Goal: Information Seeking & Learning: Check status

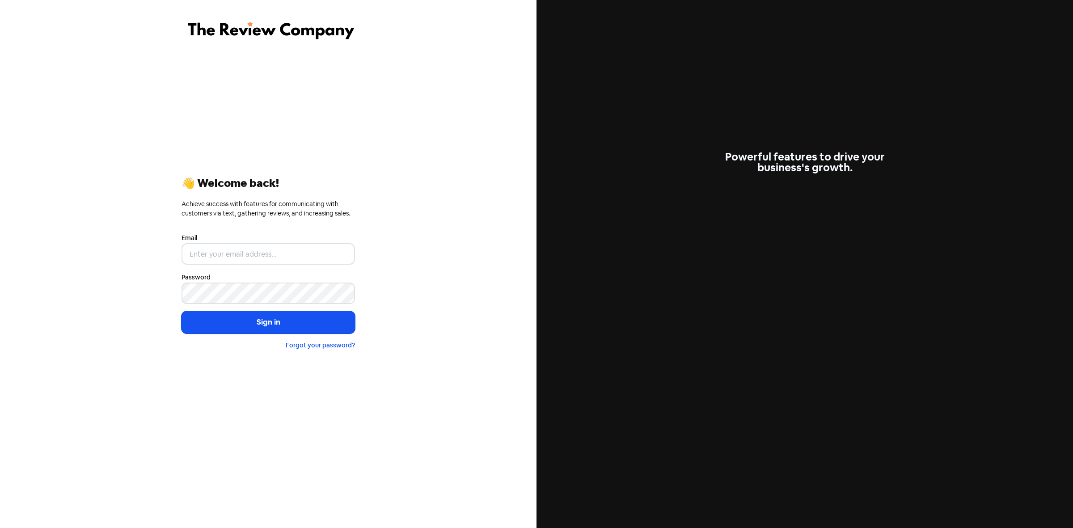
click at [242, 241] on div "Email" at bounding box center [268, 248] width 173 height 32
click at [249, 262] on input "email" at bounding box center [268, 253] width 173 height 21
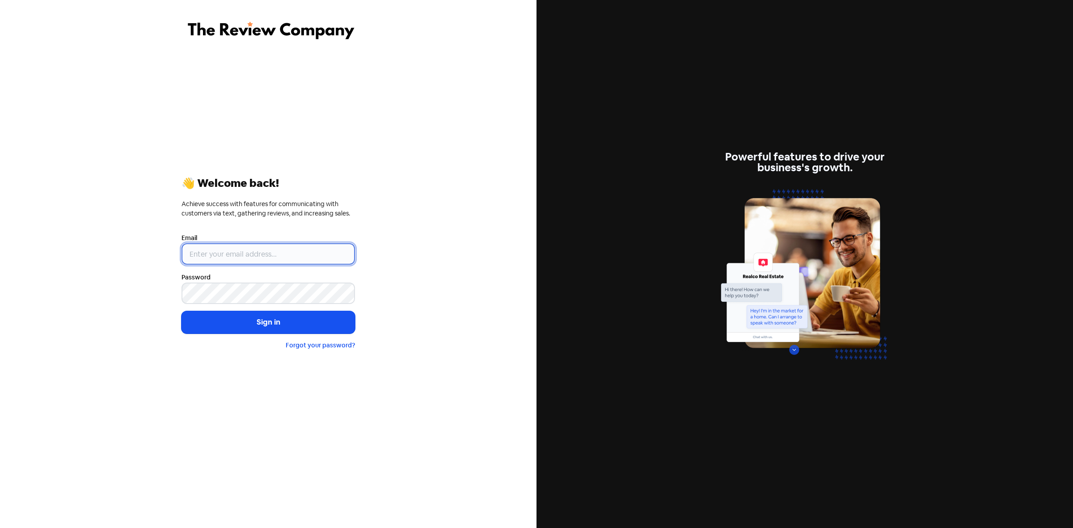
type input "samantha@reviewcompany.com.au"
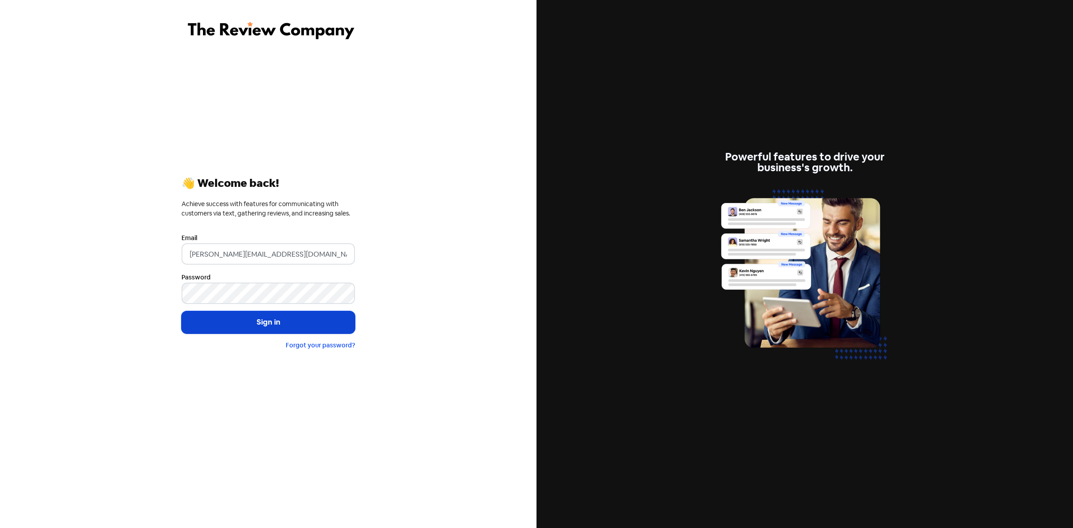
click at [279, 332] on button "Sign in" at bounding box center [268, 322] width 173 height 22
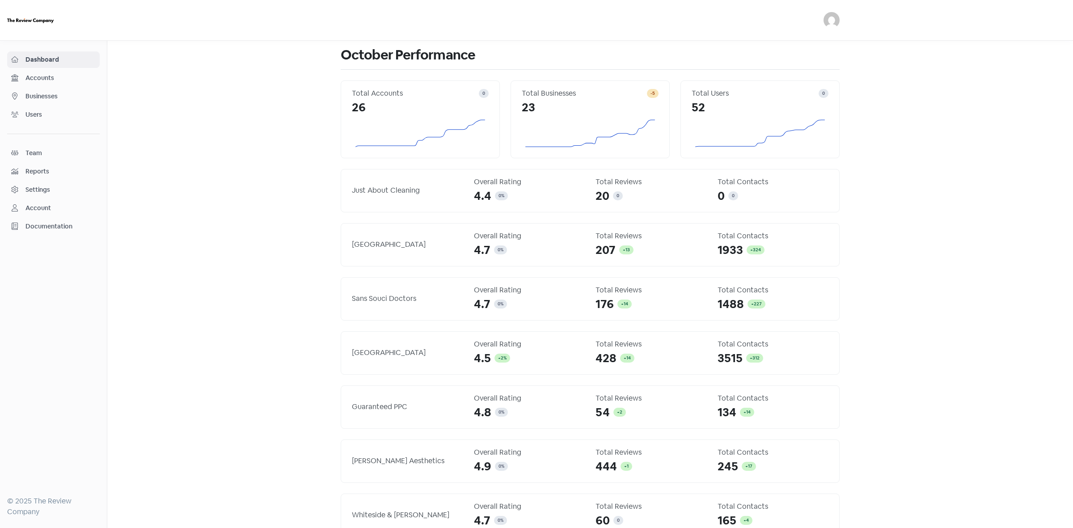
click at [58, 93] on span "Businesses" at bounding box center [60, 96] width 70 height 9
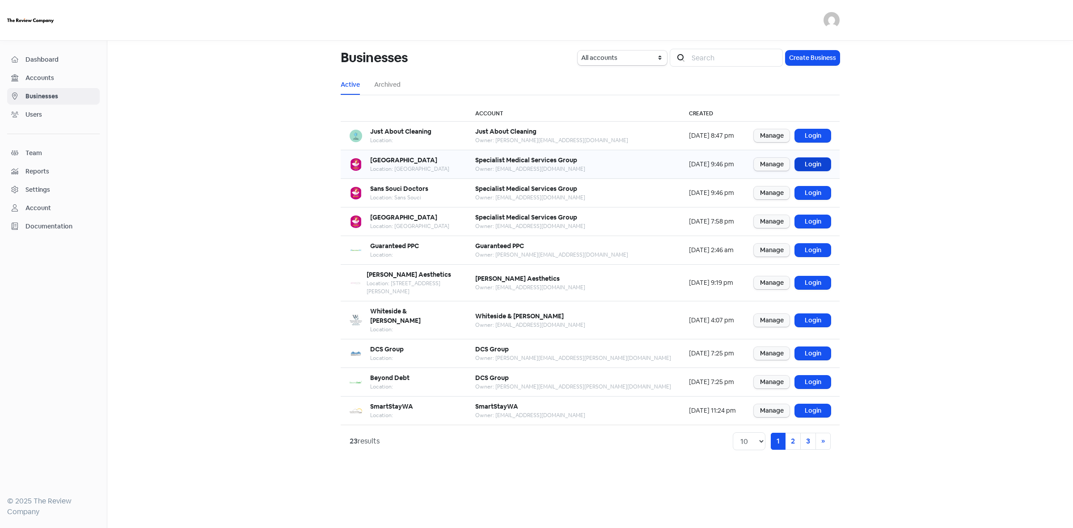
click at [823, 165] on link "Login" at bounding box center [813, 164] width 36 height 13
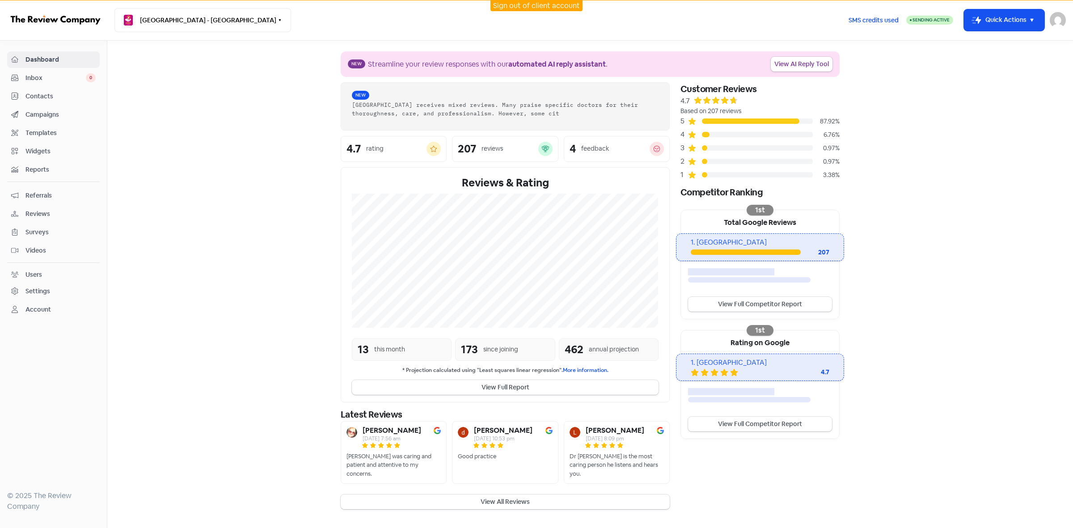
click at [50, 101] on span "Contacts" at bounding box center [60, 96] width 70 height 9
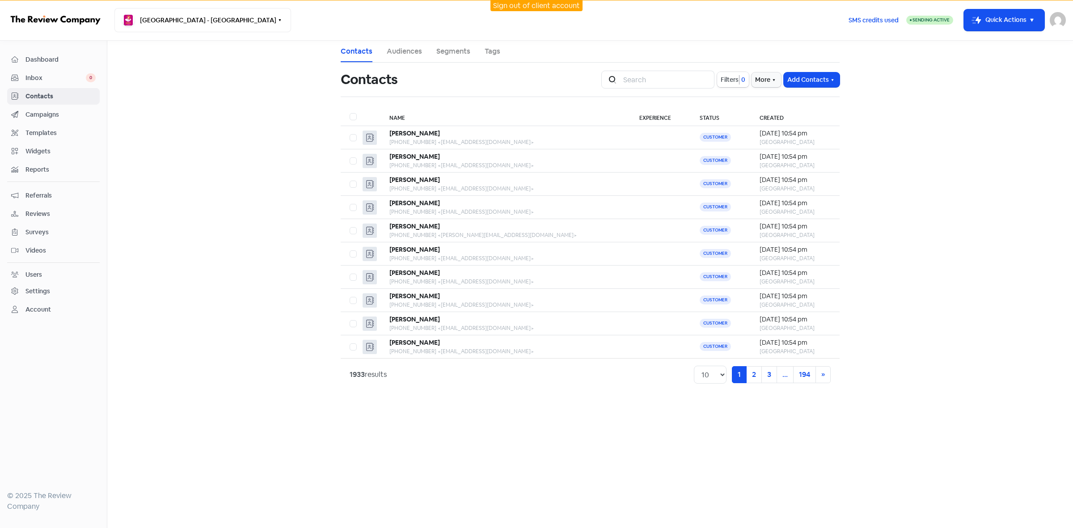
click at [735, 79] on span "Filters" at bounding box center [730, 79] width 18 height 9
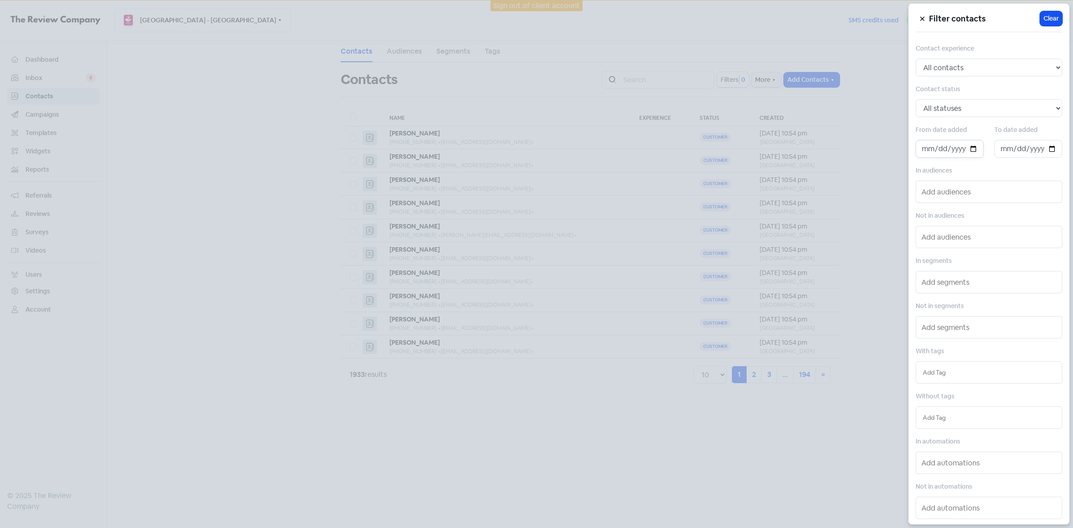
click at [971, 151] on input "date" at bounding box center [950, 149] width 68 height 18
type input "[DATE]"
click at [1045, 146] on input "date" at bounding box center [1028, 149] width 68 height 18
type input "[DATE]"
click at [277, 419] on div at bounding box center [536, 264] width 1073 height 528
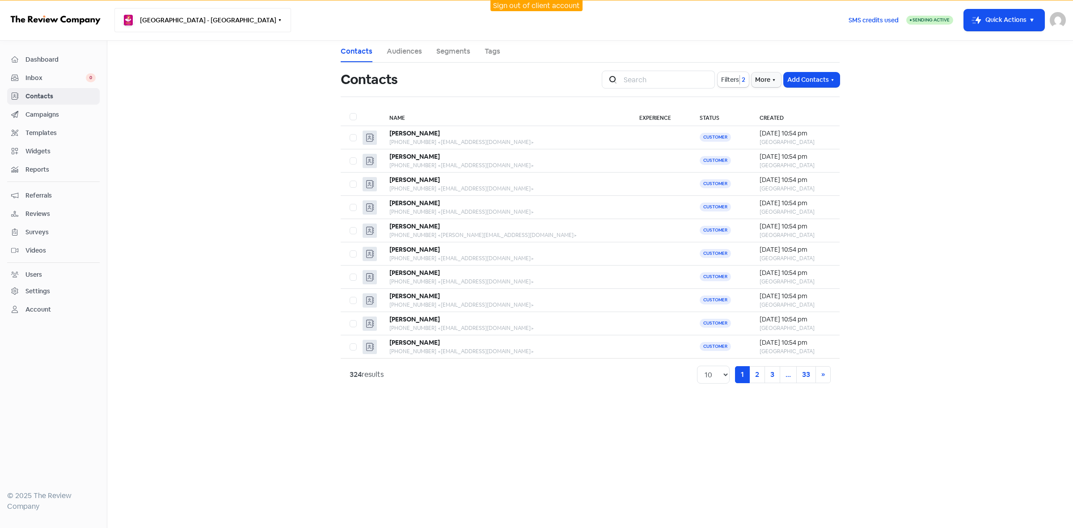
click at [231, 20] on button "Bangor Medical Centre - Bangor" at bounding box center [202, 20] width 177 height 24
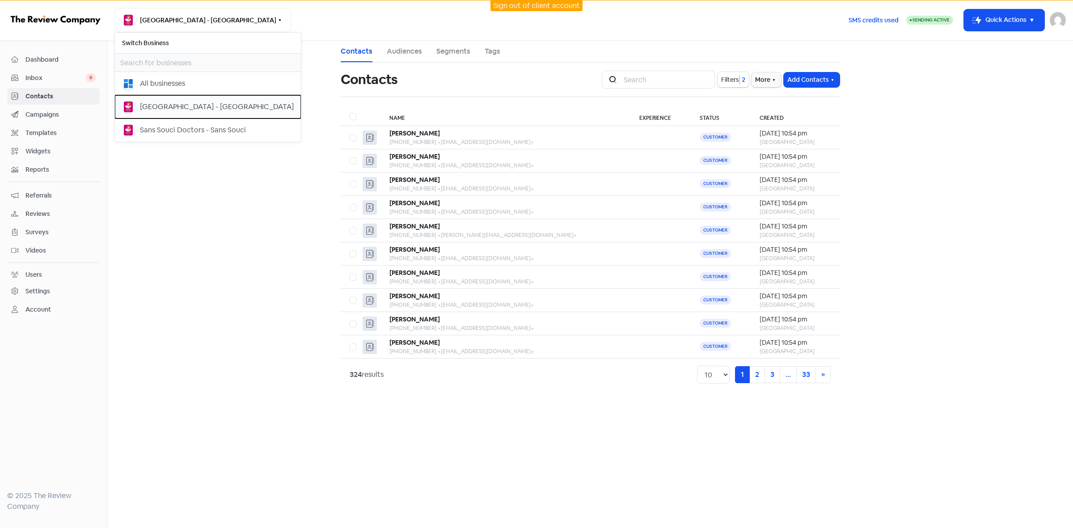
click at [220, 111] on div "Earlwood Medical Centre - Earlwood" at bounding box center [217, 106] width 154 height 11
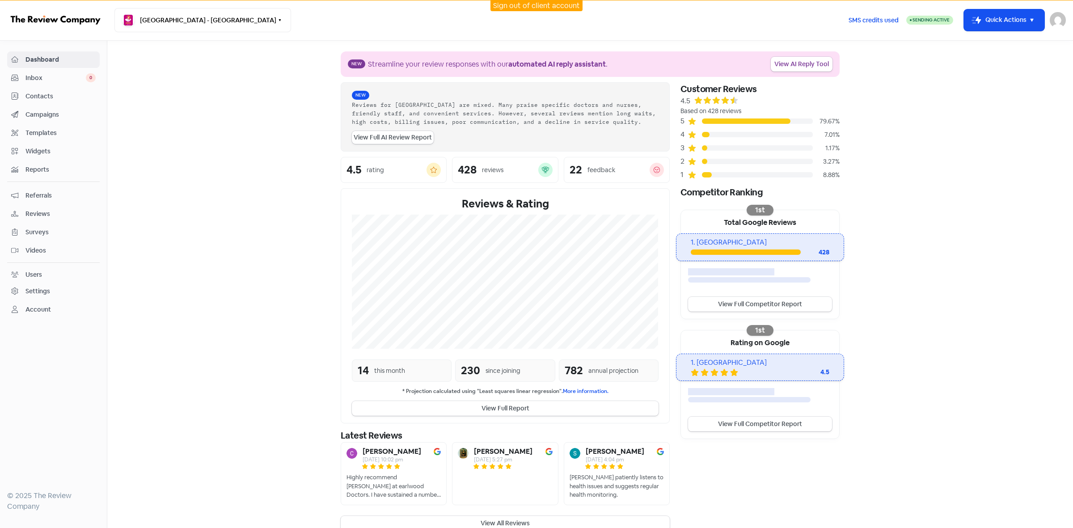
click at [50, 97] on span "Contacts" at bounding box center [60, 96] width 70 height 9
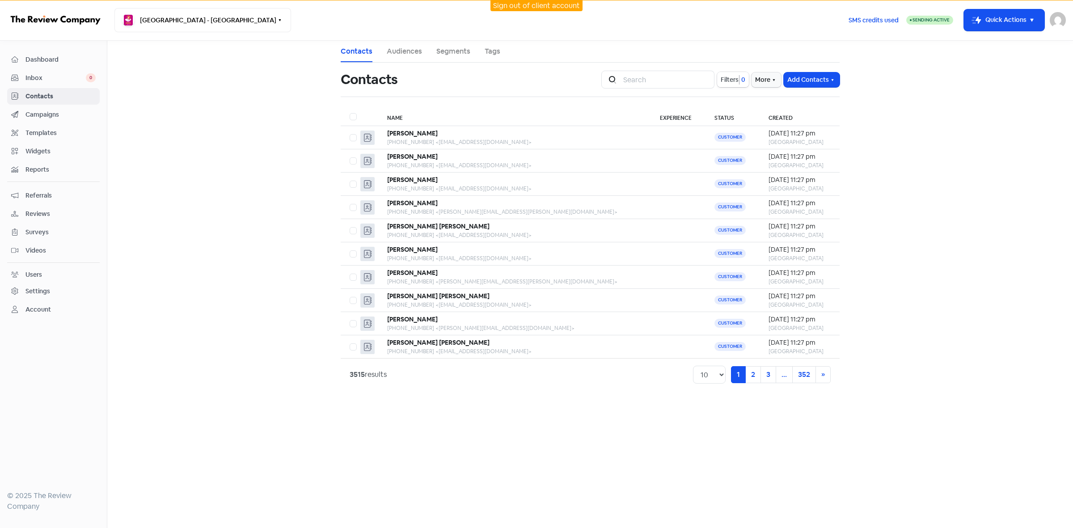
click at [731, 80] on span "Filters" at bounding box center [730, 79] width 18 height 9
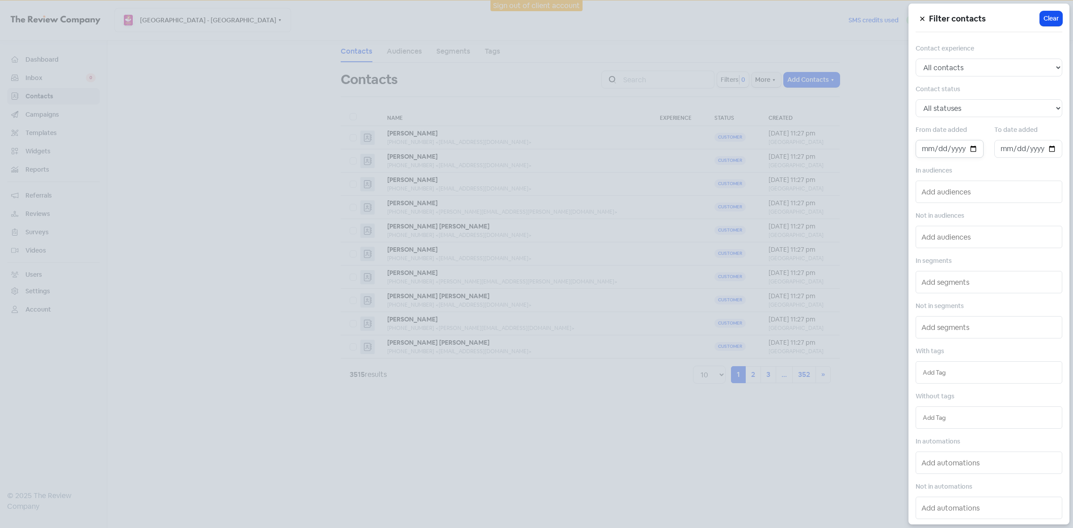
click at [973, 151] on input "date" at bounding box center [950, 149] width 68 height 18
type input "[DATE]"
click at [1045, 150] on input "date" at bounding box center [1028, 149] width 68 height 18
type input "2025-10-08"
click at [631, 454] on div at bounding box center [536, 264] width 1073 height 528
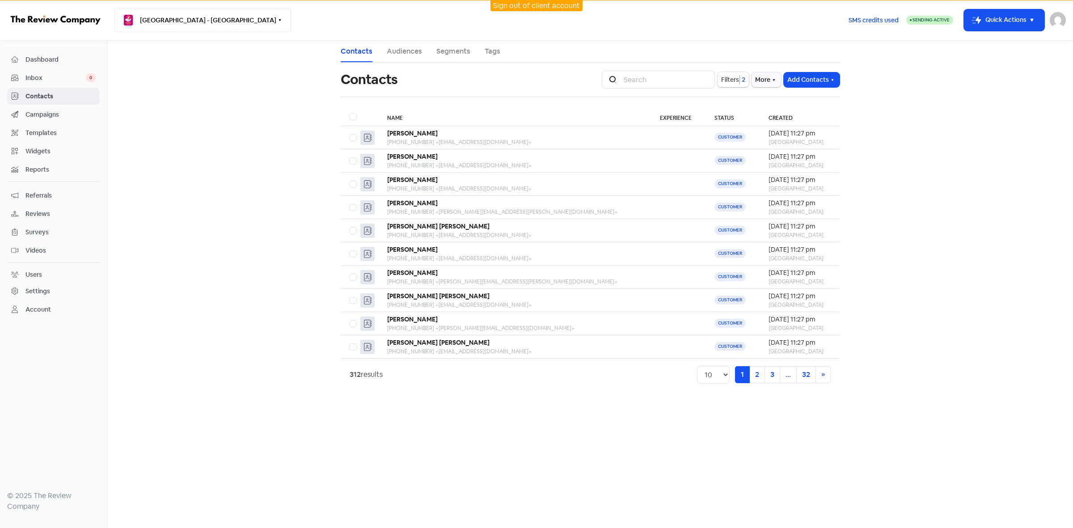
click at [229, 16] on button "Earlwood Medical Centre - Earlwood" at bounding box center [202, 20] width 177 height 24
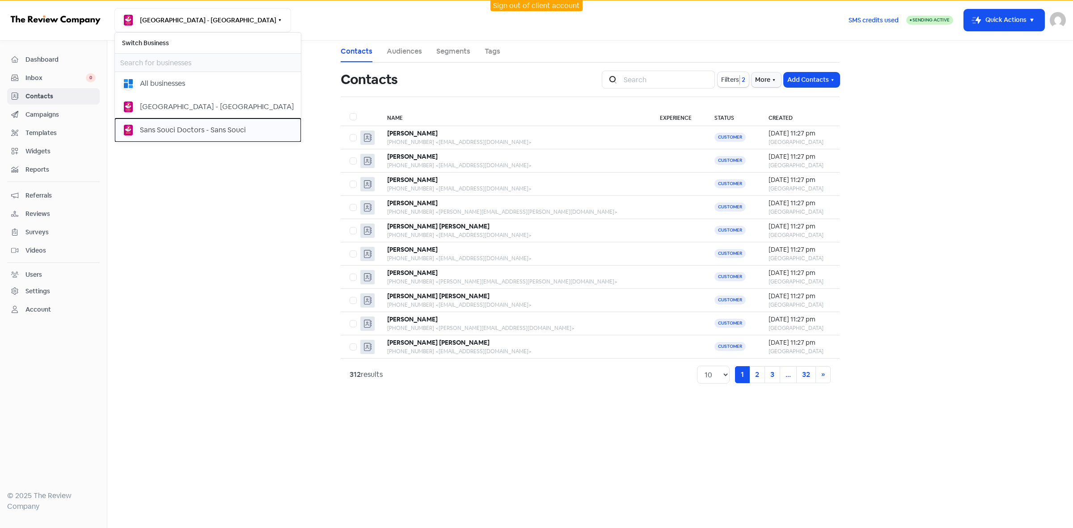
click at [207, 129] on div "Sans Souci Doctors - Sans Souci" at bounding box center [193, 130] width 106 height 11
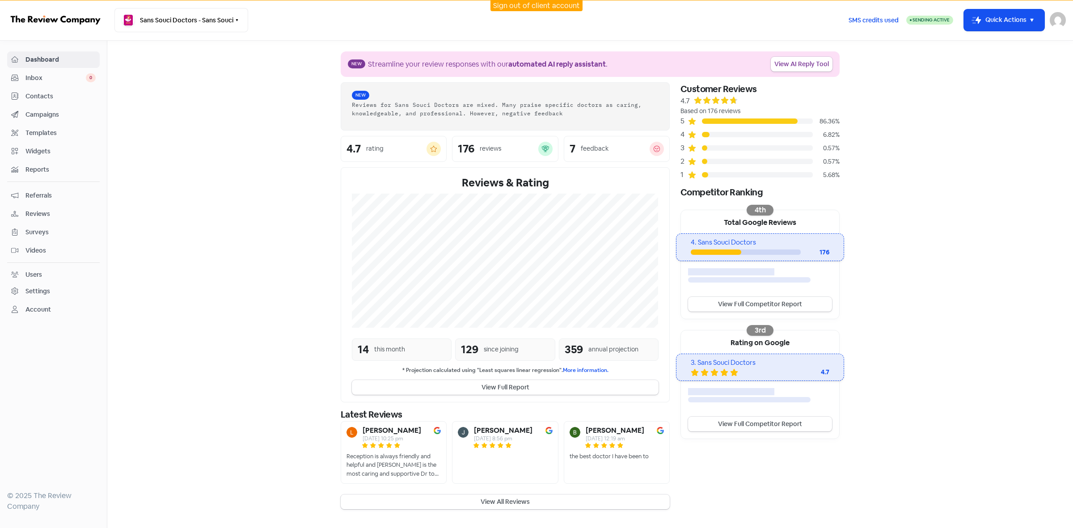
click at [34, 100] on span "Contacts" at bounding box center [60, 96] width 70 height 9
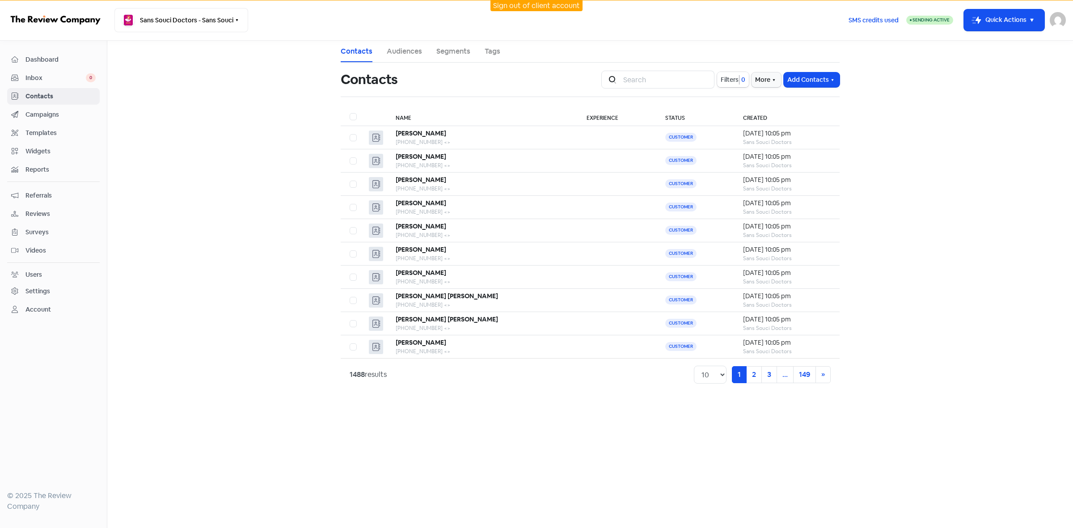
click at [731, 85] on button "Filters 0" at bounding box center [733, 79] width 32 height 15
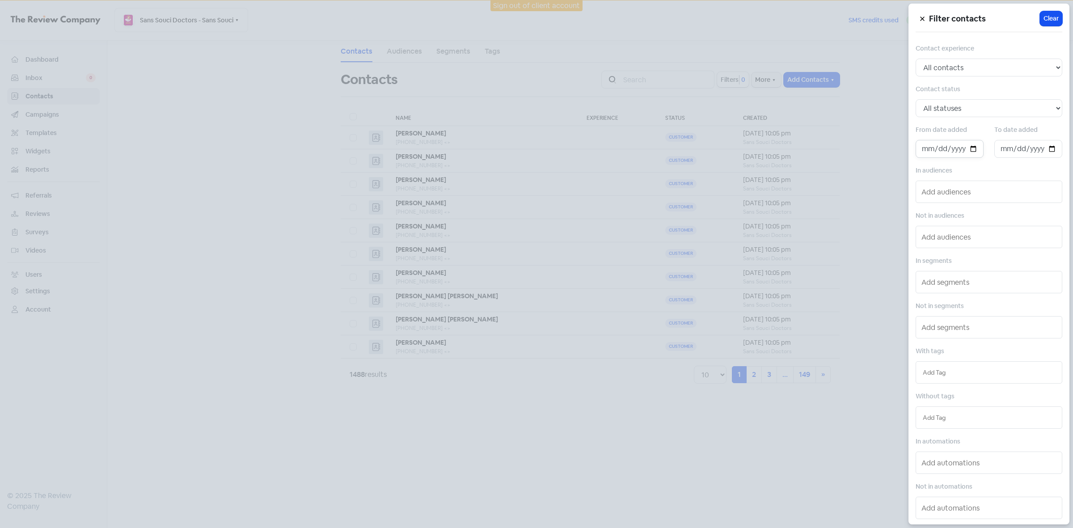
click at [972, 153] on input "date" at bounding box center [950, 149] width 68 height 18
type input "[DATE]"
click at [1037, 150] on input "date" at bounding box center [1028, 149] width 68 height 18
click at [1048, 151] on input "date" at bounding box center [1028, 149] width 68 height 18
type input "2025-10-08"
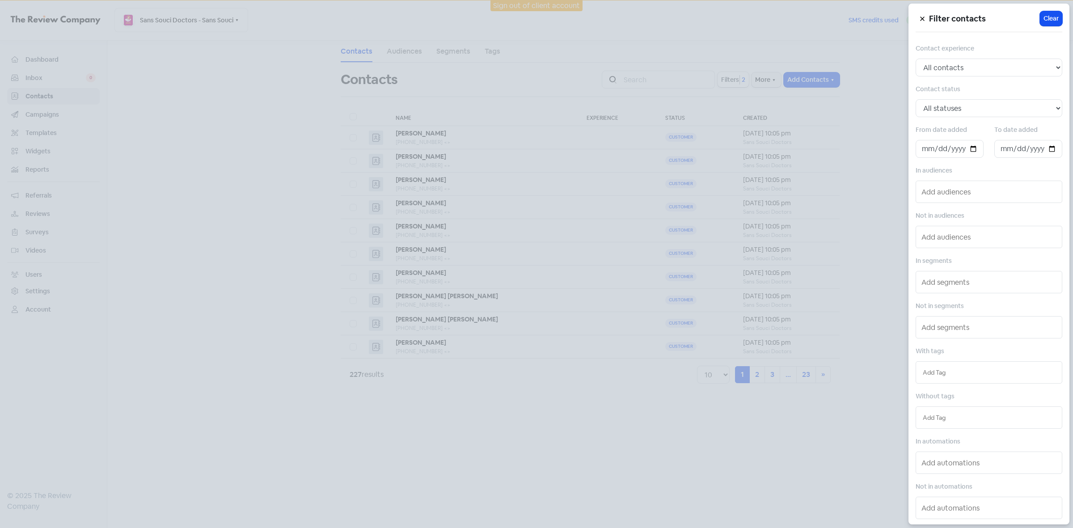
click at [535, 463] on div at bounding box center [536, 264] width 1073 height 528
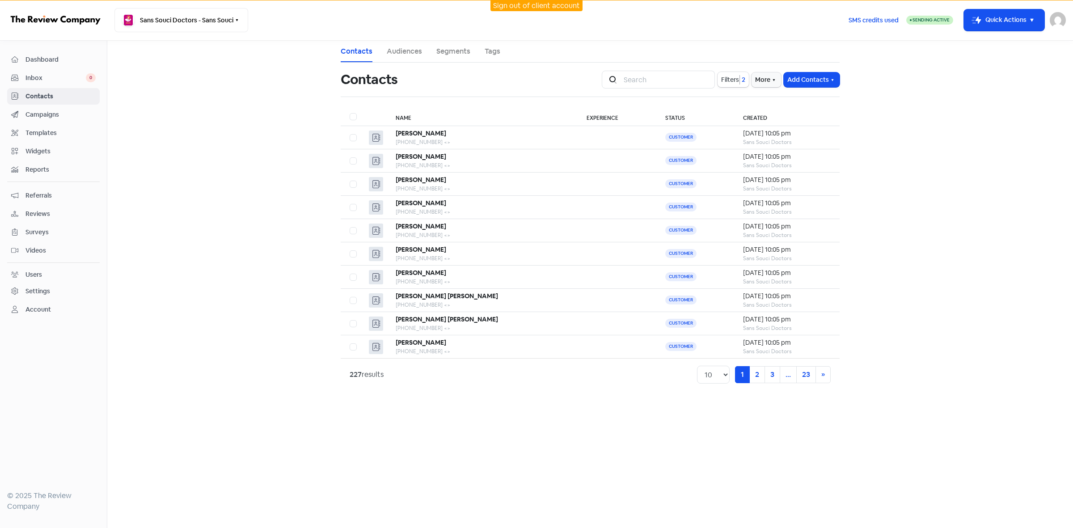
click at [528, 8] on link "Sign out of client account" at bounding box center [536, 5] width 87 height 9
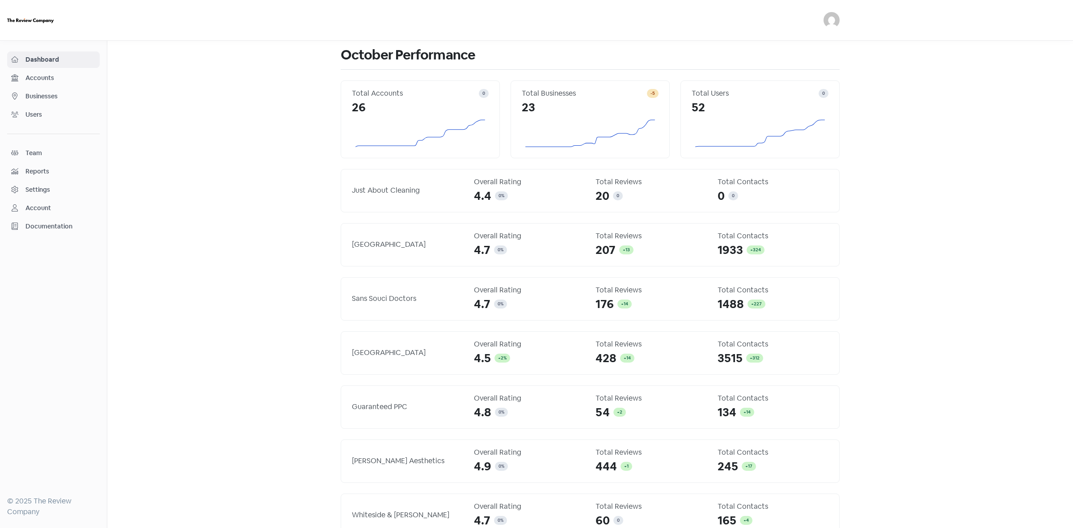
click at [47, 99] on span "Businesses" at bounding box center [60, 96] width 70 height 9
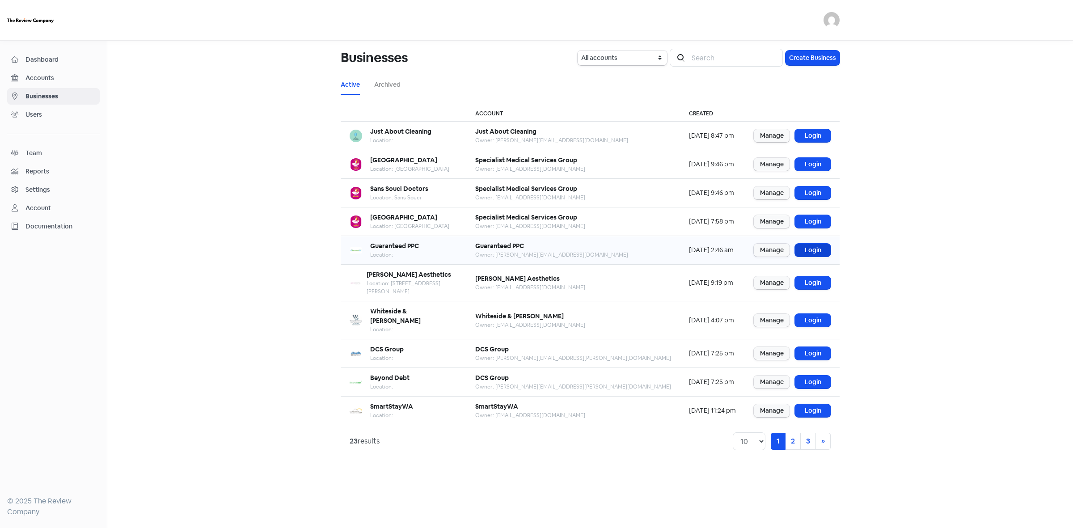
click at [803, 248] on link "Login" at bounding box center [813, 250] width 36 height 13
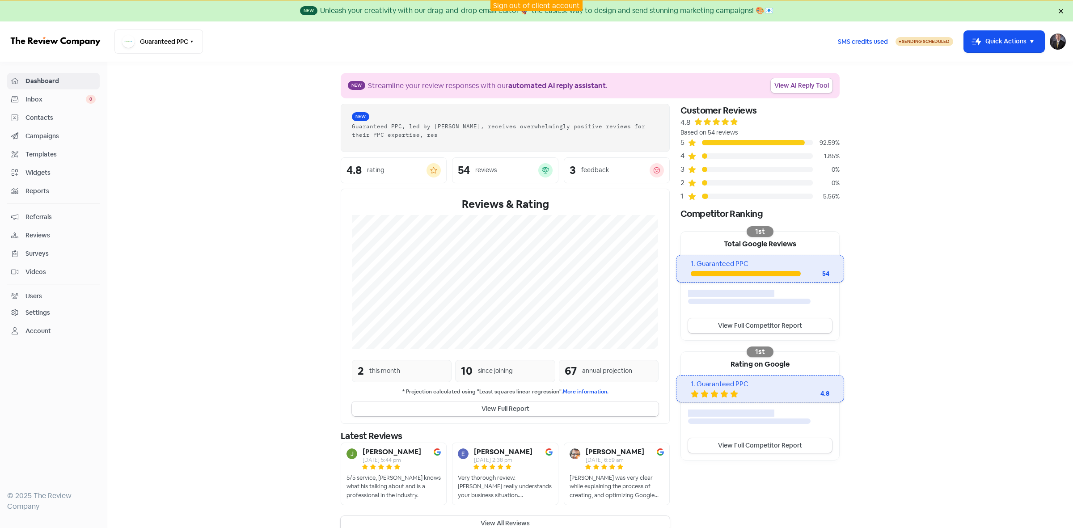
click at [51, 116] on span "Contacts" at bounding box center [60, 117] width 70 height 9
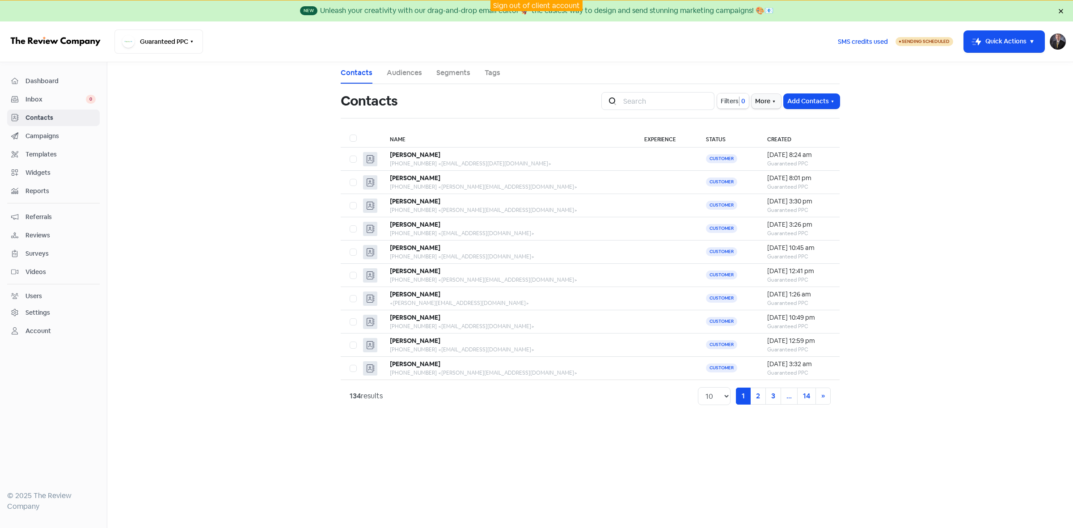
click at [727, 101] on span "Filters" at bounding box center [730, 101] width 18 height 9
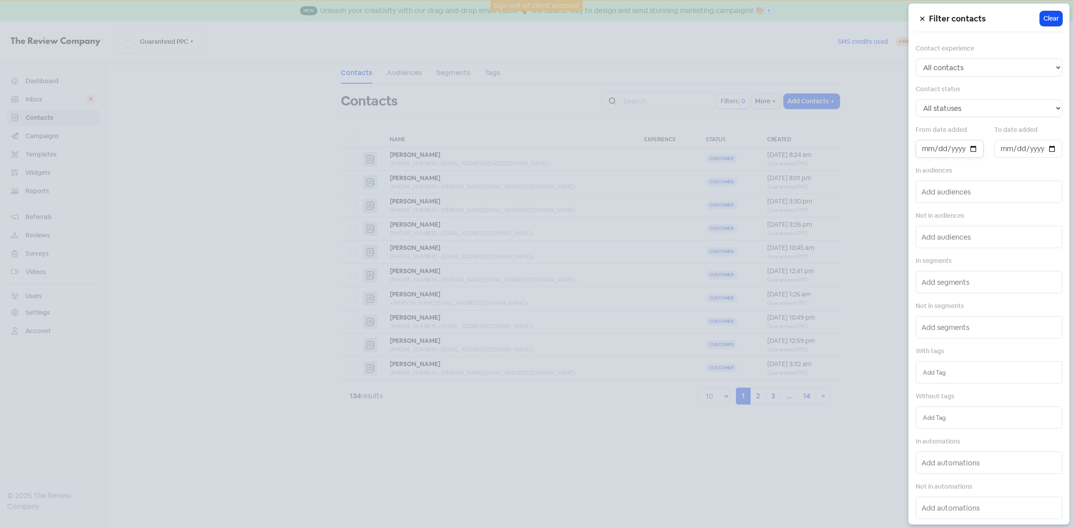
click at [972, 153] on input "date" at bounding box center [950, 149] width 68 height 18
type input "[DATE]"
click at [1040, 152] on input "date" at bounding box center [1028, 149] width 68 height 18
drag, startPoint x: 1046, startPoint y: 152, endPoint x: 1044, endPoint y: 157, distance: 5.2
click at [1046, 153] on input "date" at bounding box center [1028, 149] width 68 height 18
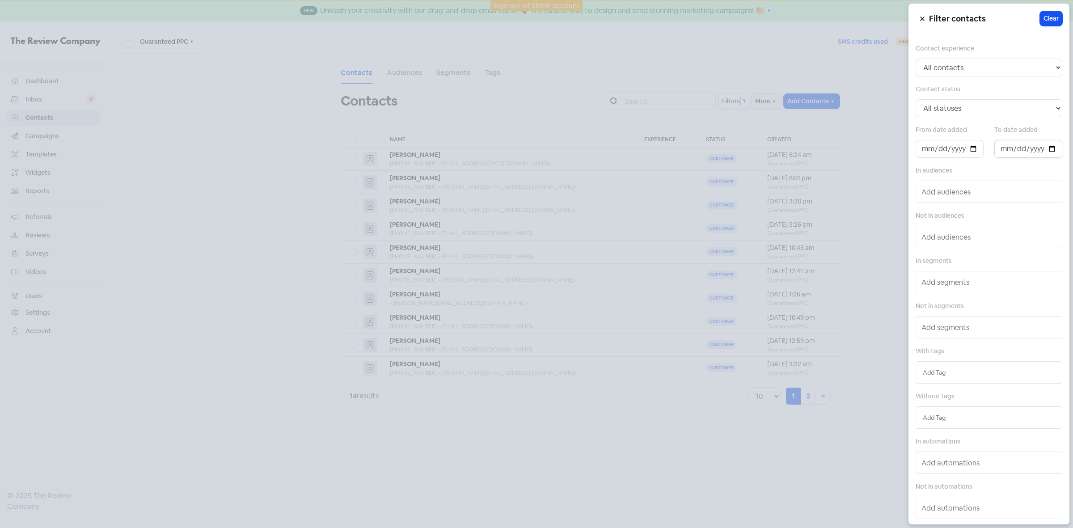
type input "[DATE]"
click at [477, 443] on div at bounding box center [536, 264] width 1073 height 528
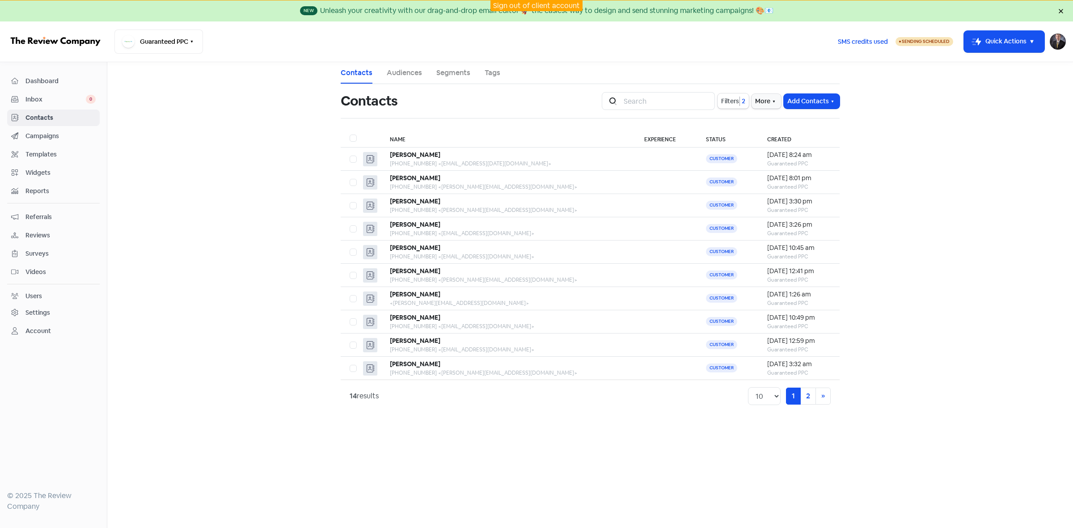
click at [543, 3] on link "Sign out of client account" at bounding box center [536, 5] width 87 height 9
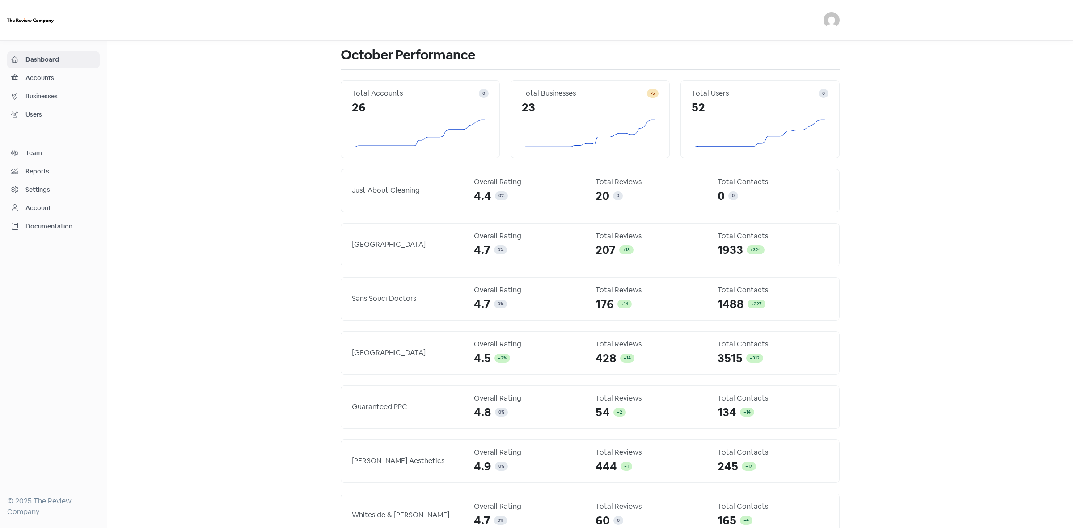
click at [52, 94] on span "Businesses" at bounding box center [60, 96] width 70 height 9
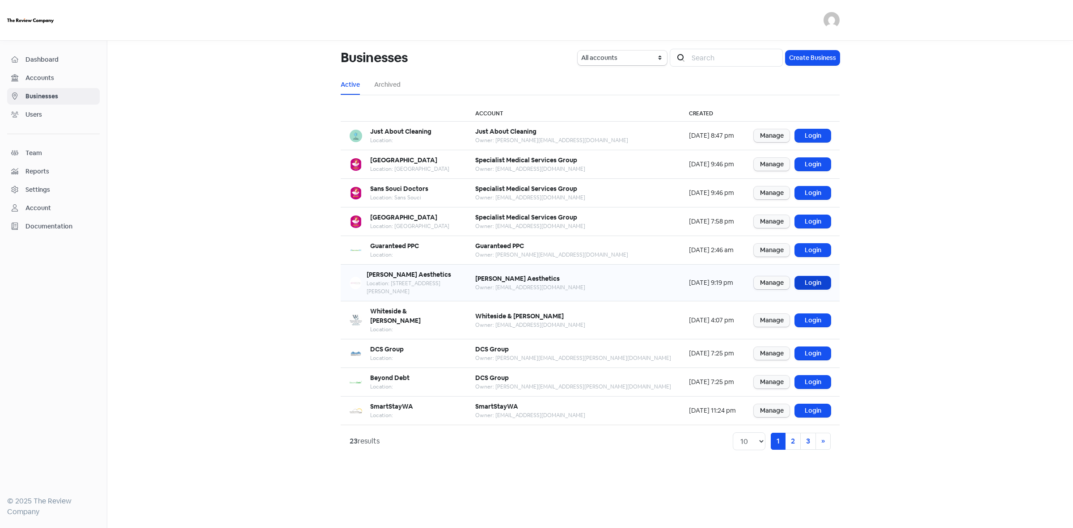
click at [821, 282] on link "Login" at bounding box center [813, 282] width 36 height 13
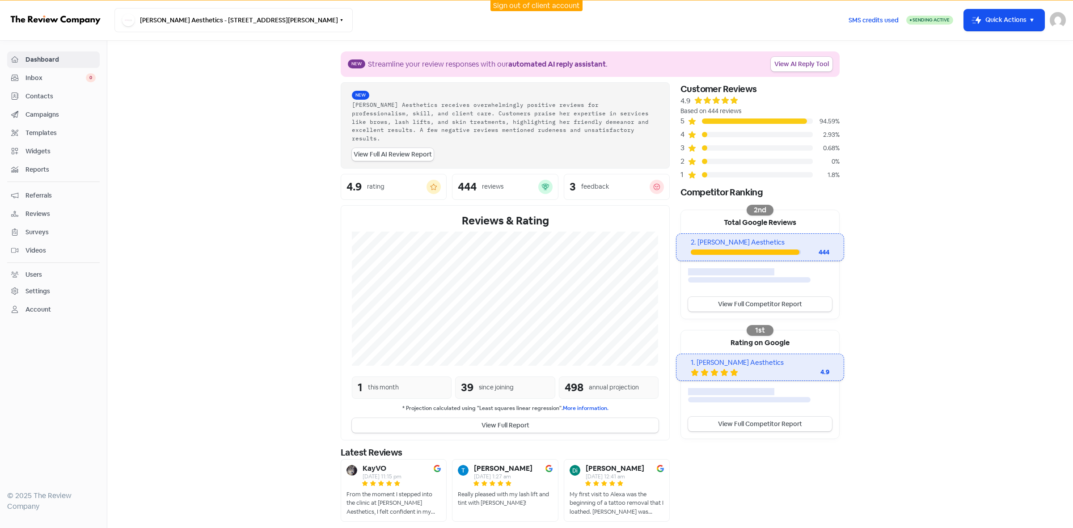
click at [36, 99] on span "Contacts" at bounding box center [60, 96] width 70 height 9
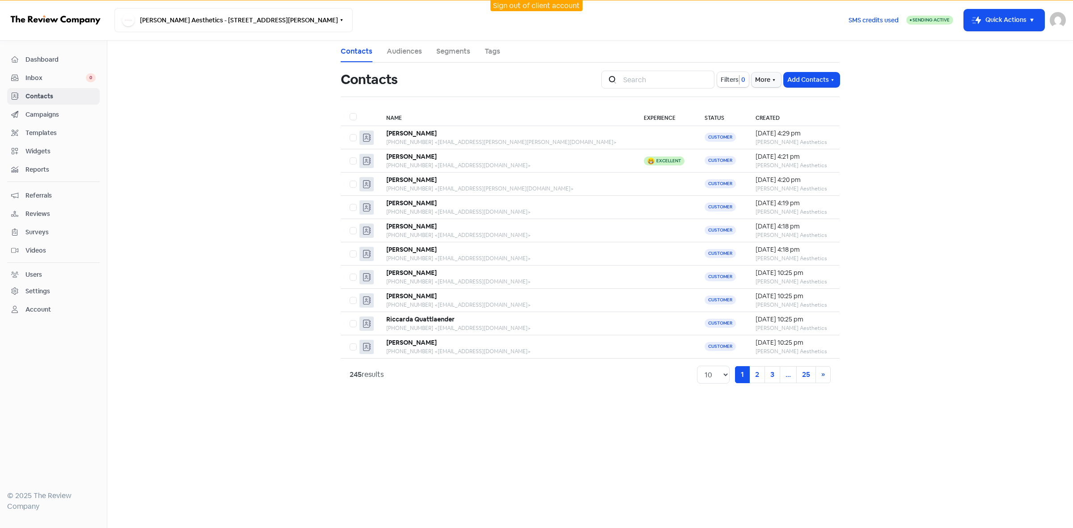
click at [730, 81] on span "Filters" at bounding box center [730, 79] width 18 height 9
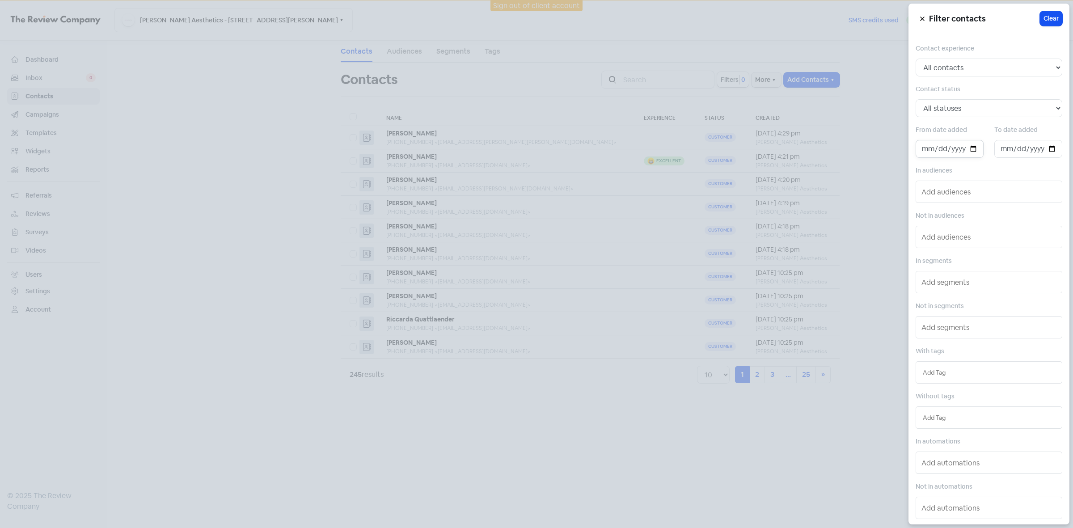
click at [971, 151] on input "date" at bounding box center [950, 149] width 68 height 18
type input "2025-10-01"
click at [1048, 151] on input "date" at bounding box center [1028, 149] width 68 height 18
type input "2025-10-08"
click at [636, 437] on div at bounding box center [536, 264] width 1073 height 528
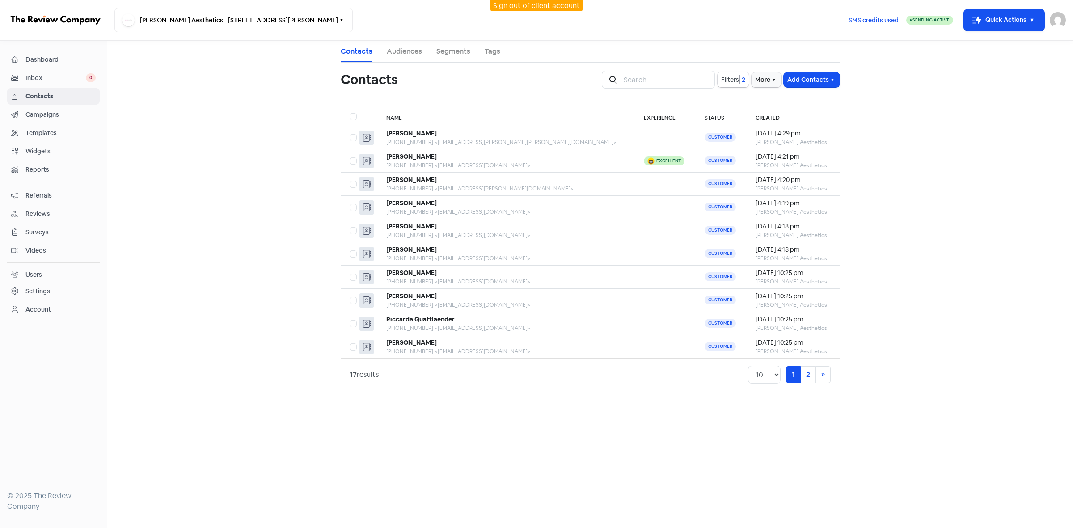
click at [550, 3] on link "Sign out of client account" at bounding box center [536, 5] width 87 height 9
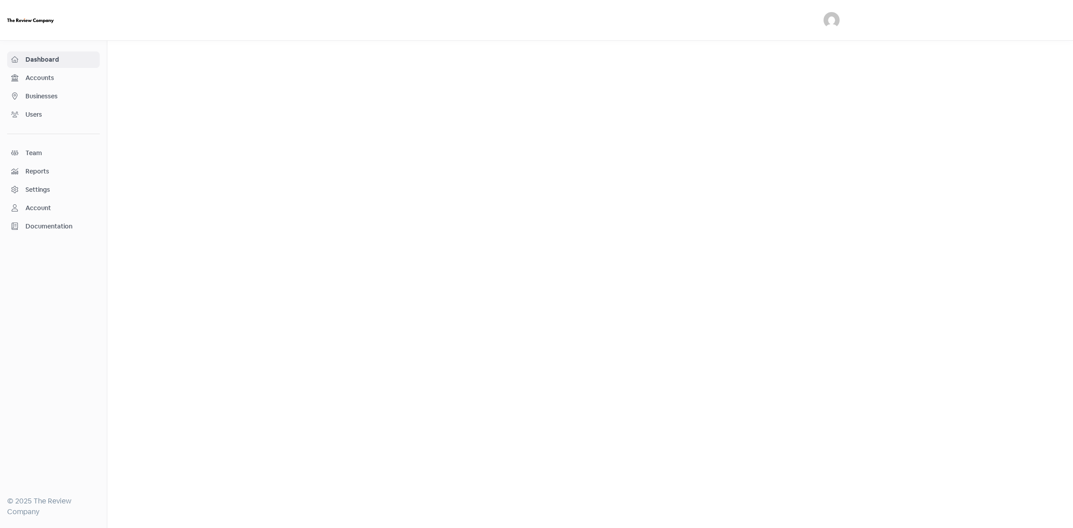
click at [47, 99] on span "Businesses" at bounding box center [60, 96] width 70 height 9
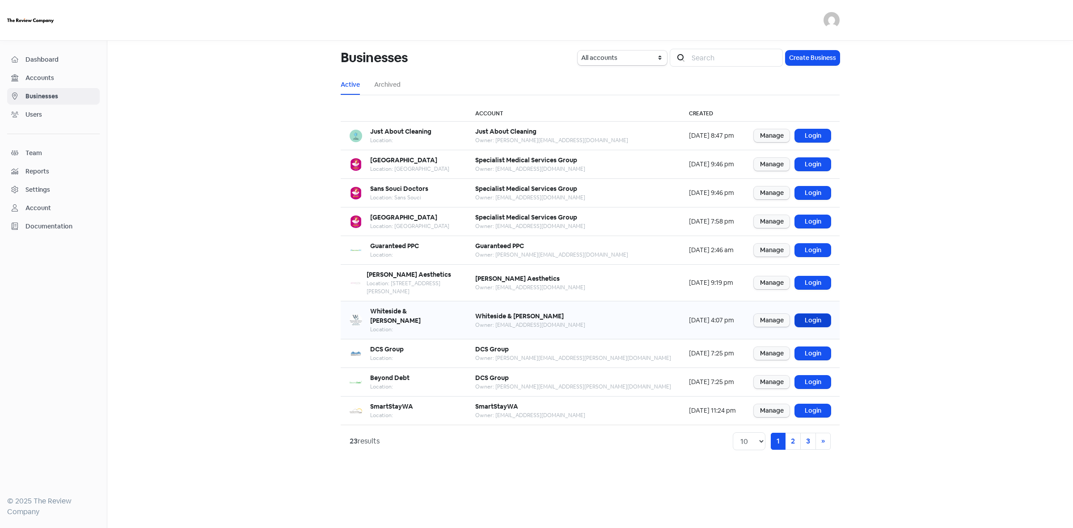
click at [819, 314] on link "Login" at bounding box center [813, 320] width 36 height 13
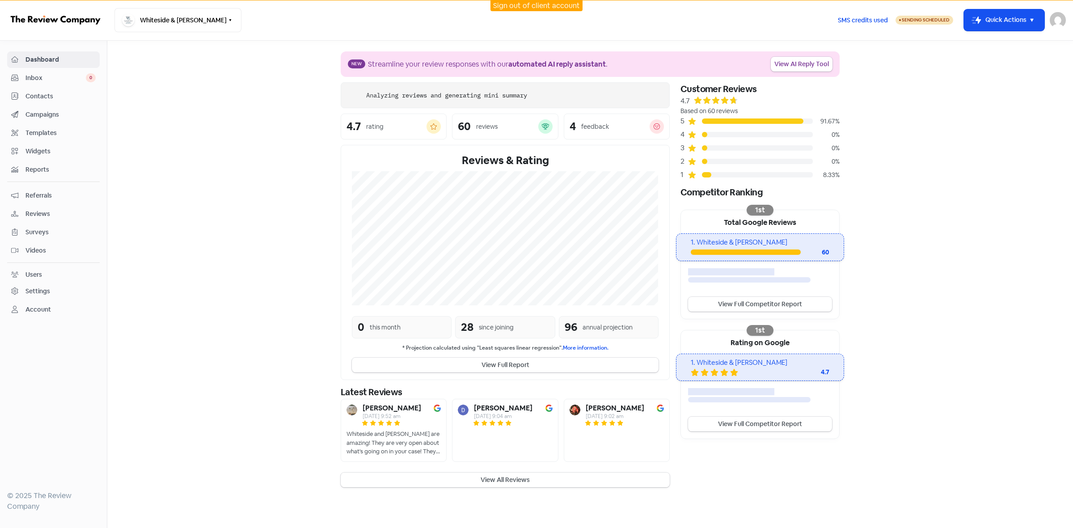
click at [50, 95] on span "Contacts" at bounding box center [60, 96] width 70 height 9
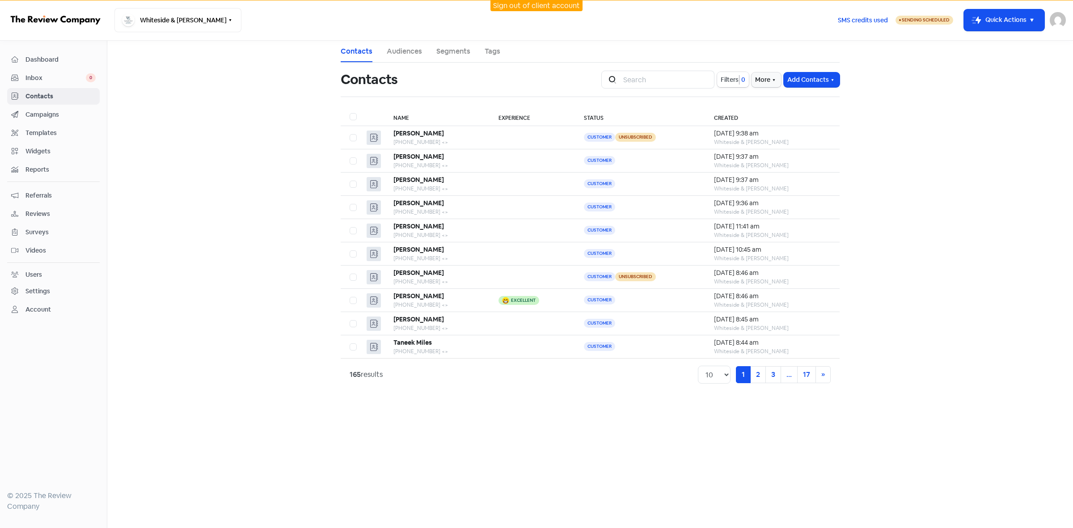
click at [730, 79] on span "Filters" at bounding box center [730, 79] width 18 height 9
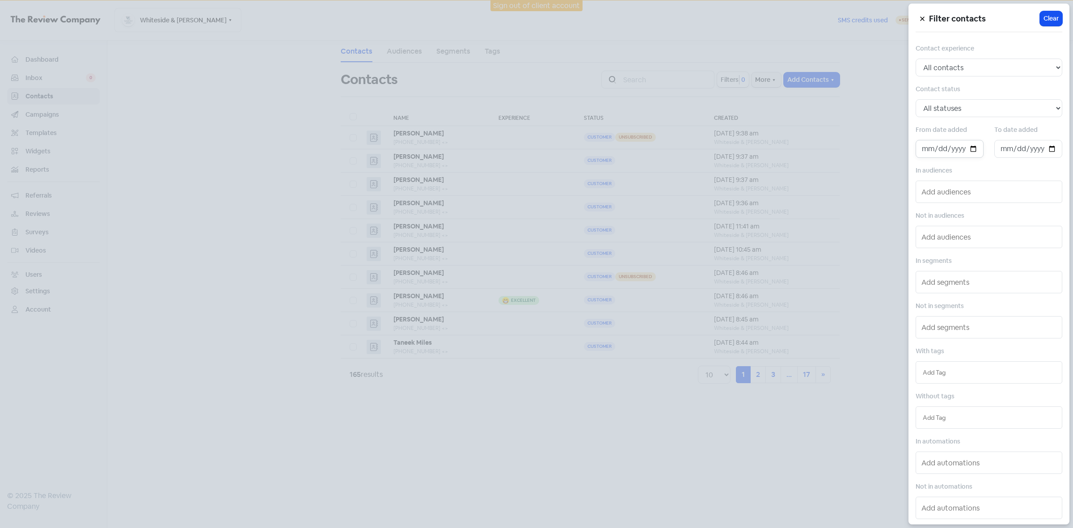
click at [971, 150] on input "date" at bounding box center [950, 149] width 68 height 18
type input "2025-10-01"
click at [1047, 148] on input "date" at bounding box center [1028, 149] width 68 height 18
type input "2025-10-08"
click at [697, 348] on div at bounding box center [536, 264] width 1073 height 528
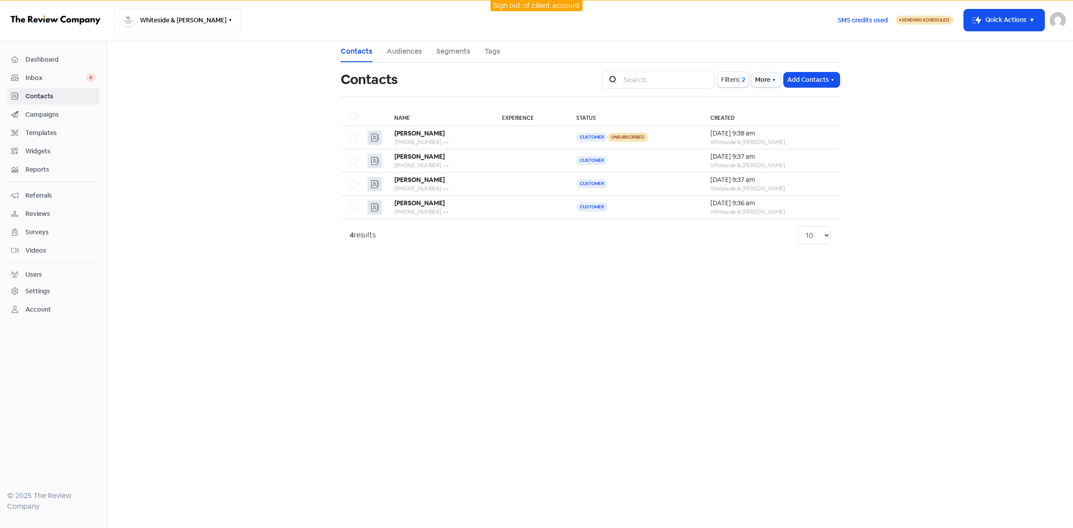
click at [190, 25] on button "Whiteside & Goldberg" at bounding box center [177, 20] width 127 height 24
click at [549, 9] on link "Sign out of client account" at bounding box center [536, 5] width 87 height 9
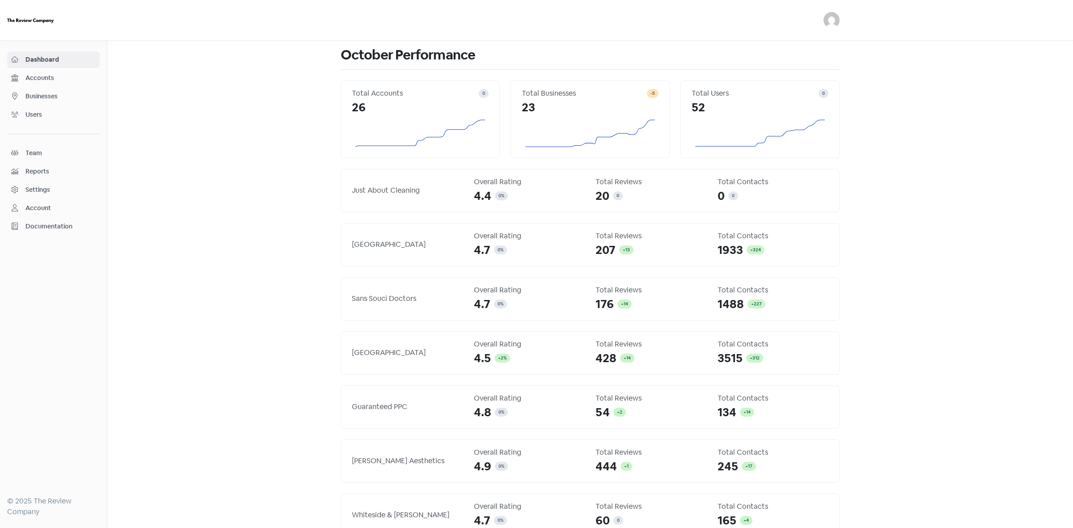
click at [59, 96] on span "Businesses" at bounding box center [60, 96] width 70 height 9
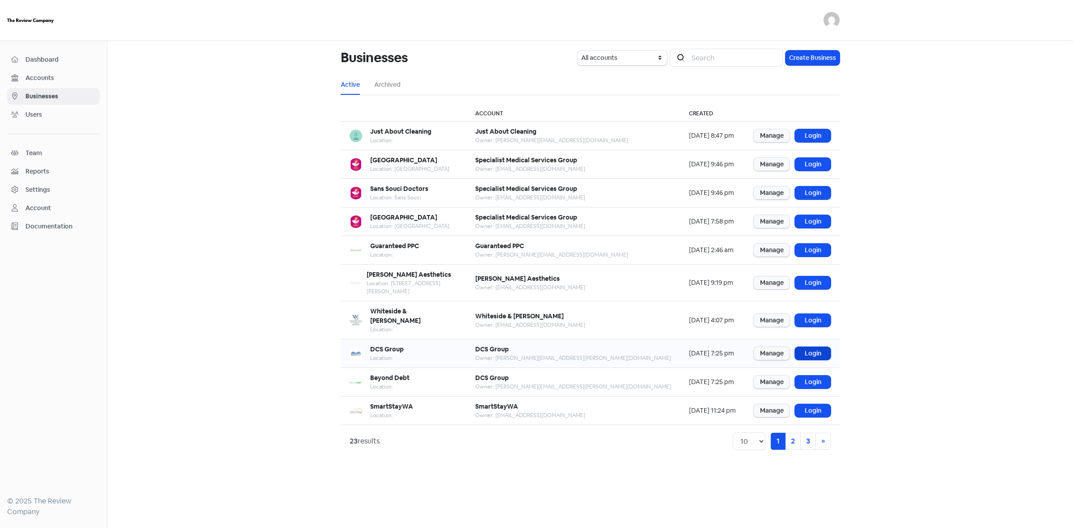
click at [814, 347] on link "Login" at bounding box center [813, 353] width 36 height 13
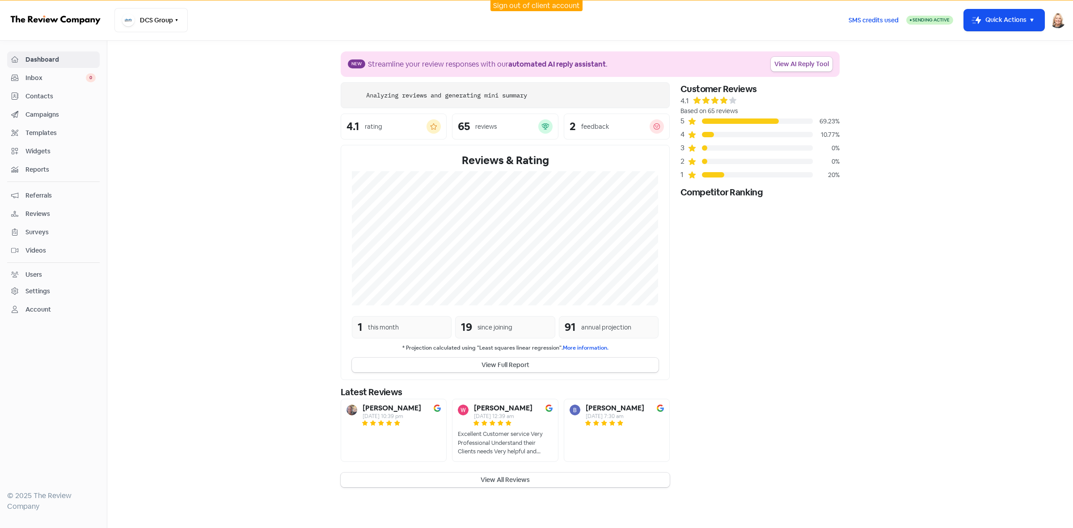
click at [53, 93] on span "Contacts" at bounding box center [60, 96] width 70 height 9
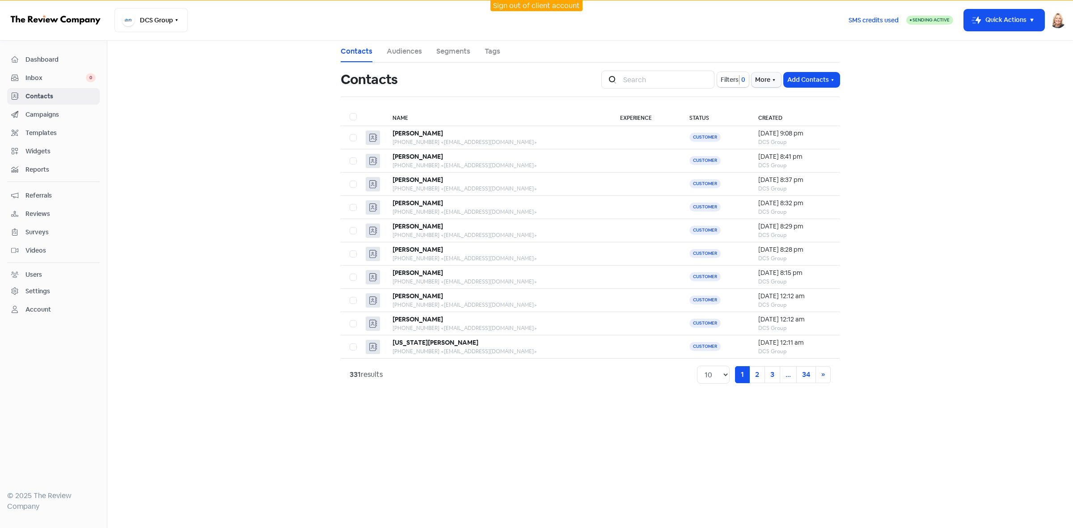
click at [721, 82] on span "Filters" at bounding box center [730, 79] width 18 height 9
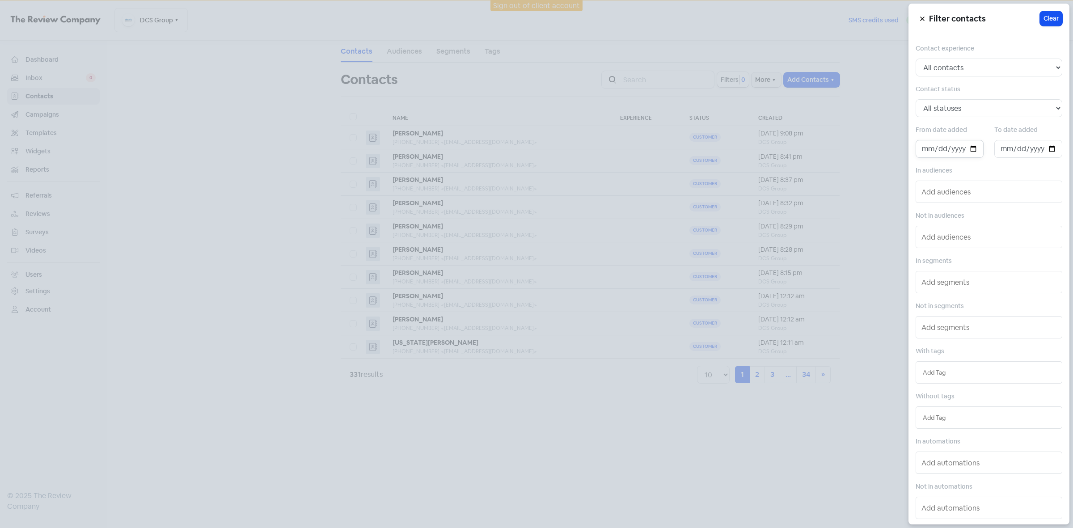
click at [971, 150] on input "date" at bounding box center [950, 149] width 68 height 18
type input "2025-10-01"
click at [1047, 151] on input "date" at bounding box center [1028, 149] width 68 height 18
type input "[DATE]"
click at [656, 472] on div at bounding box center [536, 264] width 1073 height 528
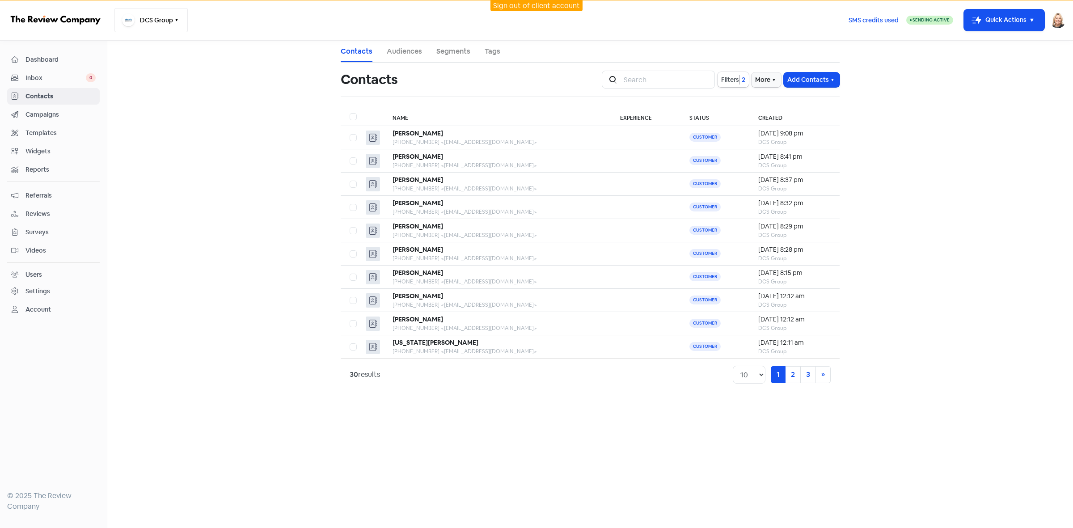
click at [175, 21] on icon "button" at bounding box center [176, 20] width 7 height 7
click at [170, 110] on div "Beyond Debt" at bounding box center [162, 106] width 44 height 11
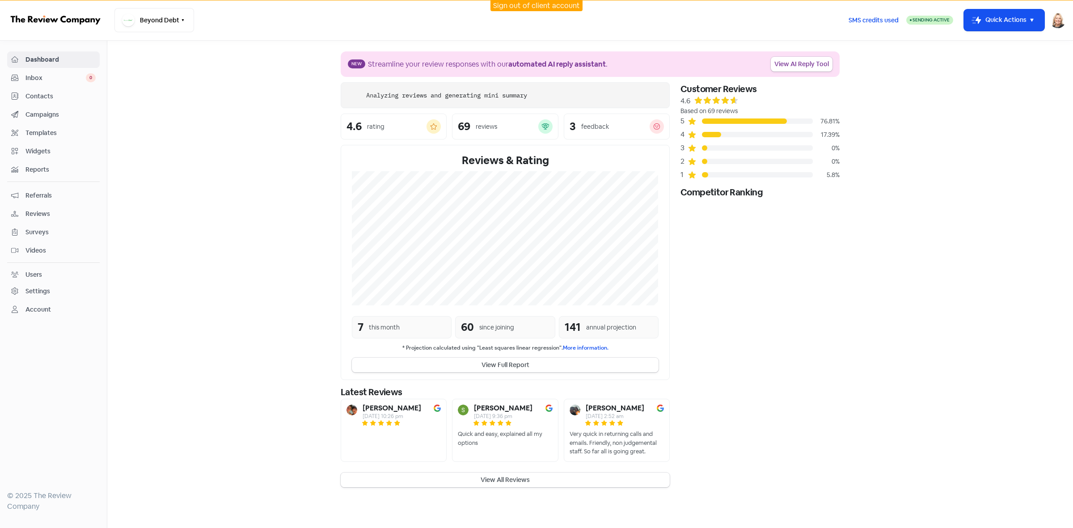
click at [58, 99] on span "Contacts" at bounding box center [60, 96] width 70 height 9
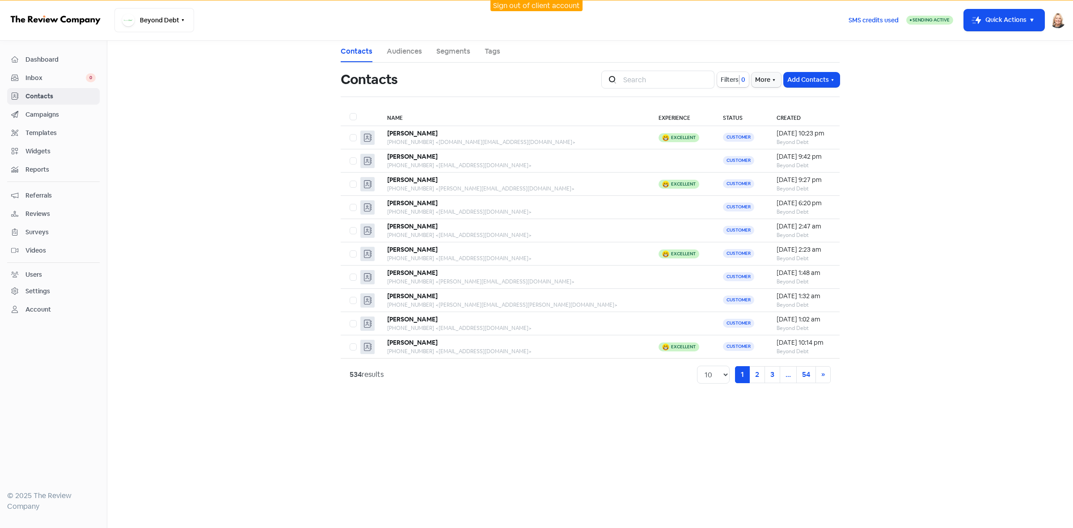
click at [736, 81] on span "Filters" at bounding box center [730, 79] width 18 height 9
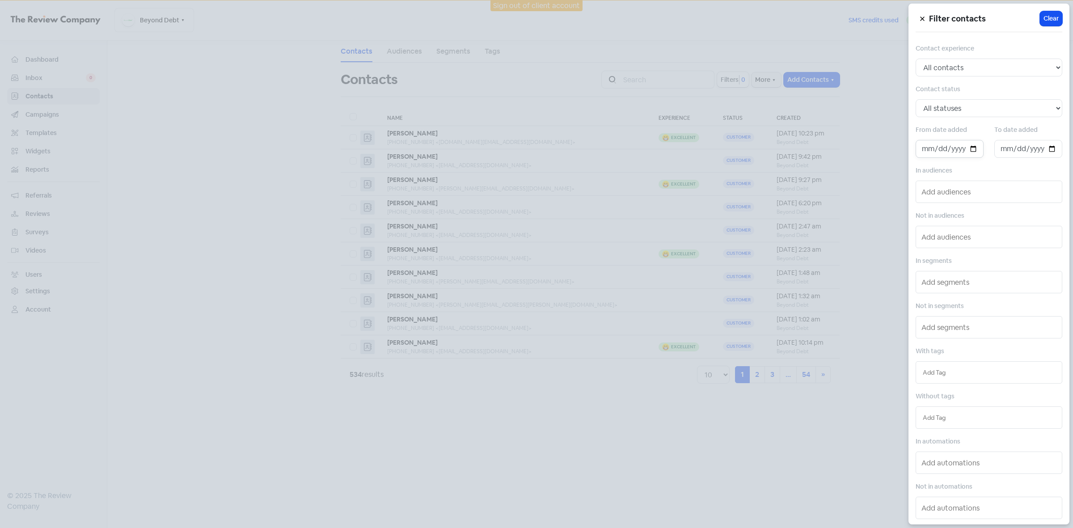
click at [966, 152] on input "date" at bounding box center [950, 149] width 68 height 18
click at [969, 154] on input "date" at bounding box center [950, 149] width 68 height 18
click at [972, 153] on input "date" at bounding box center [950, 149] width 68 height 18
type input "2025-10-01"
click at [1051, 147] on input "date" at bounding box center [1028, 149] width 68 height 18
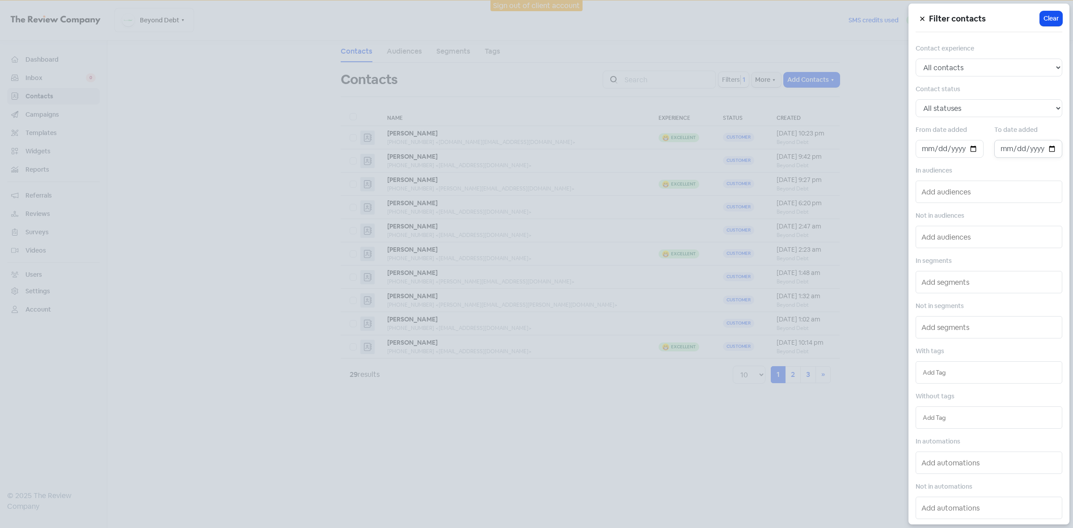
click at [1043, 156] on input "date" at bounding box center [1028, 149] width 68 height 18
click at [1045, 153] on input "date" at bounding box center [1028, 149] width 68 height 18
type input "[DATE]"
click at [620, 494] on div at bounding box center [536, 264] width 1073 height 528
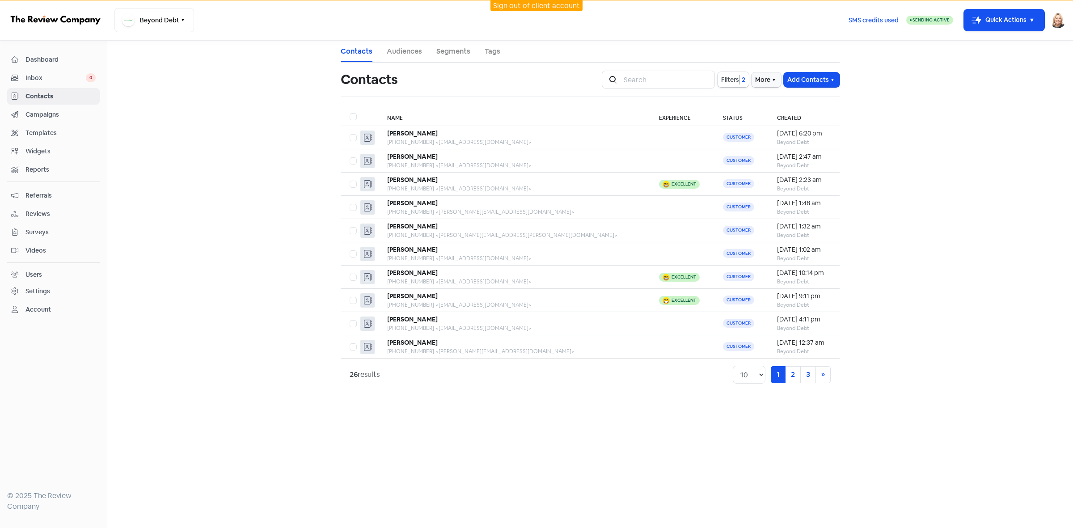
click at [50, 99] on span "Contacts" at bounding box center [60, 96] width 70 height 9
click at [500, 5] on link "Sign out of client account" at bounding box center [536, 5] width 87 height 9
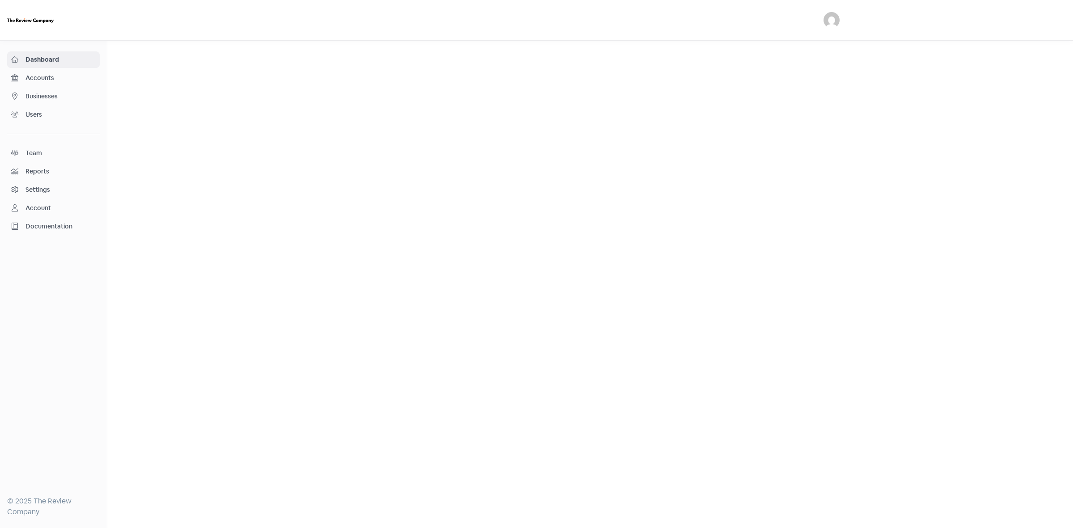
click at [35, 97] on span "Businesses" at bounding box center [60, 96] width 70 height 9
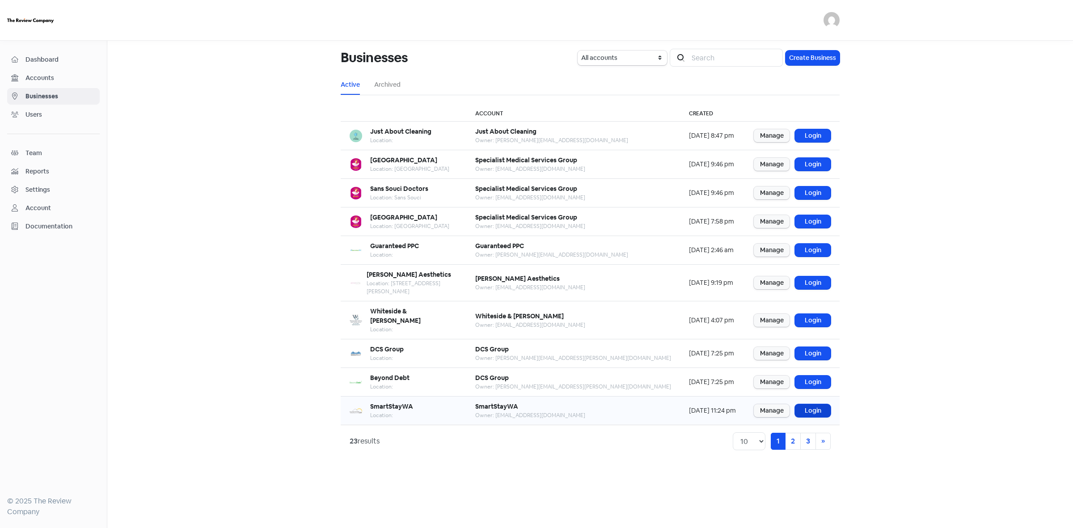
click at [807, 404] on link "Login" at bounding box center [813, 410] width 36 height 13
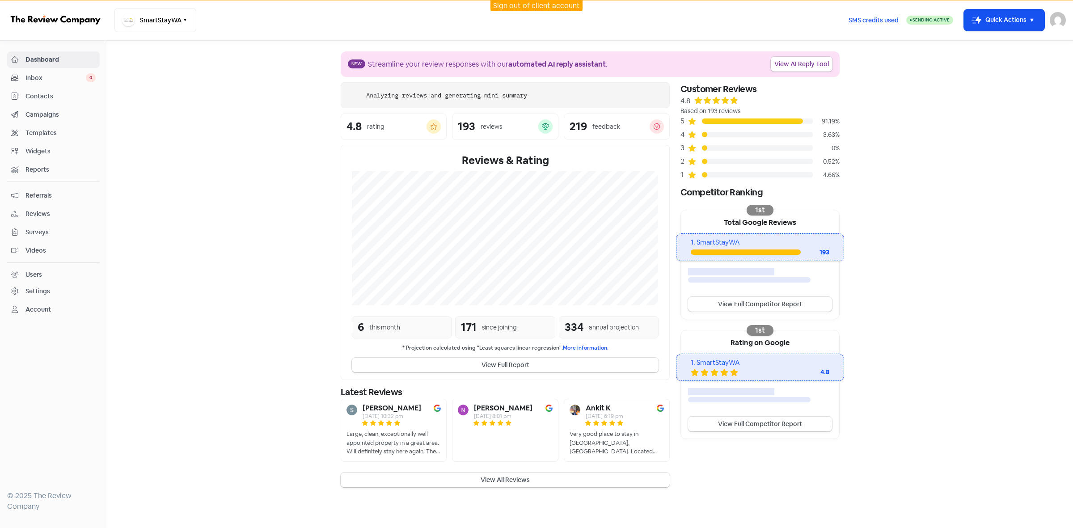
click at [28, 97] on span "Contacts" at bounding box center [60, 96] width 70 height 9
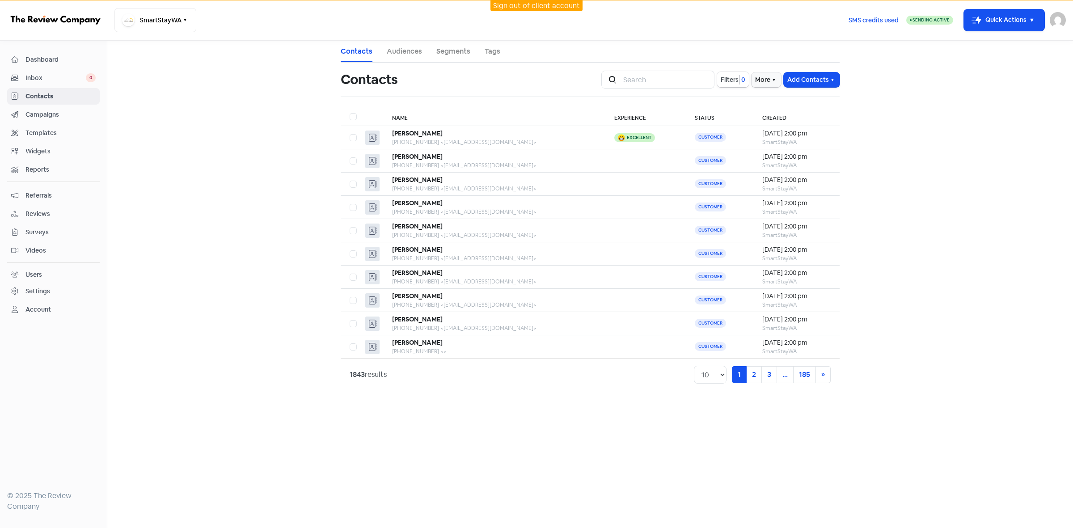
click at [732, 82] on span "Filters" at bounding box center [730, 79] width 18 height 9
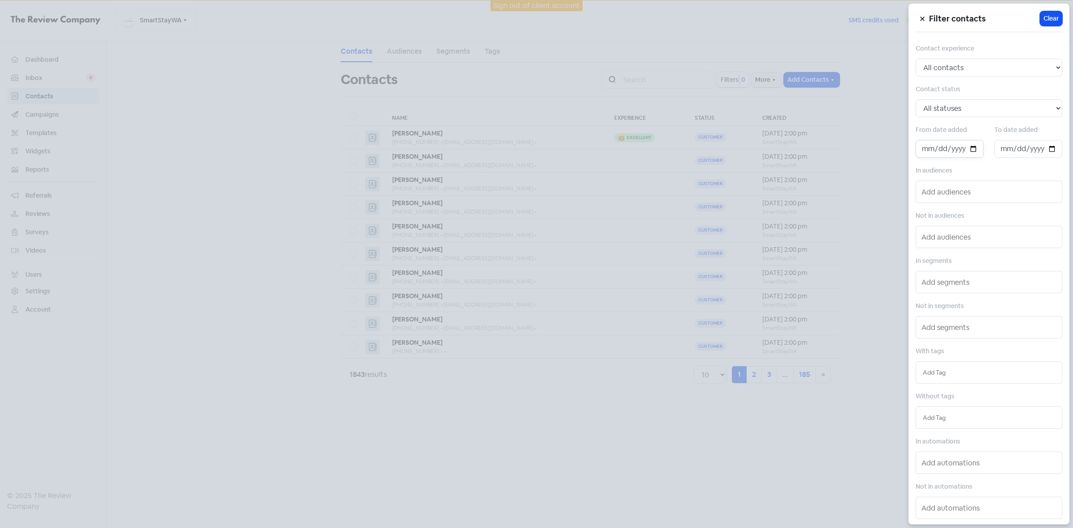
drag, startPoint x: 965, startPoint y: 149, endPoint x: 966, endPoint y: 154, distance: 5.5
click at [966, 149] on input "date" at bounding box center [950, 149] width 68 height 18
click at [969, 151] on input "date" at bounding box center [950, 149] width 68 height 18
type input "2025-10-01"
click at [1050, 148] on input "date" at bounding box center [1028, 149] width 68 height 18
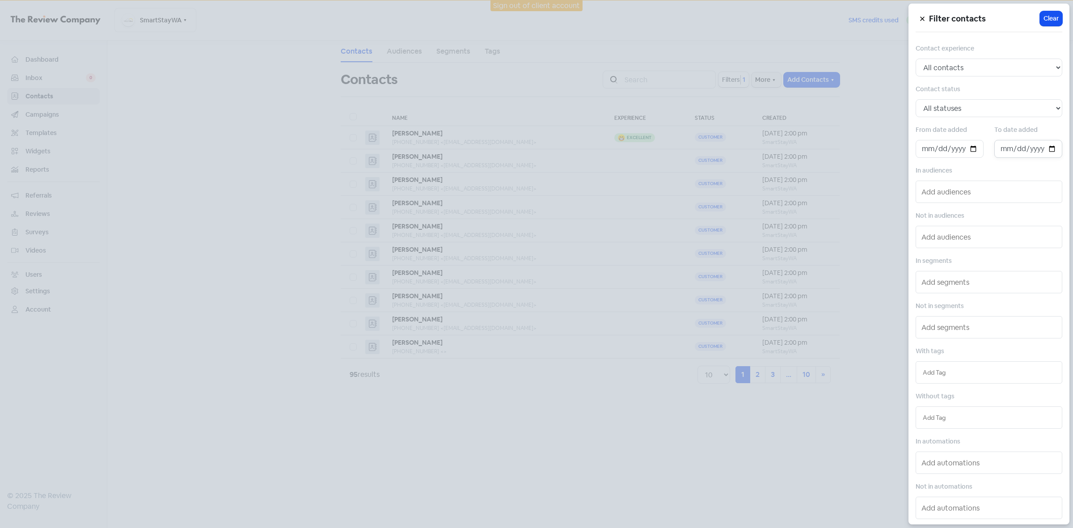
type input "2025-10-08"
click at [598, 491] on div at bounding box center [536, 264] width 1073 height 528
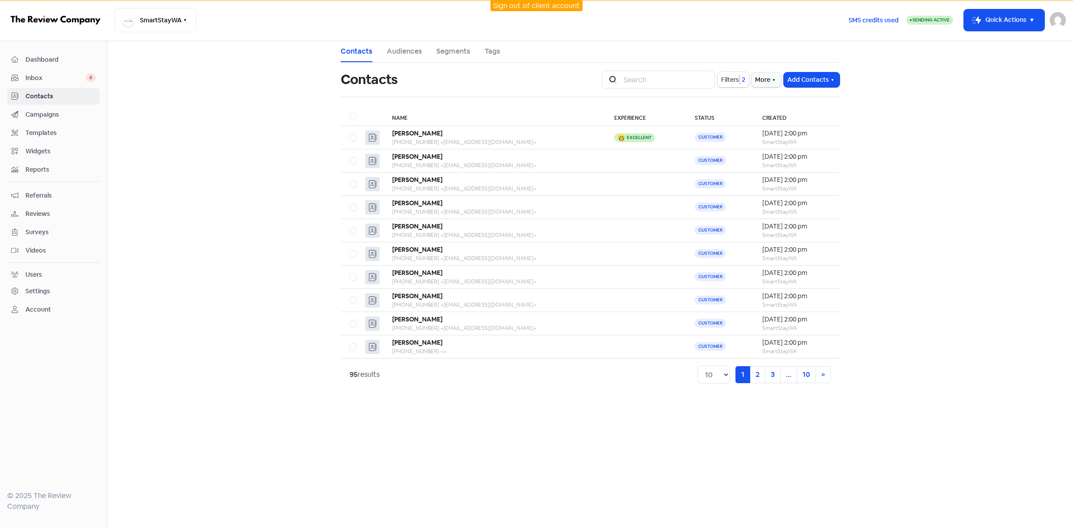
click at [46, 101] on span "Contacts" at bounding box center [60, 96] width 70 height 9
click at [565, 3] on link "Sign out of client account" at bounding box center [536, 5] width 87 height 9
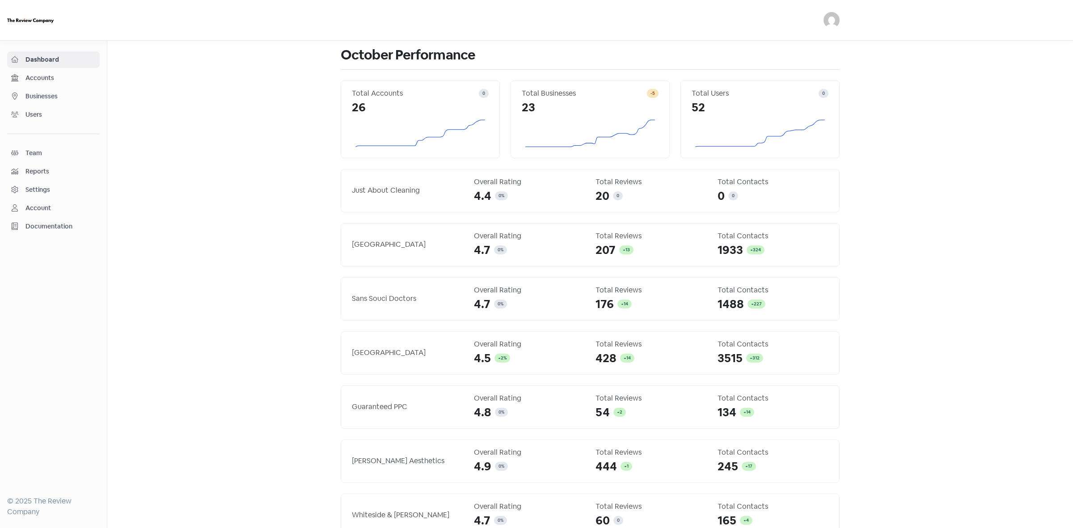
click at [51, 95] on span "Businesses" at bounding box center [60, 96] width 70 height 9
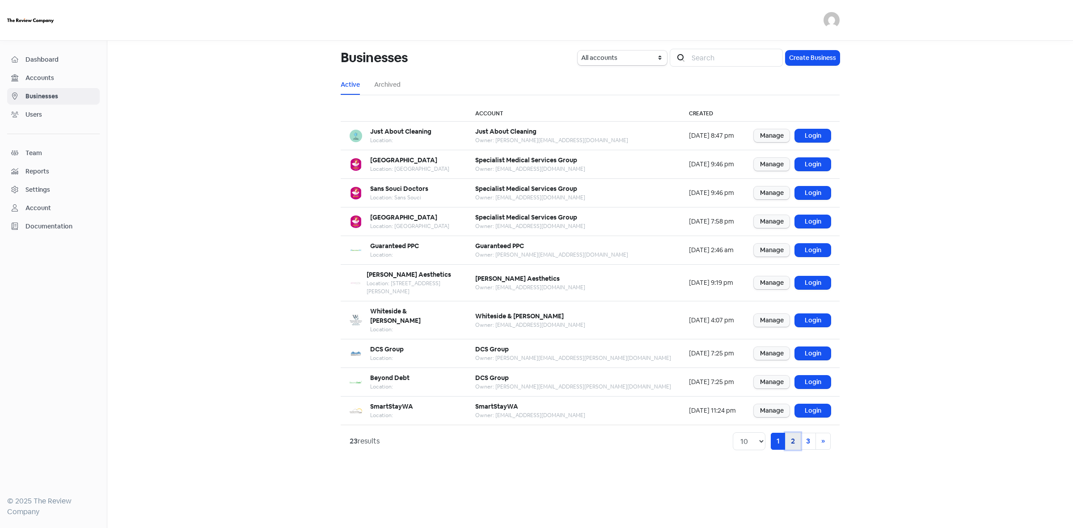
click at [797, 433] on link "2" at bounding box center [793, 441] width 16 height 17
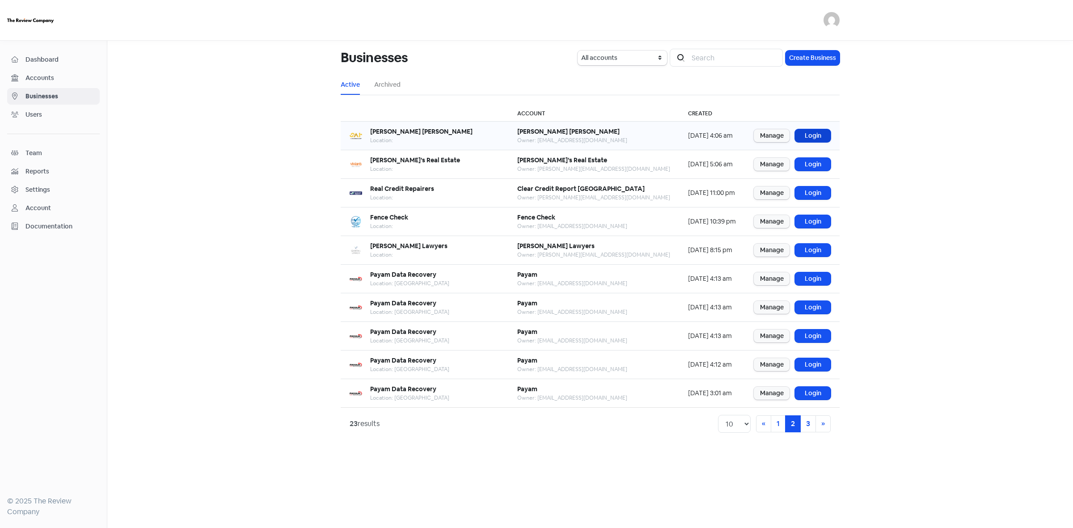
click at [812, 137] on link "Login" at bounding box center [813, 135] width 36 height 13
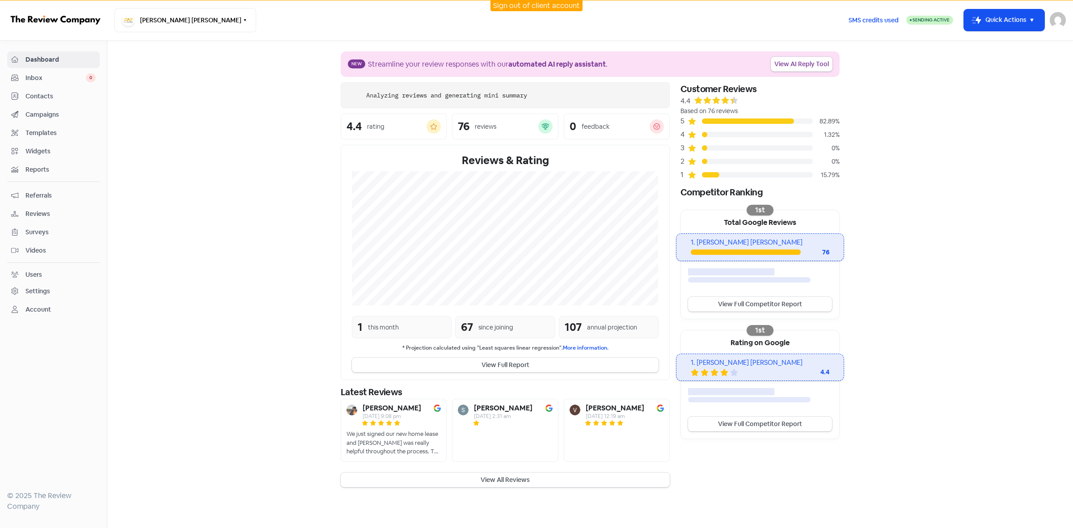
click at [27, 97] on span "Contacts" at bounding box center [60, 96] width 70 height 9
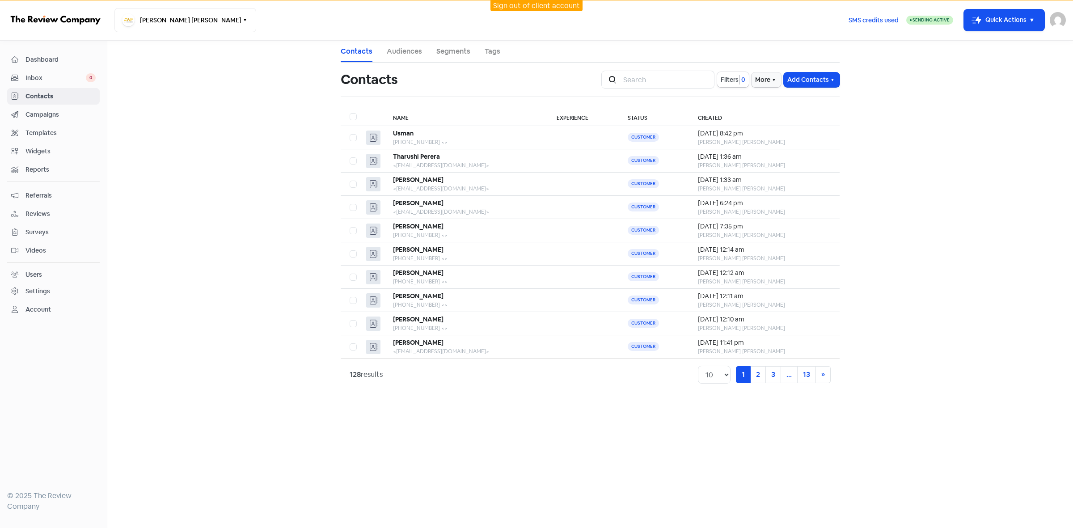
click at [38, 76] on span "Inbox" at bounding box center [55, 77] width 60 height 9
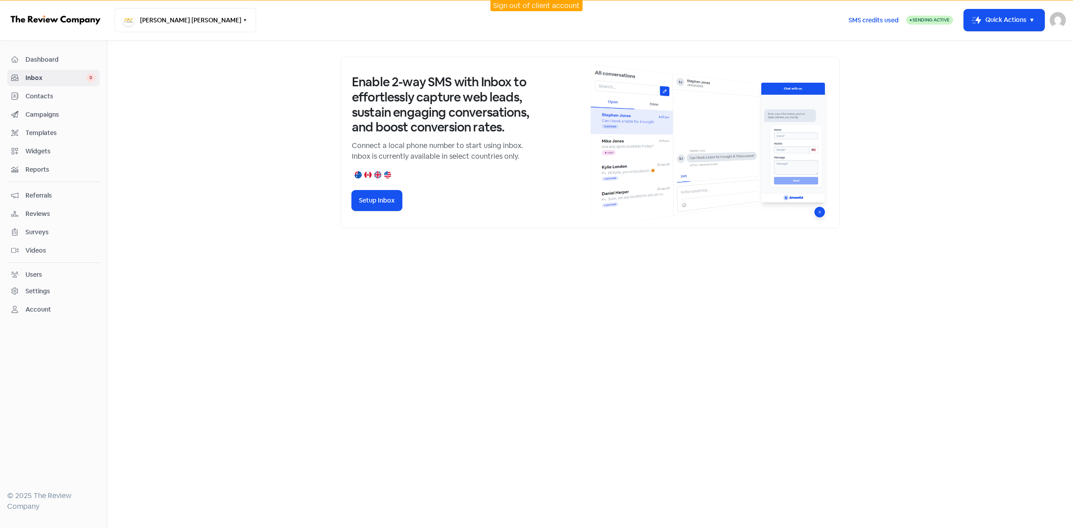
click at [37, 92] on span "Contacts" at bounding box center [60, 96] width 70 height 9
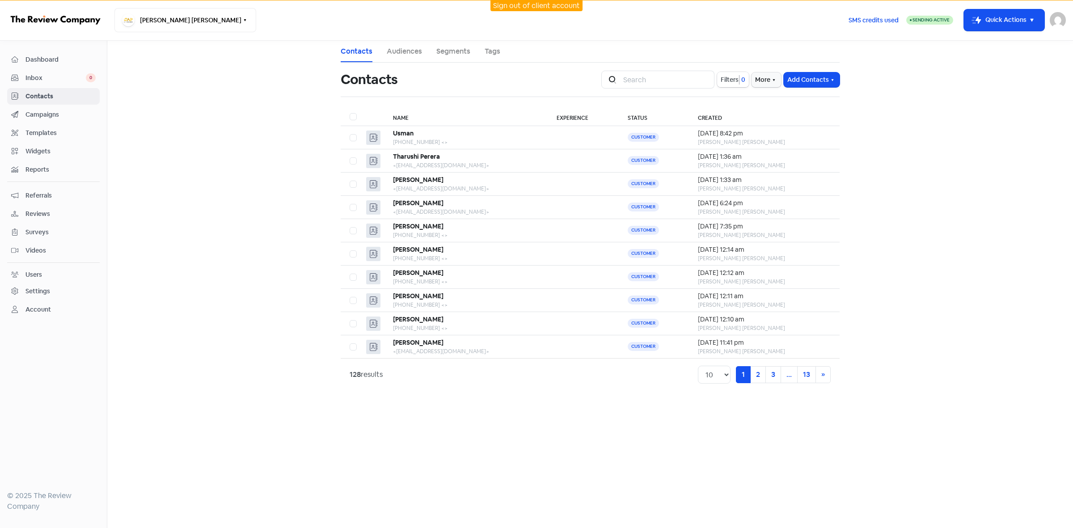
click at [726, 84] on span "Filters" at bounding box center [730, 79] width 18 height 9
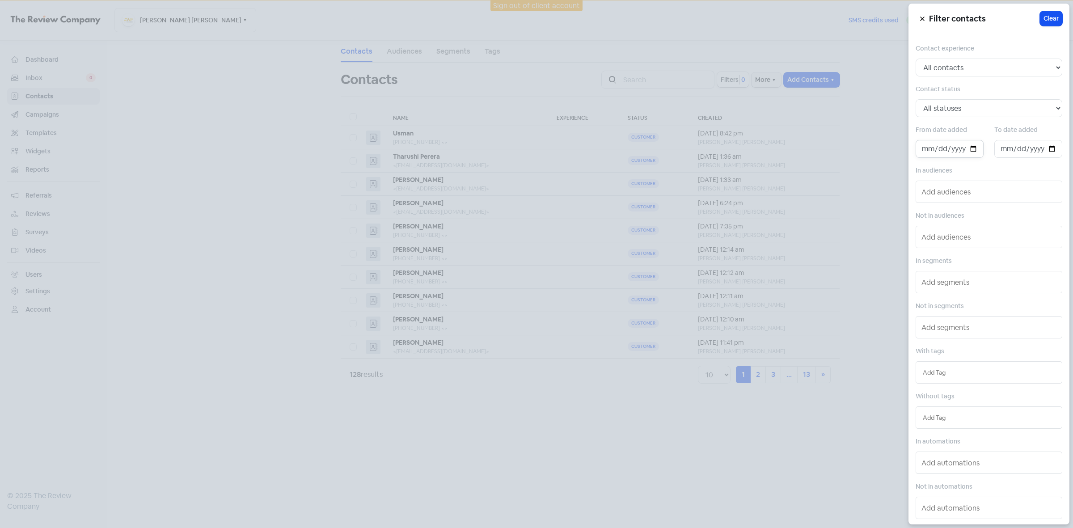
click at [968, 151] on input "date" at bounding box center [950, 149] width 68 height 18
drag, startPoint x: 968, startPoint y: 151, endPoint x: 968, endPoint y: 158, distance: 7.2
click at [968, 151] on input "date" at bounding box center [950, 149] width 68 height 18
type input "2025-10-01"
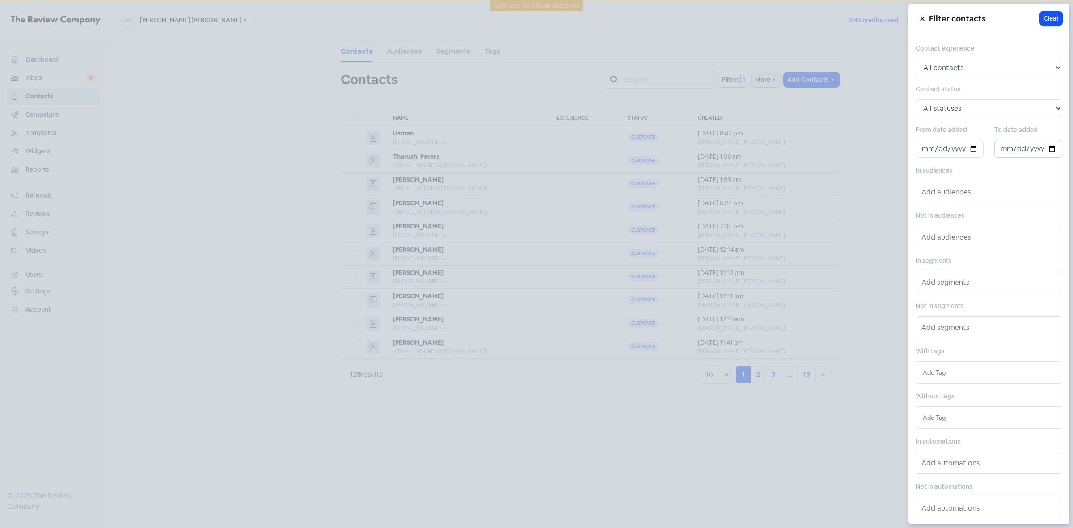
click at [1045, 150] on input "date" at bounding box center [1028, 149] width 68 height 18
type input "[DATE]"
click at [637, 296] on div at bounding box center [536, 264] width 1073 height 528
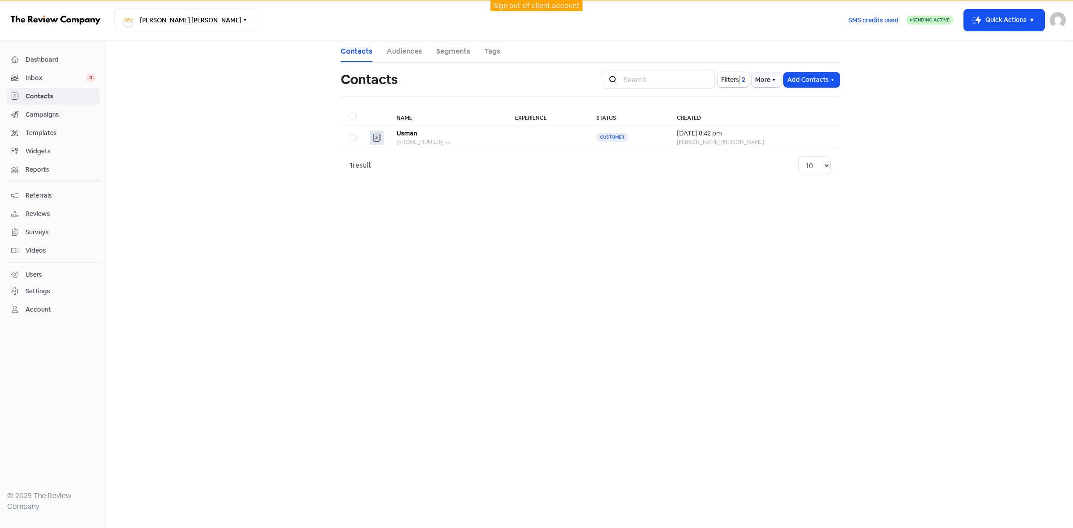
click at [512, 10] on link "Sign out of client account" at bounding box center [536, 5] width 87 height 9
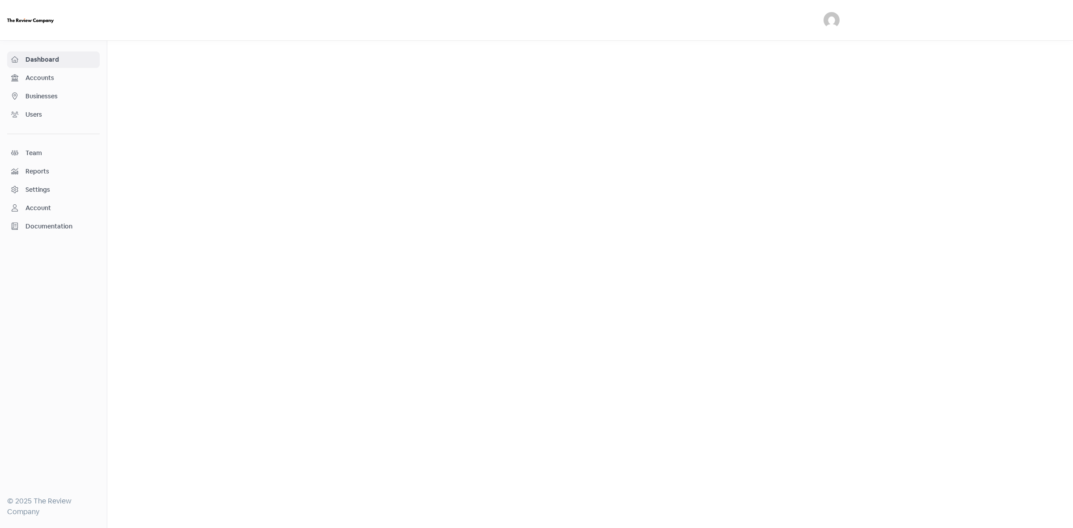
click at [53, 94] on span "Businesses" at bounding box center [60, 96] width 70 height 9
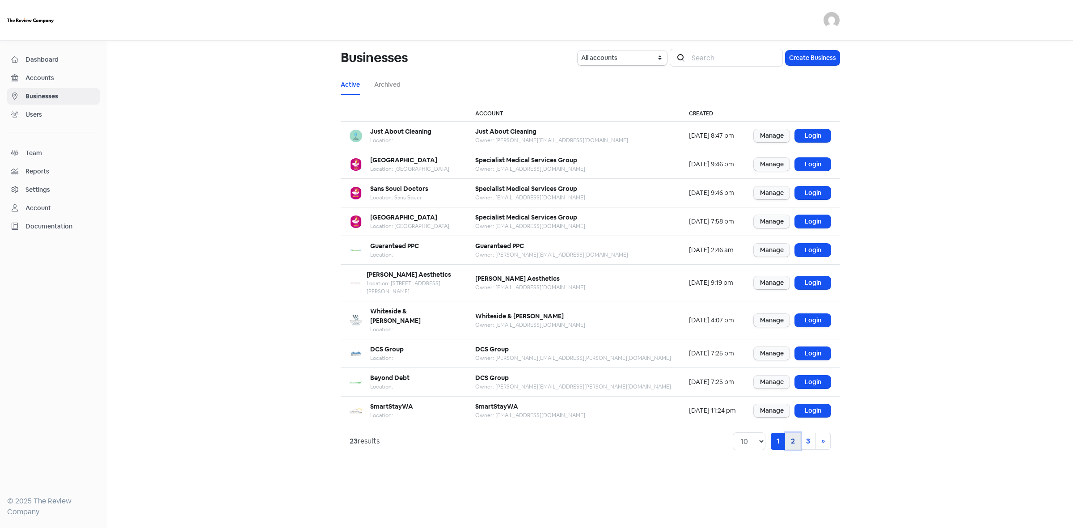
click at [787, 433] on link "2" at bounding box center [793, 441] width 16 height 17
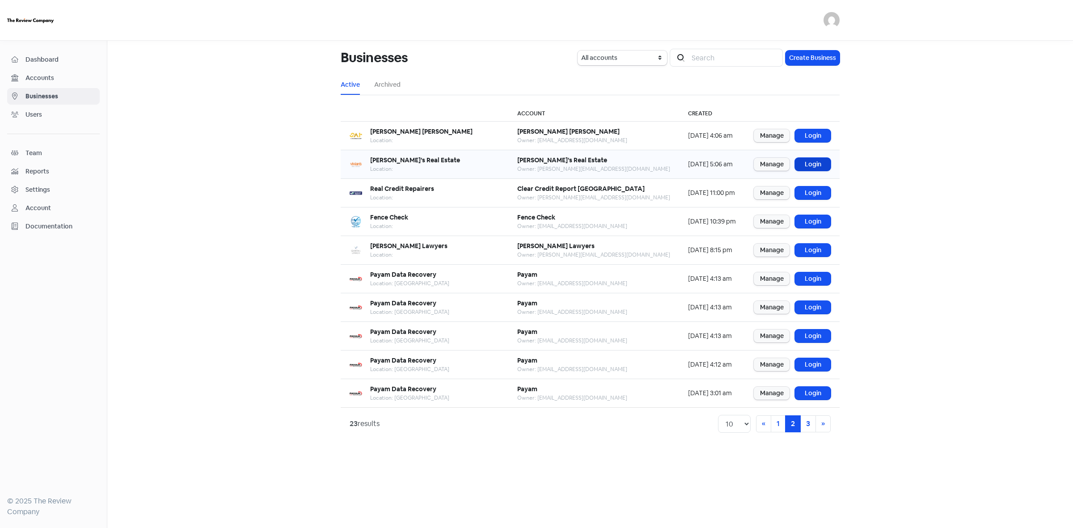
click at [825, 166] on link "Login" at bounding box center [813, 164] width 36 height 13
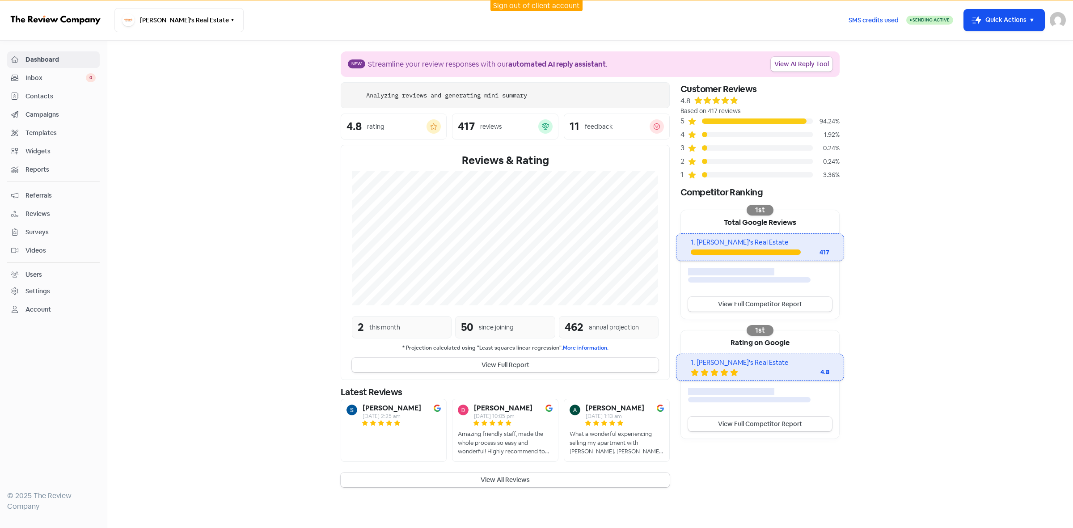
click at [42, 92] on span "Contacts" at bounding box center [60, 96] width 70 height 9
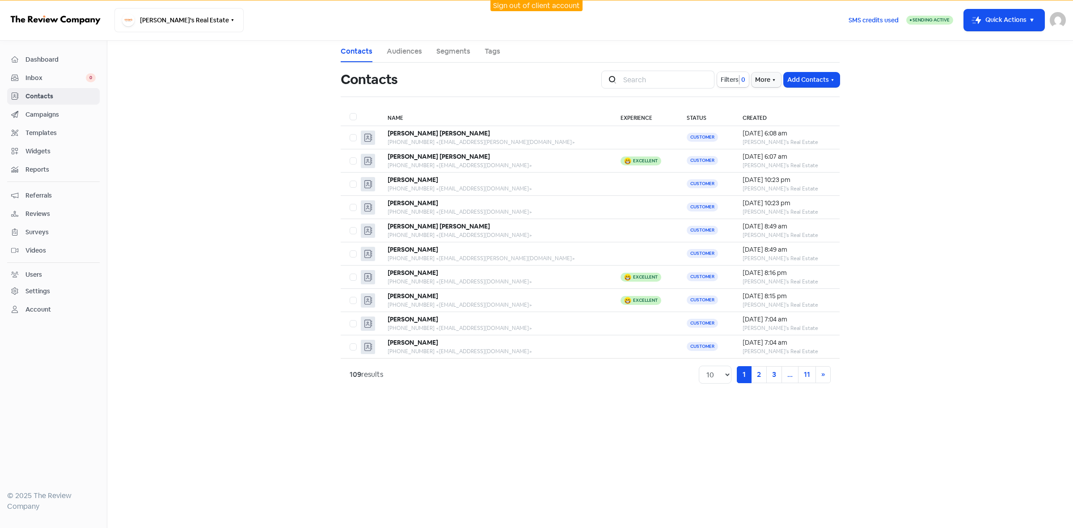
click at [734, 84] on span "Filters" at bounding box center [730, 79] width 18 height 9
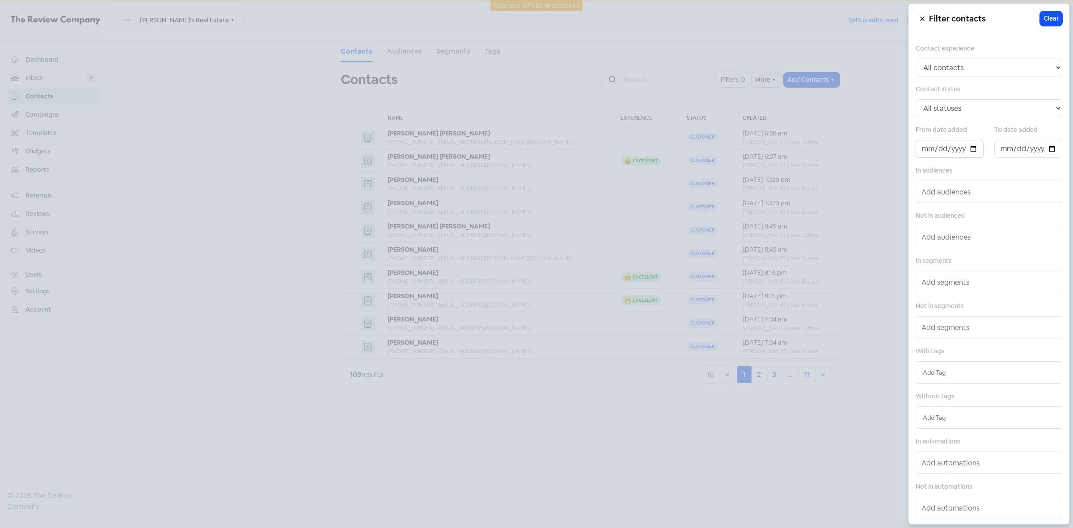
click at [969, 151] on input "date" at bounding box center [950, 149] width 68 height 18
click at [969, 145] on input "[DATE]" at bounding box center [950, 149] width 68 height 18
type input "[DATE]"
click at [1043, 151] on input "date" at bounding box center [1028, 149] width 68 height 18
type input "[DATE]"
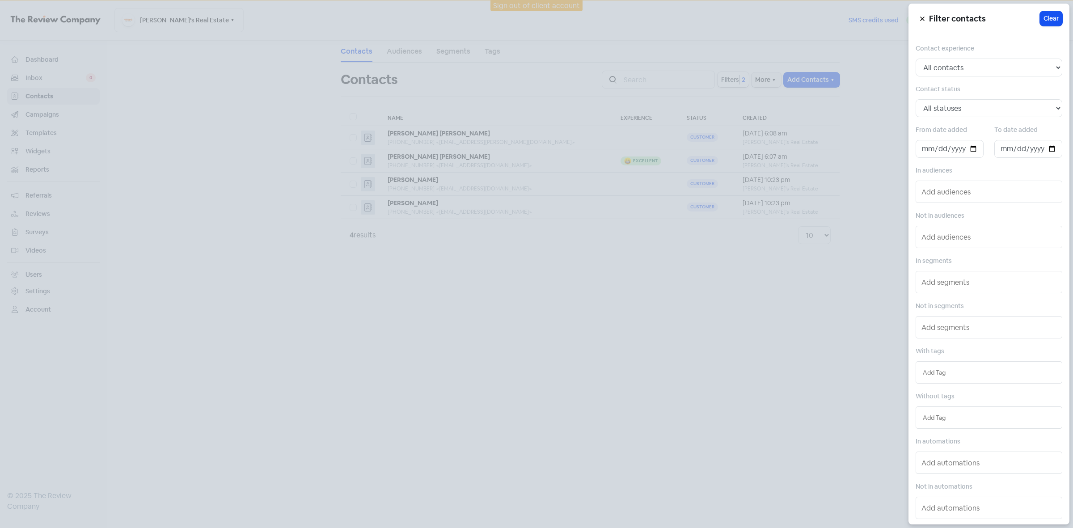
click at [577, 394] on div at bounding box center [536, 264] width 1073 height 528
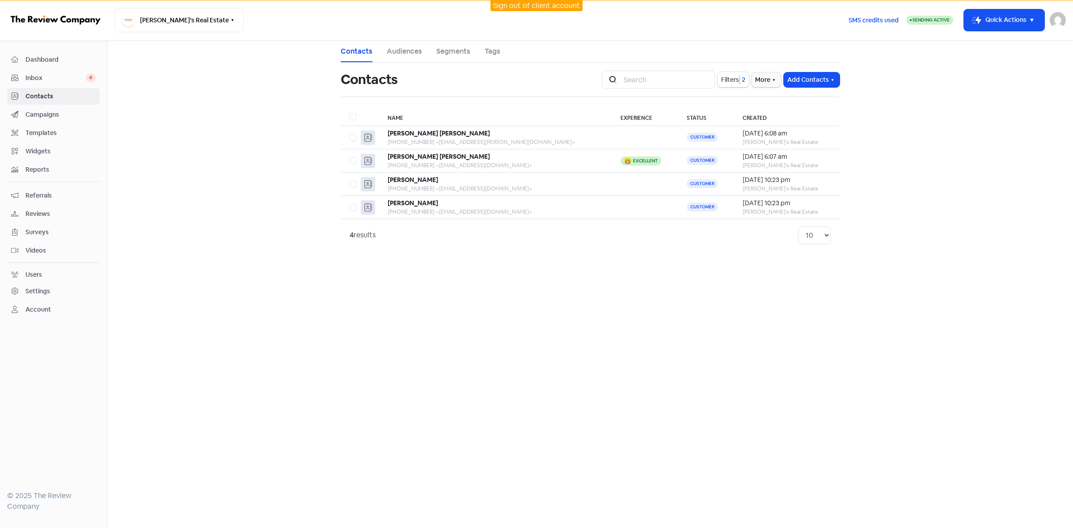
click at [562, 7] on link "Sign out of client account" at bounding box center [536, 5] width 87 height 9
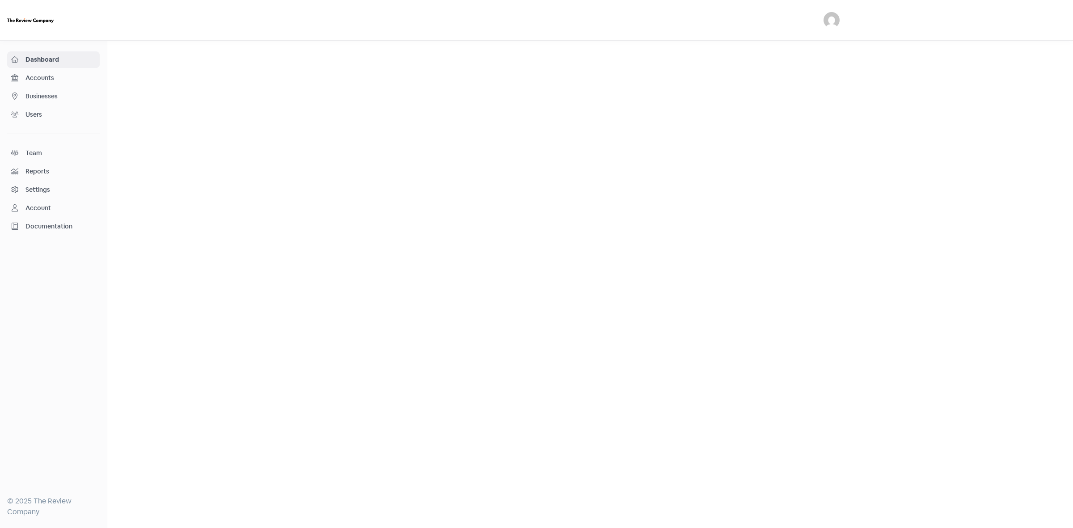
click at [44, 101] on span "Businesses" at bounding box center [60, 96] width 70 height 9
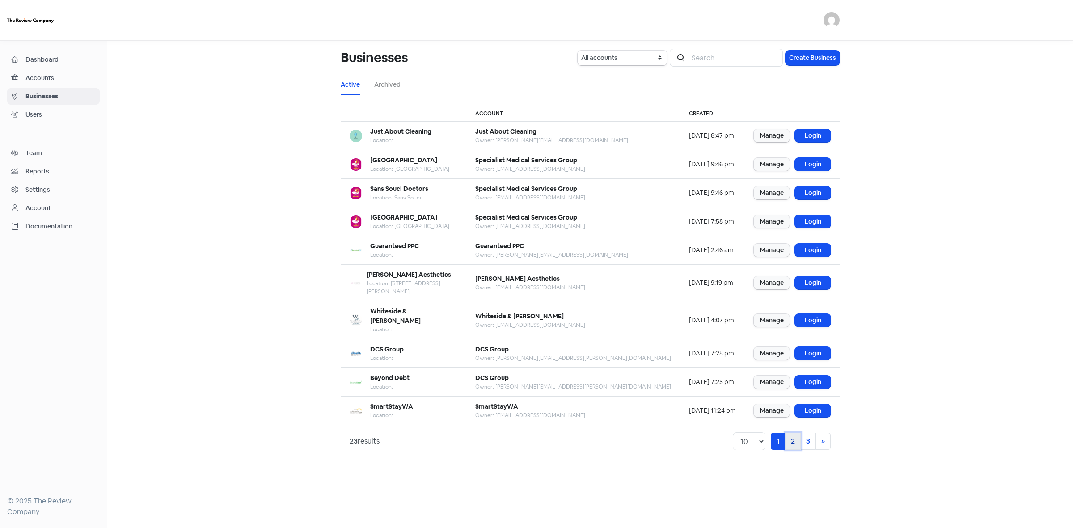
click at [793, 433] on link "2" at bounding box center [793, 441] width 16 height 17
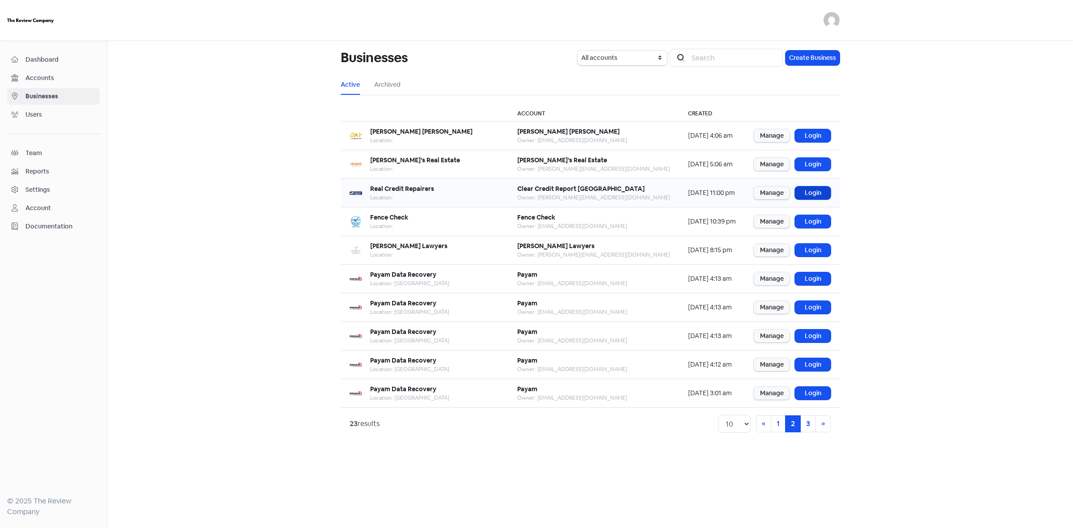
click at [815, 189] on link "Login" at bounding box center [813, 192] width 36 height 13
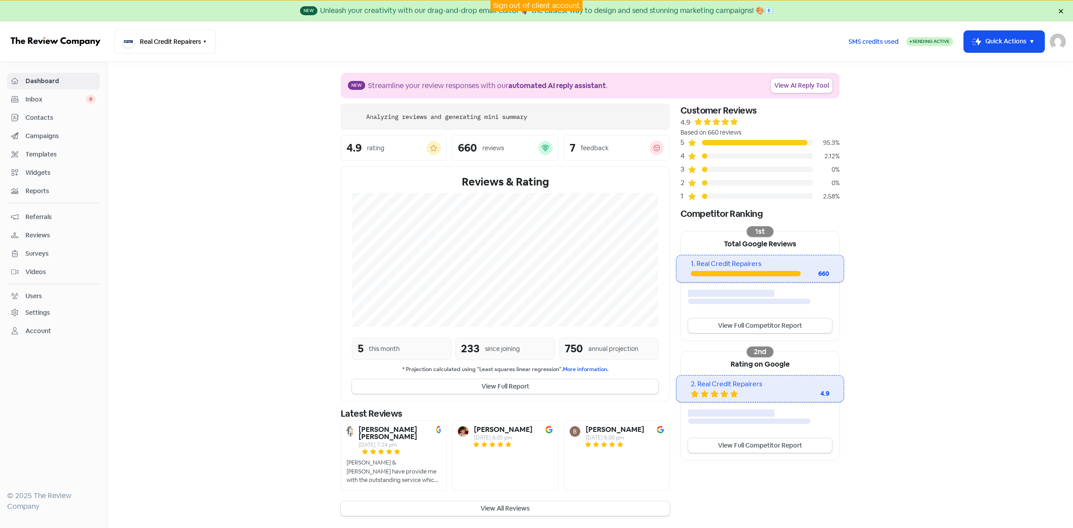
click at [34, 119] on span "Contacts" at bounding box center [60, 117] width 70 height 9
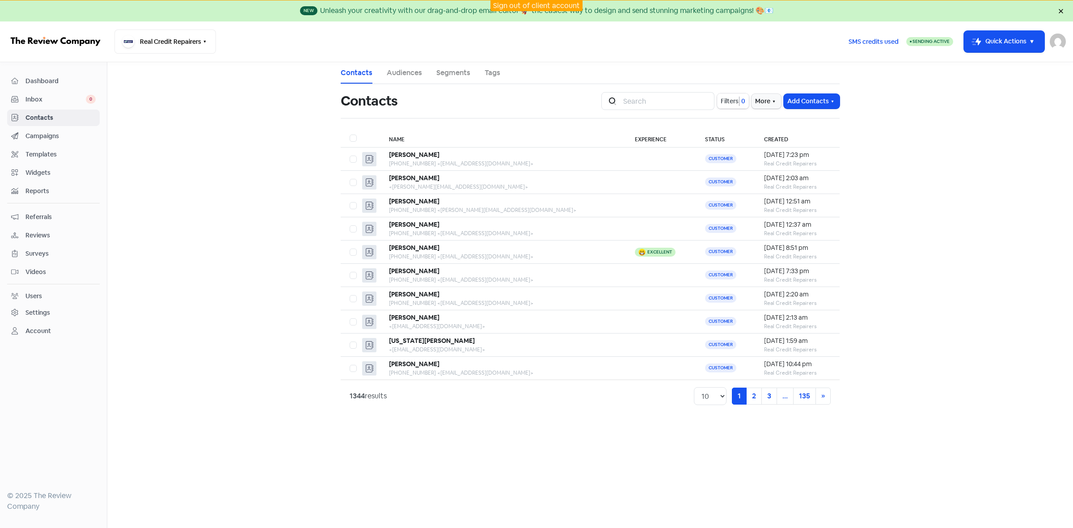
click at [735, 97] on span "Filters" at bounding box center [730, 101] width 18 height 9
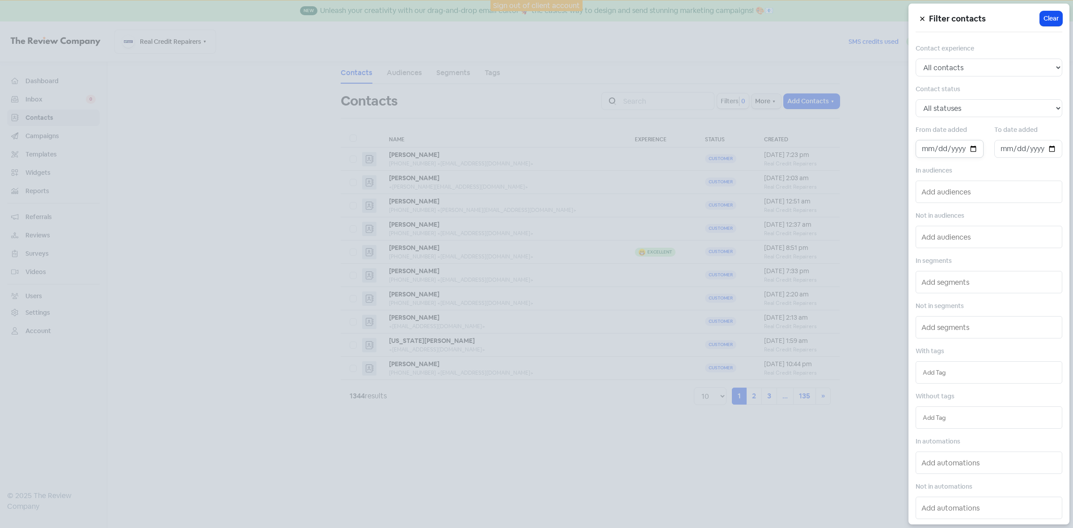
click at [970, 153] on input "date" at bounding box center [950, 149] width 68 height 18
type input "[DATE]"
click at [1047, 148] on input "date" at bounding box center [1028, 149] width 68 height 18
type input "2025-10-08"
click at [675, 452] on div at bounding box center [536, 264] width 1073 height 528
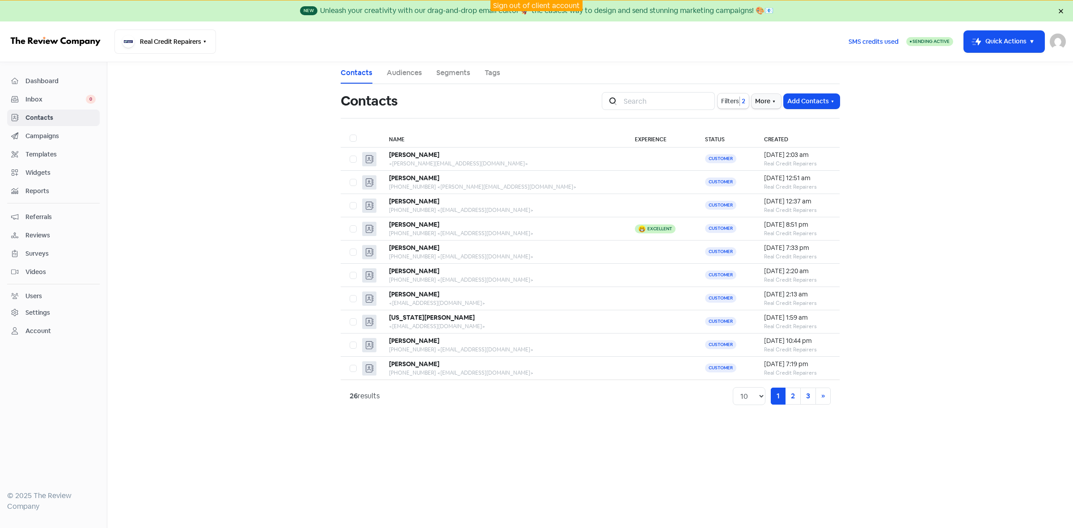
click at [517, 2] on link "Sign out of client account" at bounding box center [536, 5] width 87 height 9
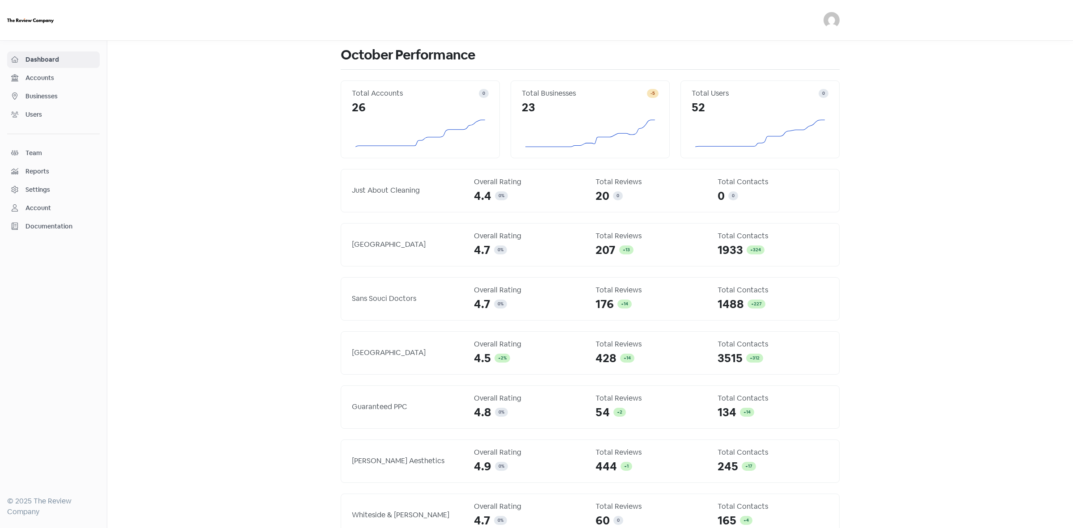
click at [48, 96] on span "Businesses" at bounding box center [60, 96] width 70 height 9
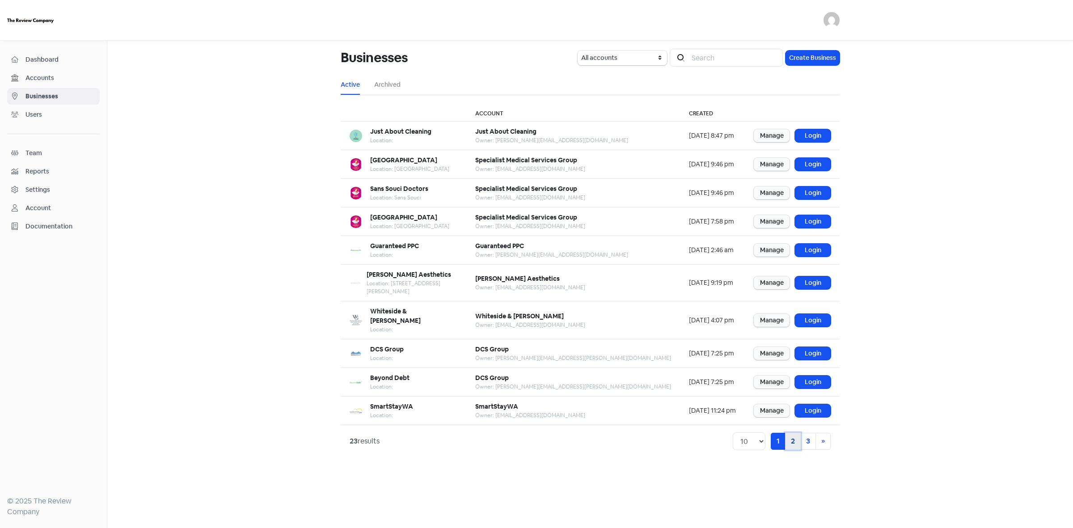
click at [788, 433] on link "2" at bounding box center [793, 441] width 16 height 17
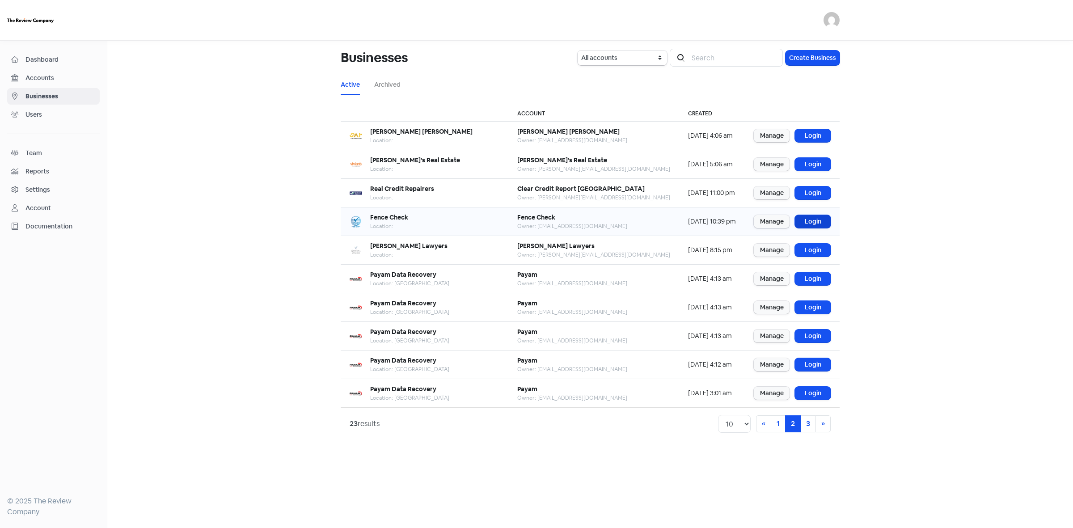
click at [807, 224] on link "Login" at bounding box center [813, 221] width 36 height 13
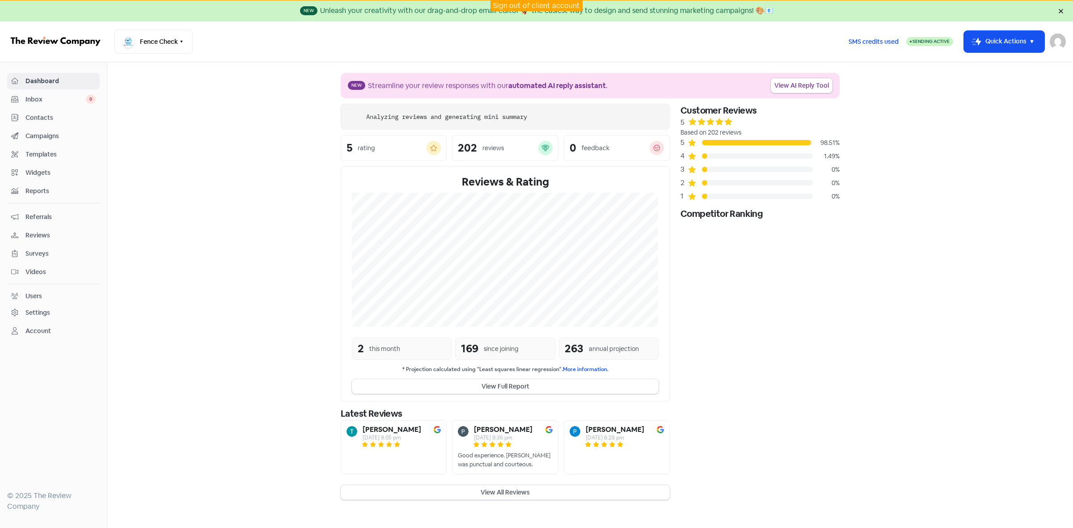
click at [34, 120] on span "Contacts" at bounding box center [60, 117] width 70 height 9
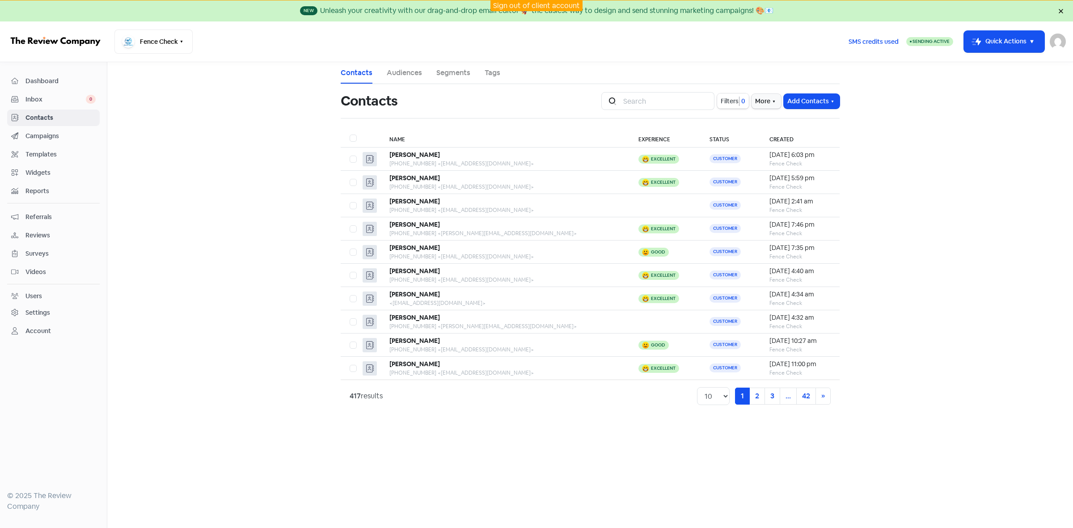
click at [734, 107] on button "Filters 0" at bounding box center [733, 100] width 32 height 15
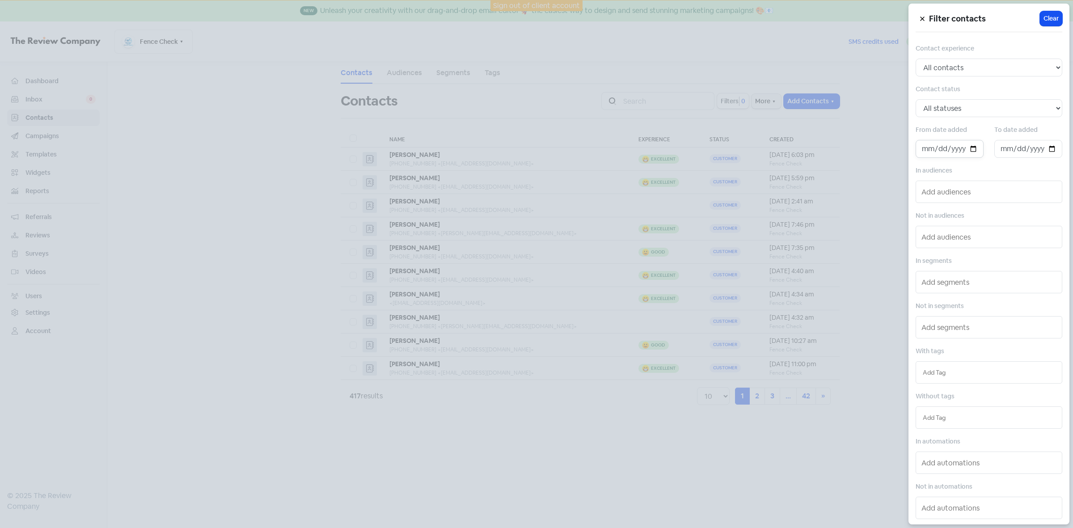
click at [971, 152] on input "date" at bounding box center [950, 149] width 68 height 18
type input "2025-10-01"
click at [1046, 144] on input "date" at bounding box center [1028, 149] width 68 height 18
click at [1043, 152] on input "date" at bounding box center [1028, 149] width 68 height 18
type input "[DATE]"
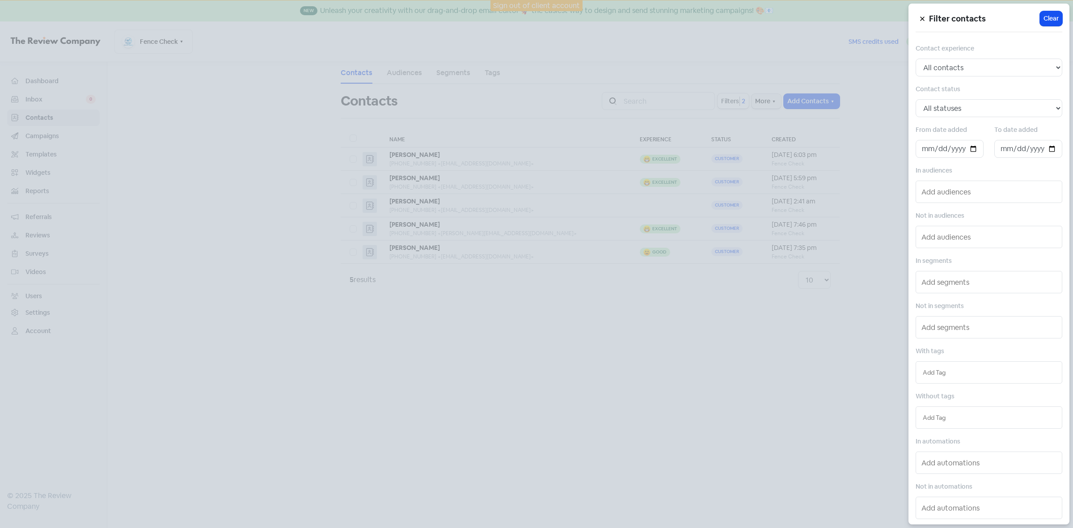
click at [646, 402] on div at bounding box center [536, 264] width 1073 height 528
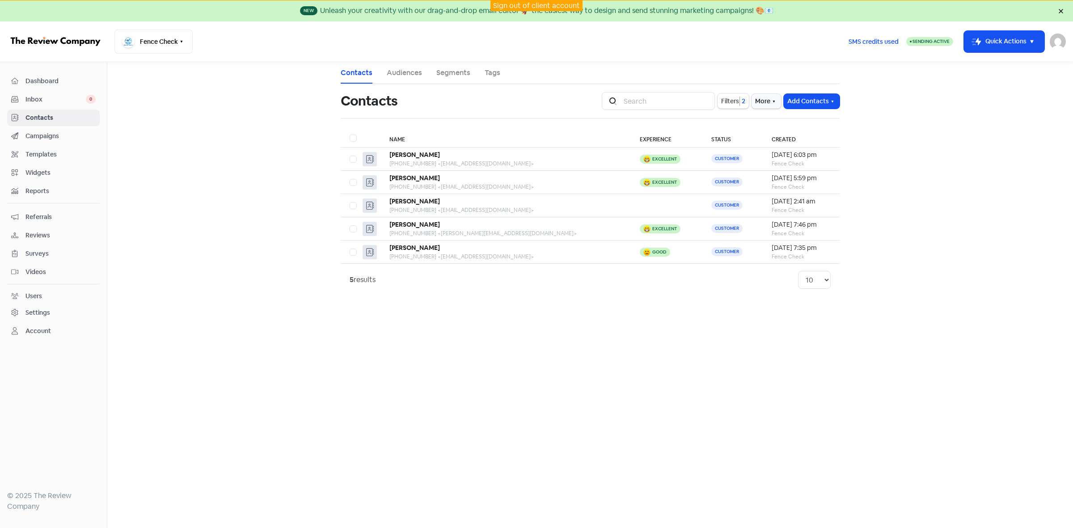
click at [517, 2] on link "Sign out of client account" at bounding box center [536, 5] width 87 height 9
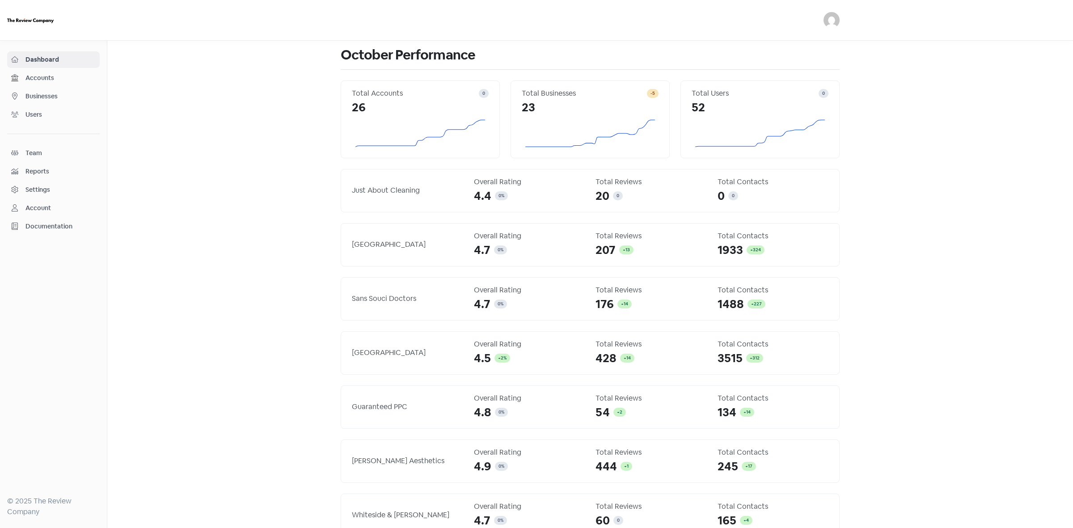
click at [46, 95] on span "Businesses" at bounding box center [60, 96] width 70 height 9
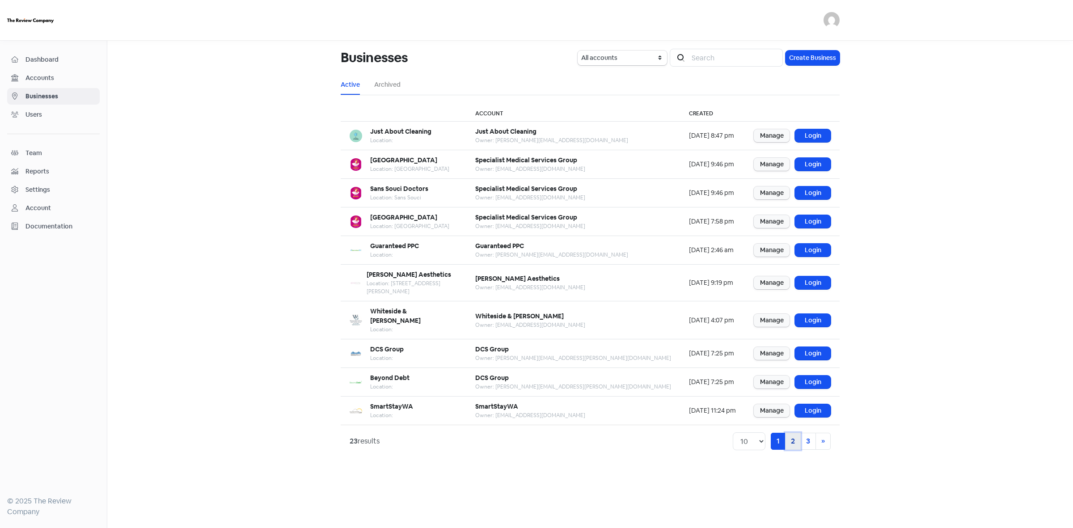
click at [792, 433] on link "2" at bounding box center [793, 441] width 16 height 17
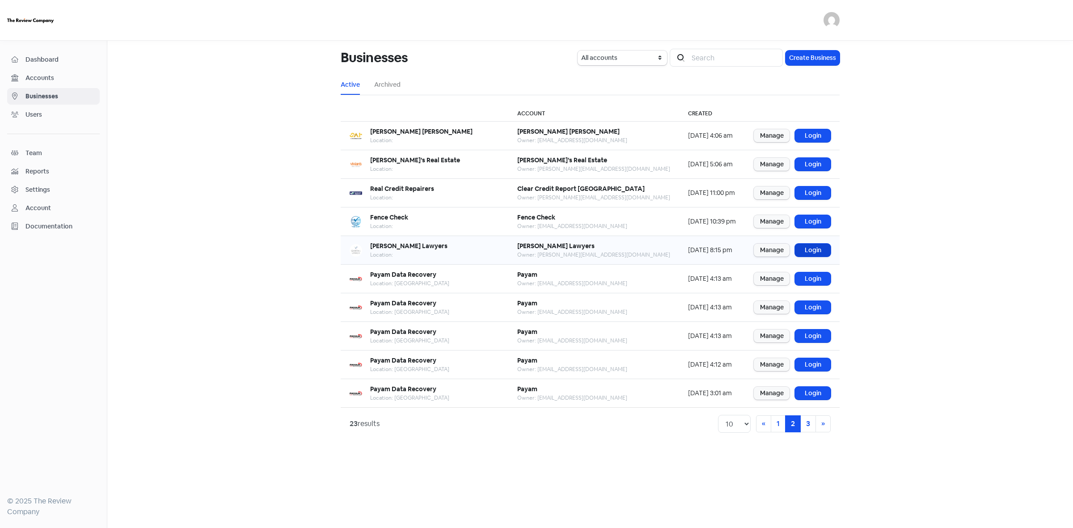
click at [802, 249] on link "Login" at bounding box center [813, 250] width 36 height 13
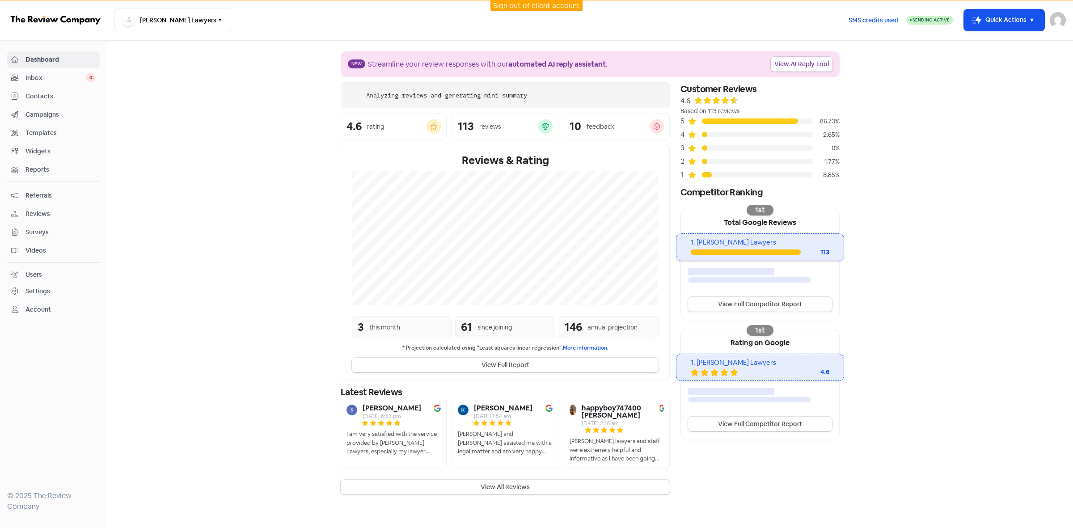
click at [25, 97] on span "Contacts" at bounding box center [60, 96] width 70 height 9
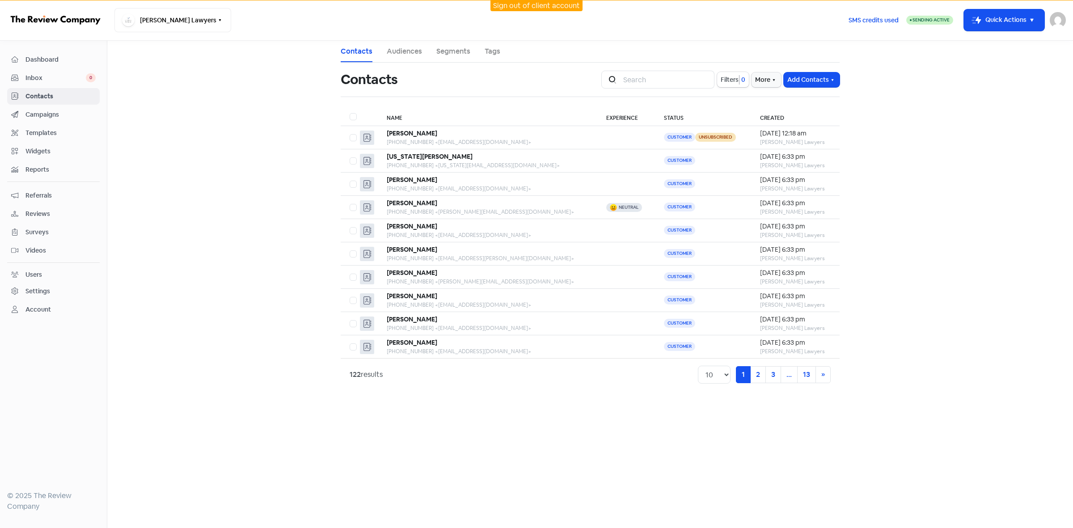
click at [560, 9] on link "Sign out of client account" at bounding box center [536, 5] width 87 height 9
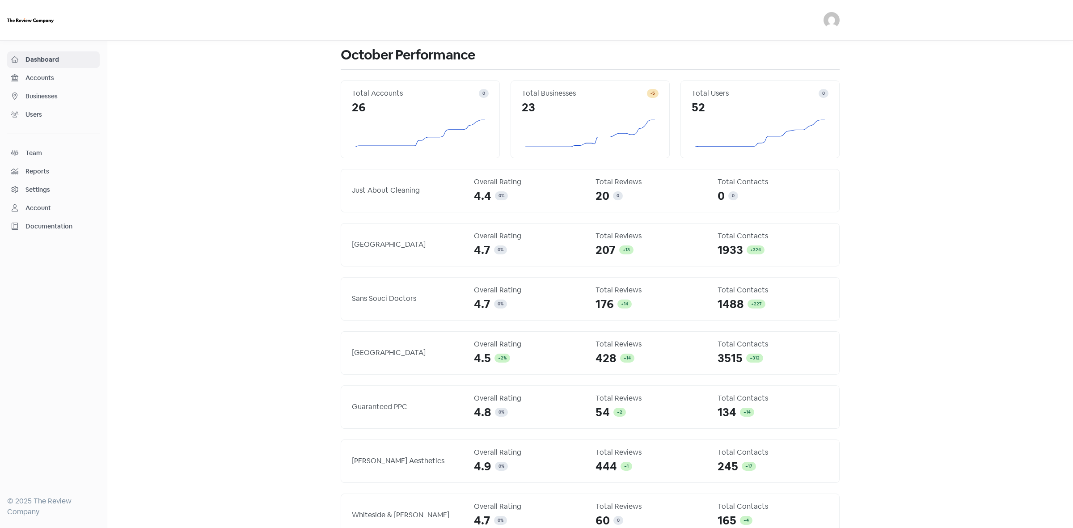
click at [50, 92] on span "Businesses" at bounding box center [60, 96] width 70 height 9
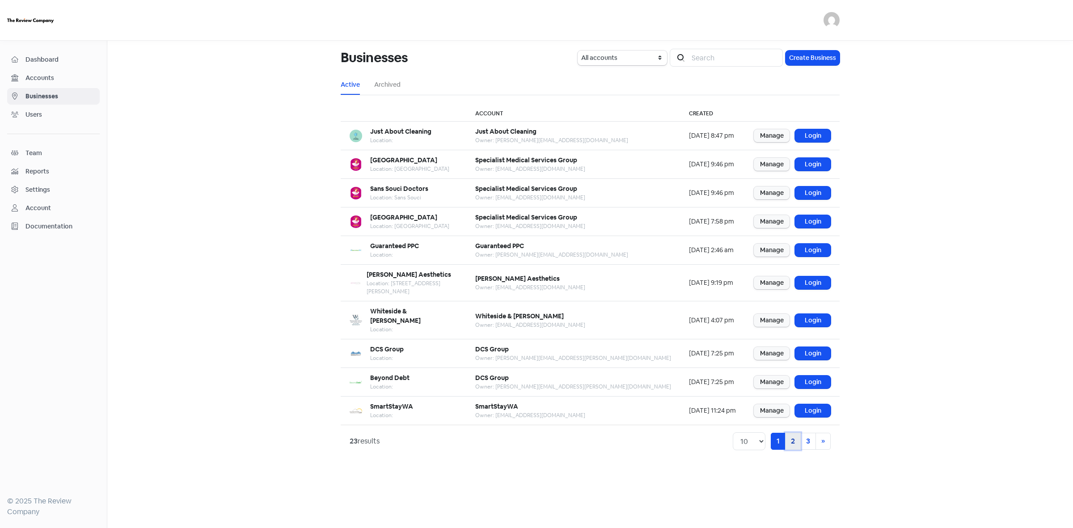
click at [789, 433] on link "2" at bounding box center [793, 441] width 16 height 17
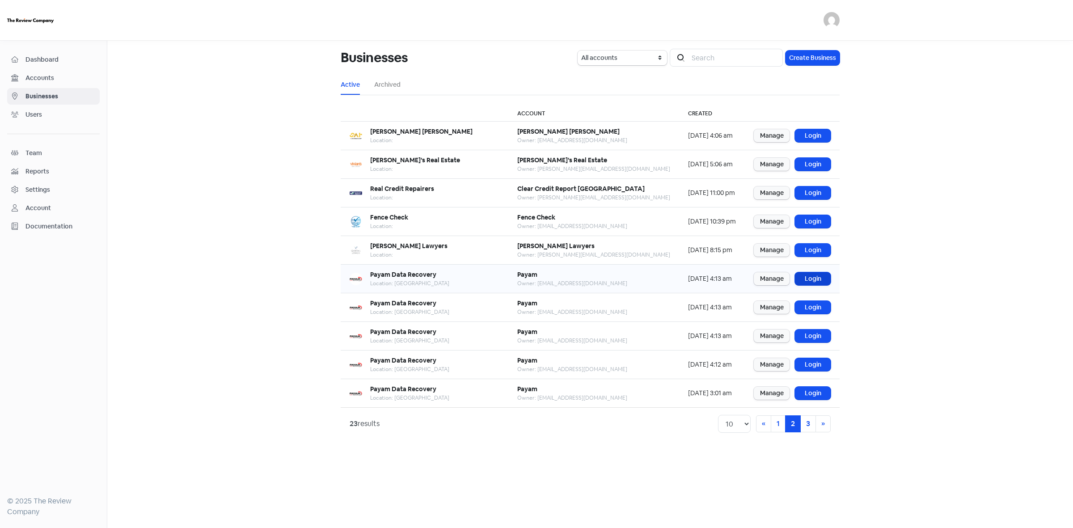
click at [819, 276] on link "Login" at bounding box center [813, 278] width 36 height 13
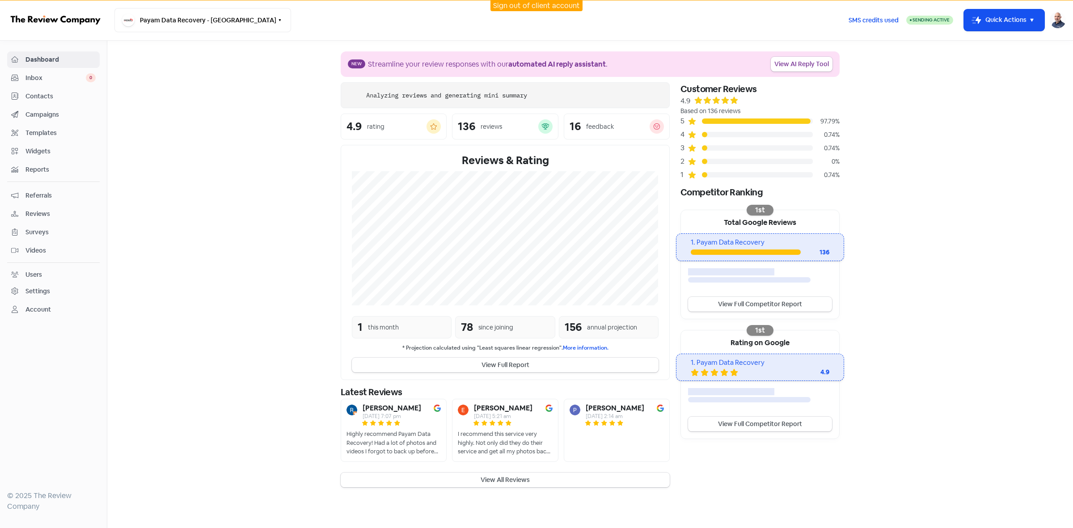
click at [35, 97] on span "Contacts" at bounding box center [60, 96] width 70 height 9
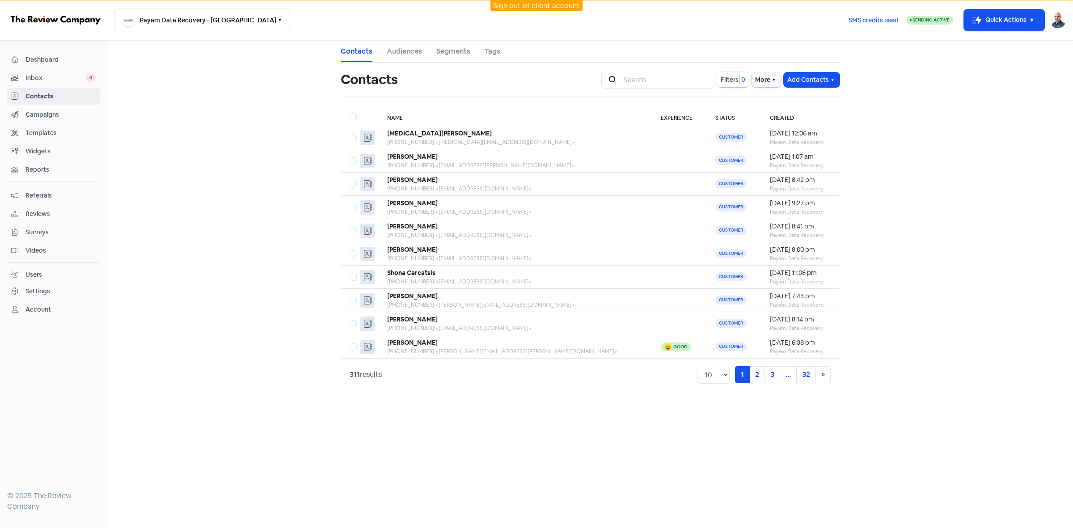
click at [730, 79] on span "Filters" at bounding box center [730, 79] width 18 height 9
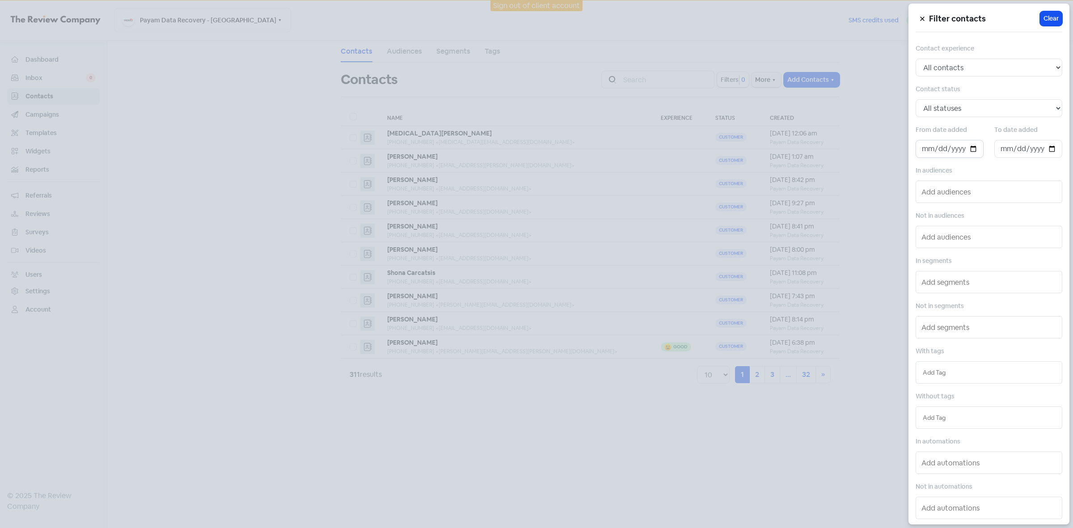
click at [973, 150] on input "date" at bounding box center [950, 149] width 68 height 18
type input "[DATE]"
click at [1051, 148] on input "date" at bounding box center [1028, 149] width 68 height 18
click at [1042, 151] on input "date" at bounding box center [1028, 149] width 68 height 18
type input "[DATE]"
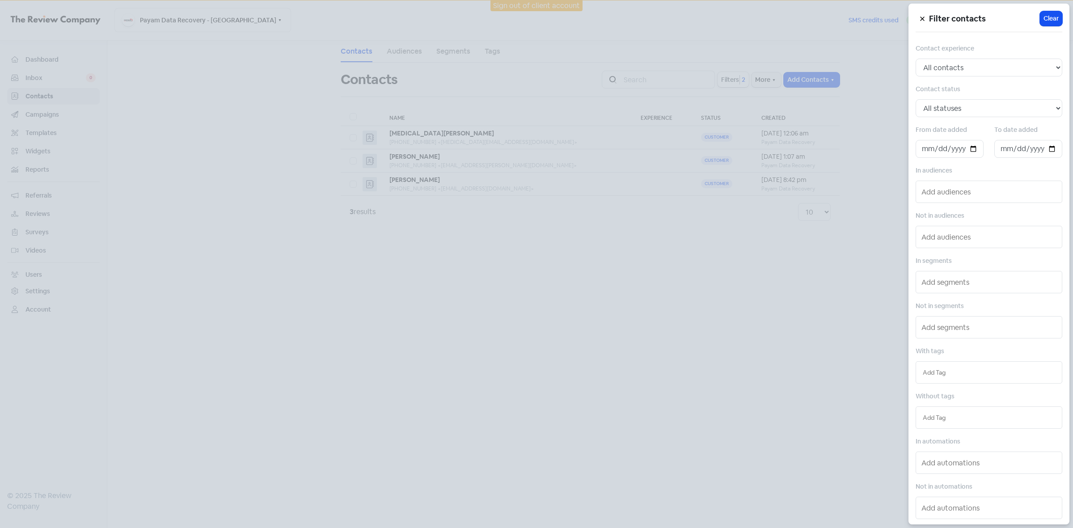
click at [747, 346] on div at bounding box center [536, 264] width 1073 height 528
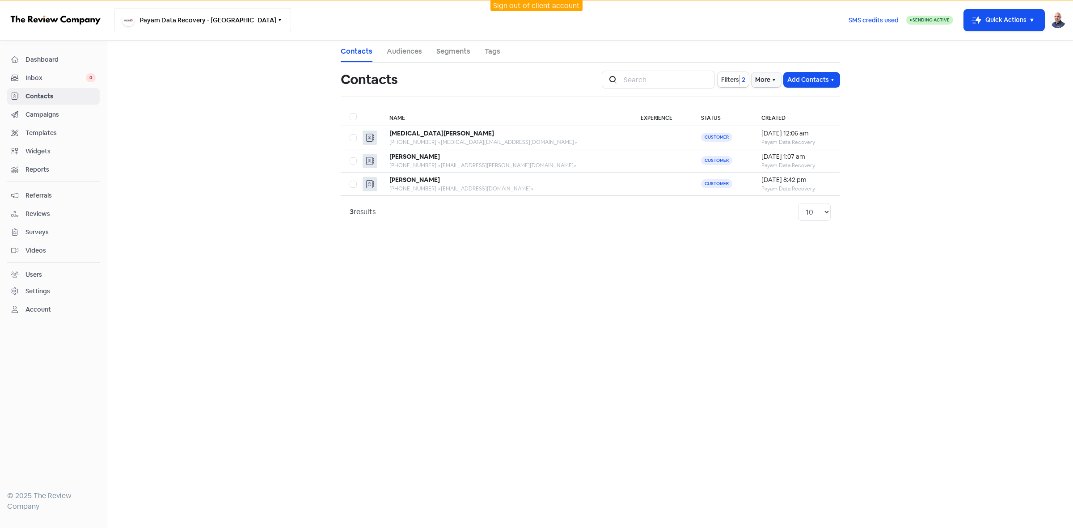
click at [214, 19] on button "Payam Data Recovery - [GEOGRAPHIC_DATA]" at bounding box center [202, 20] width 177 height 24
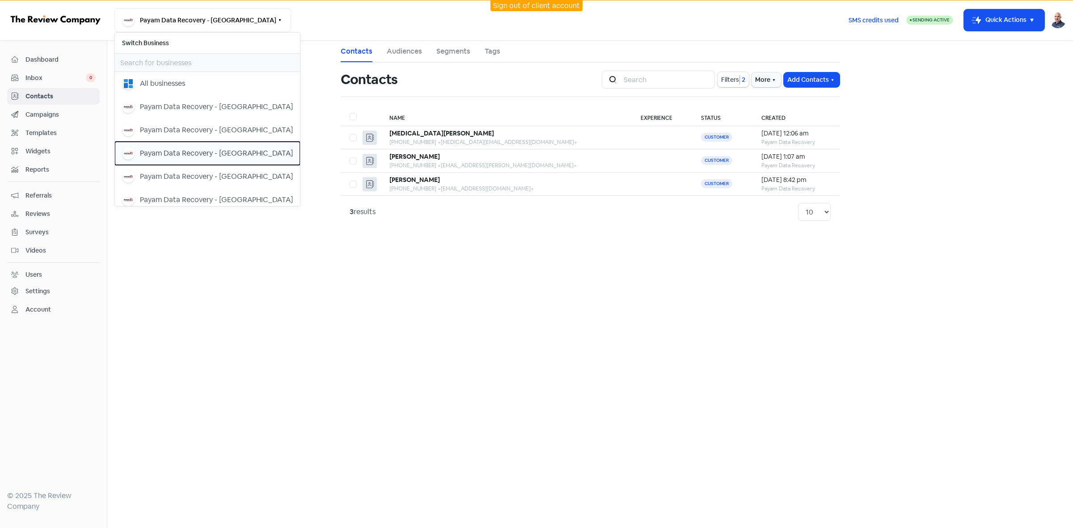
click at [227, 161] on button "Payam Data Recovery - [GEOGRAPHIC_DATA]" at bounding box center [207, 153] width 185 height 23
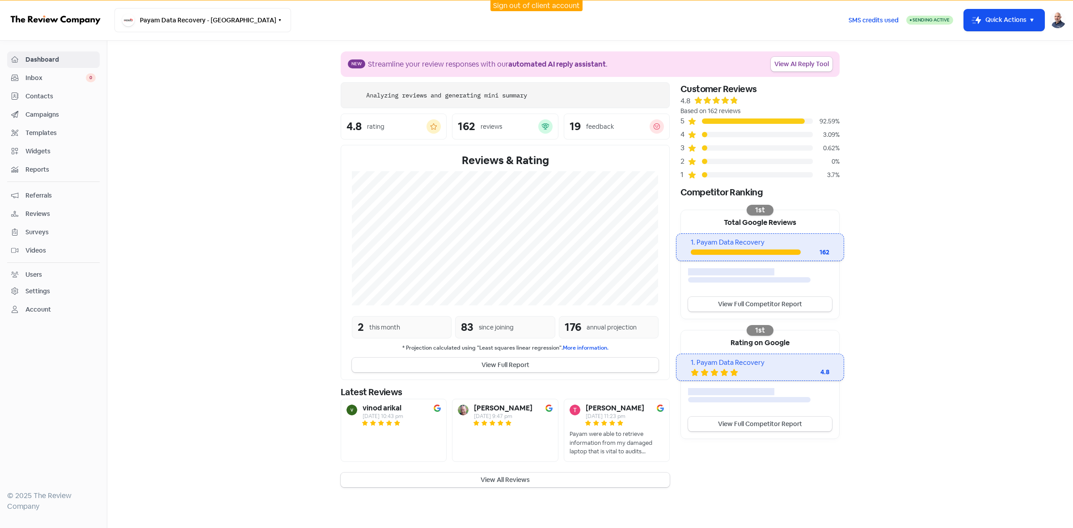
click at [28, 96] on span "Contacts" at bounding box center [60, 96] width 70 height 9
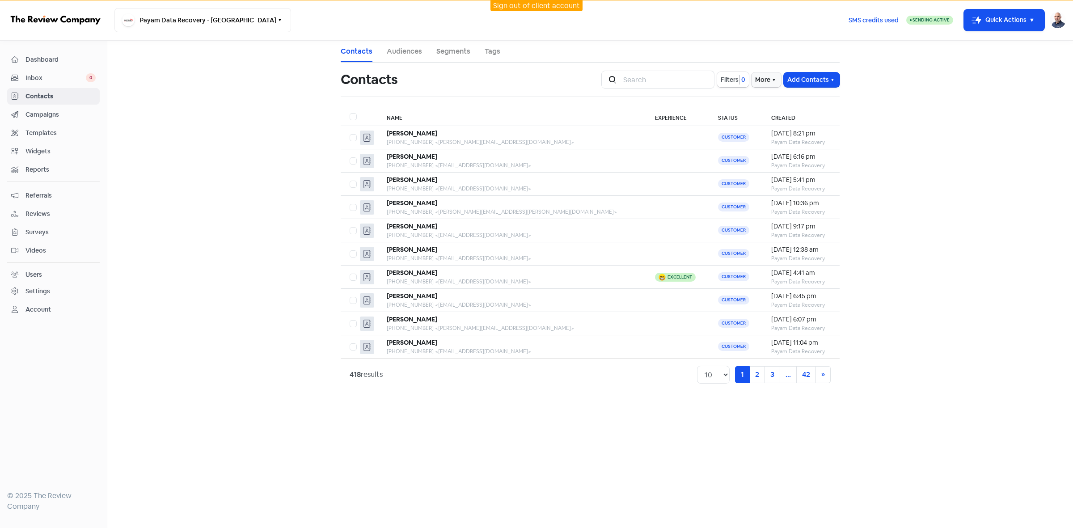
click at [731, 84] on span "Filters" at bounding box center [730, 79] width 18 height 9
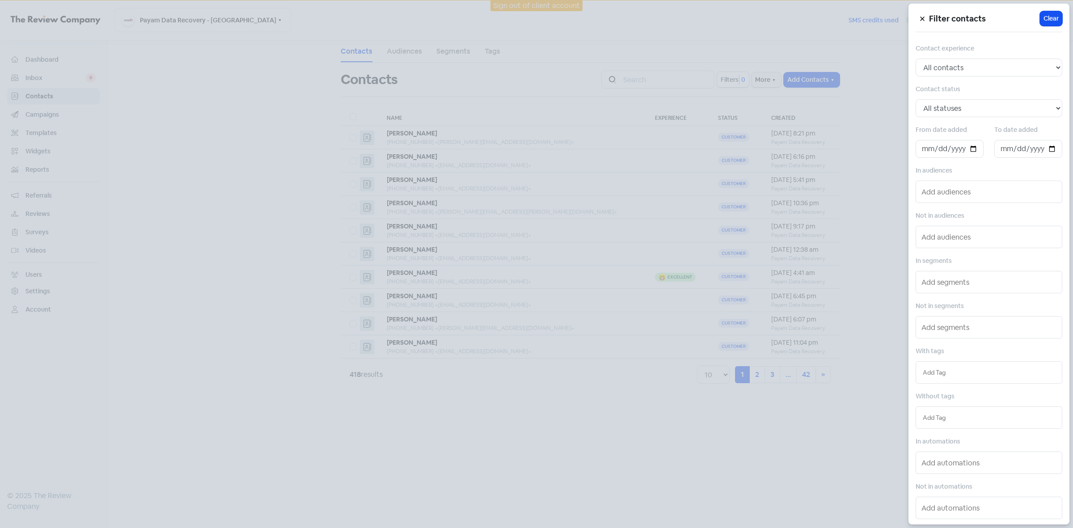
click at [730, 82] on div at bounding box center [536, 264] width 1073 height 528
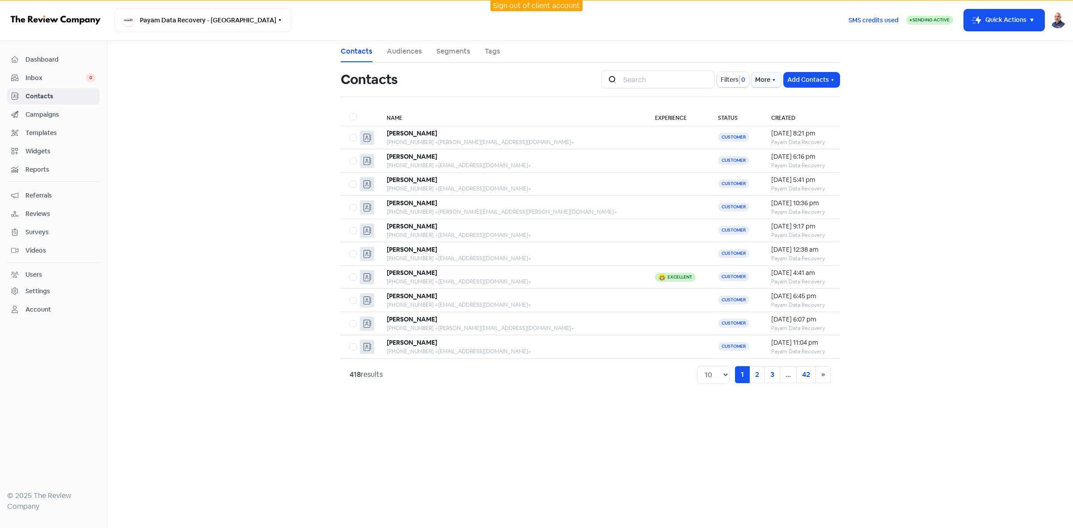
click at [736, 79] on span "Filters" at bounding box center [730, 79] width 18 height 9
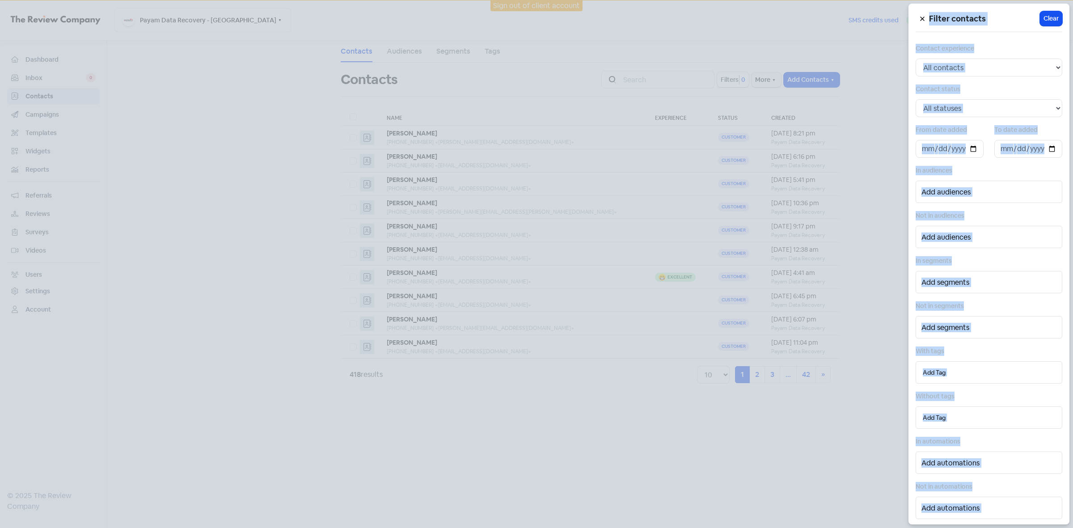
click at [850, 127] on div at bounding box center [536, 264] width 1073 height 528
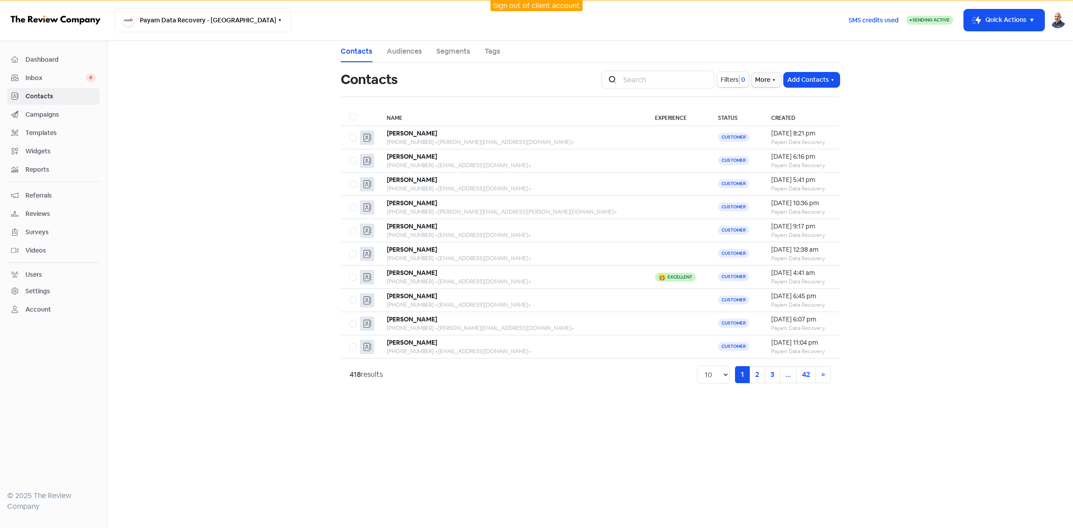
click at [726, 81] on span "Filters" at bounding box center [730, 79] width 18 height 9
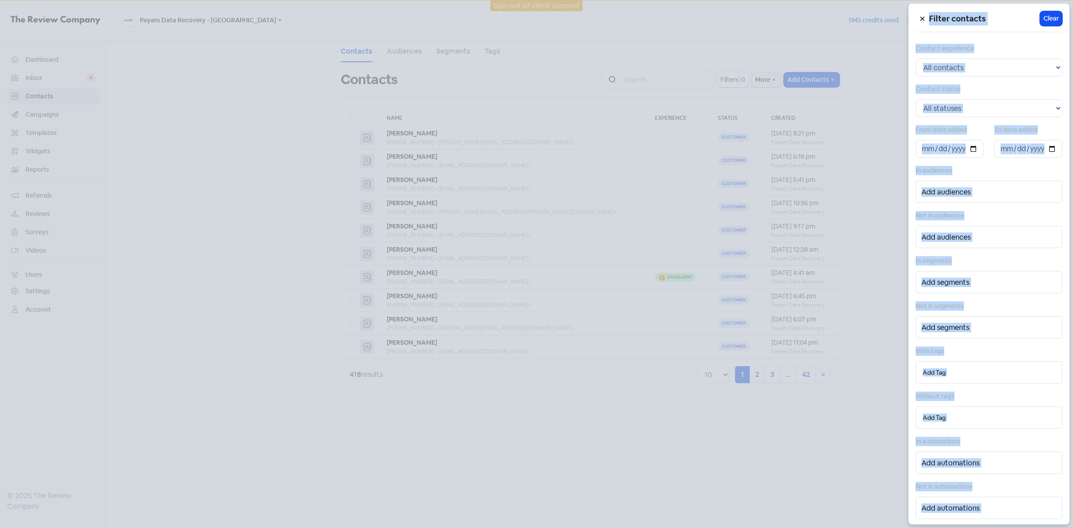
click at [1004, 171] on div "In audiences" at bounding box center [989, 184] width 147 height 38
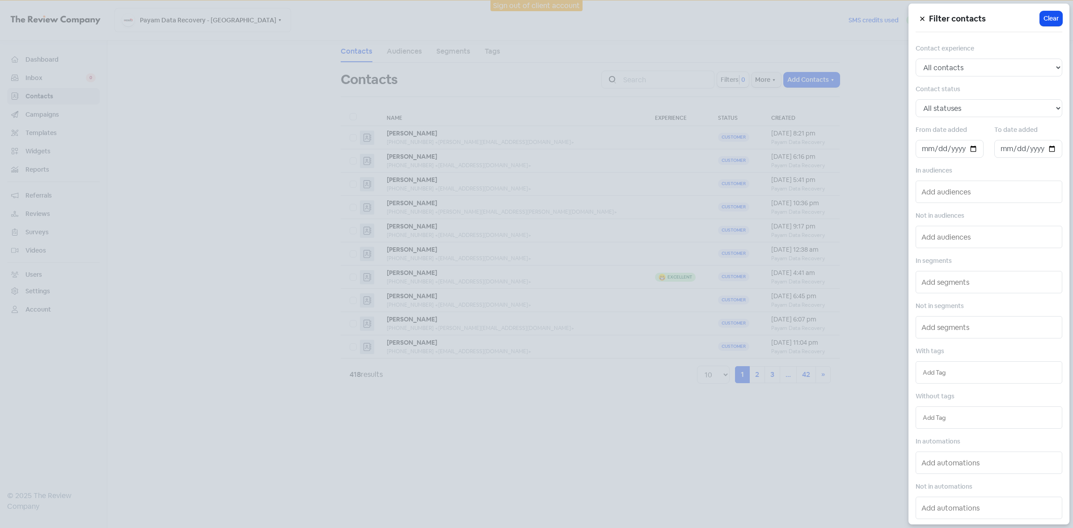
click at [734, 75] on div at bounding box center [536, 264] width 1073 height 528
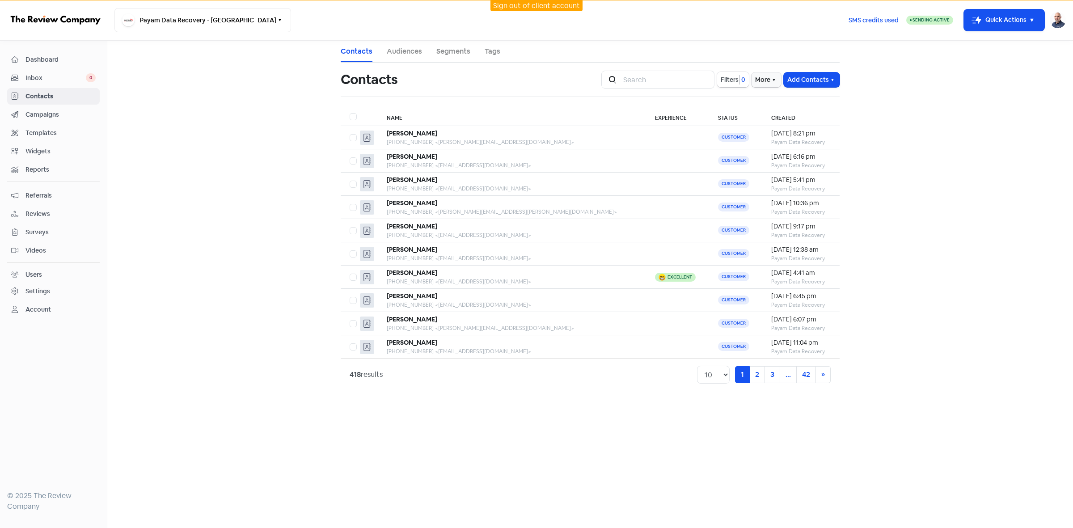
click at [736, 77] on span "Filters" at bounding box center [730, 79] width 18 height 9
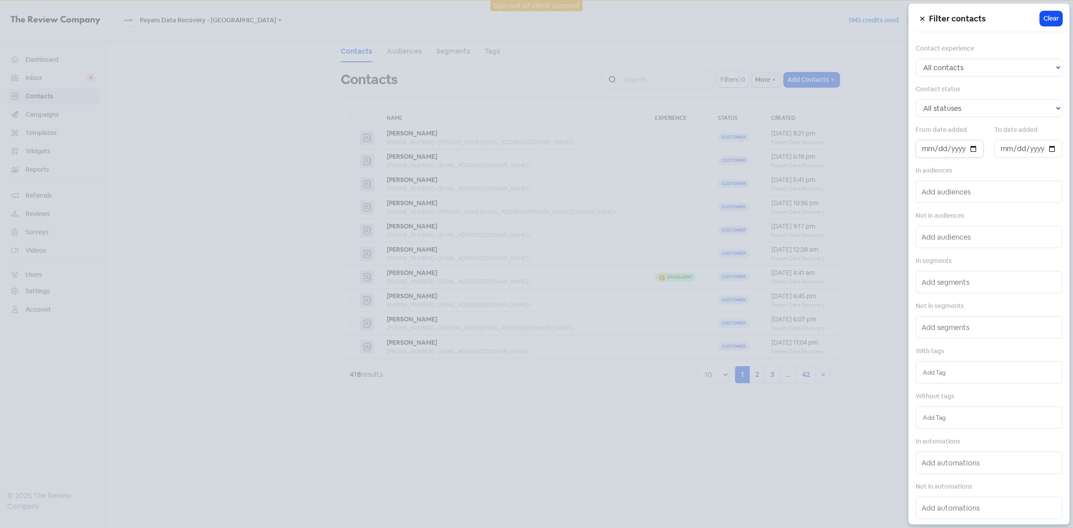
drag, startPoint x: 975, startPoint y: 148, endPoint x: 969, endPoint y: 152, distance: 8.1
click at [975, 148] on input "date" at bounding box center [950, 149] width 68 height 18
click at [970, 150] on input "date" at bounding box center [950, 149] width 68 height 18
type input "[DATE]"
click at [1049, 148] on input "date" at bounding box center [1028, 149] width 68 height 18
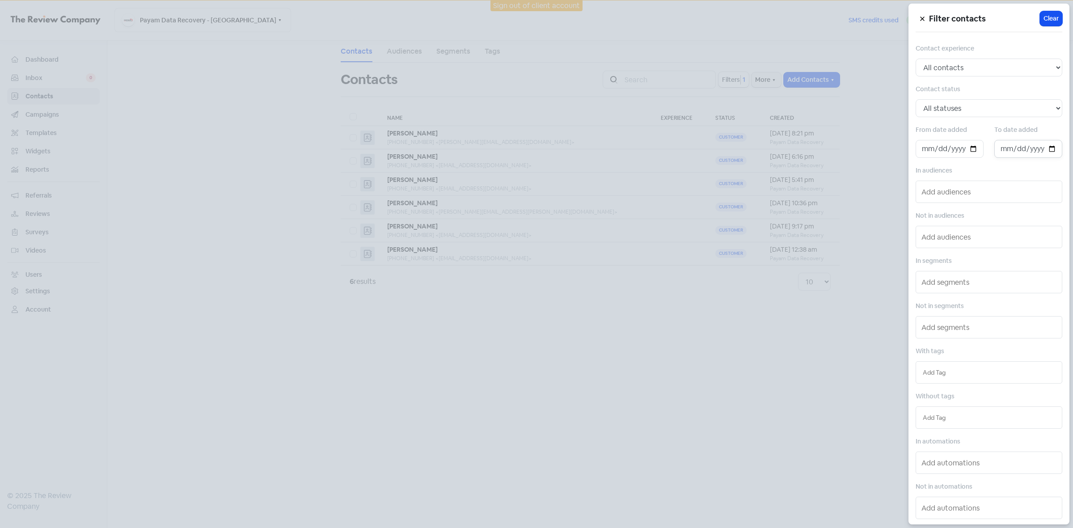
type input "[DATE]"
click at [725, 321] on div at bounding box center [536, 264] width 1073 height 528
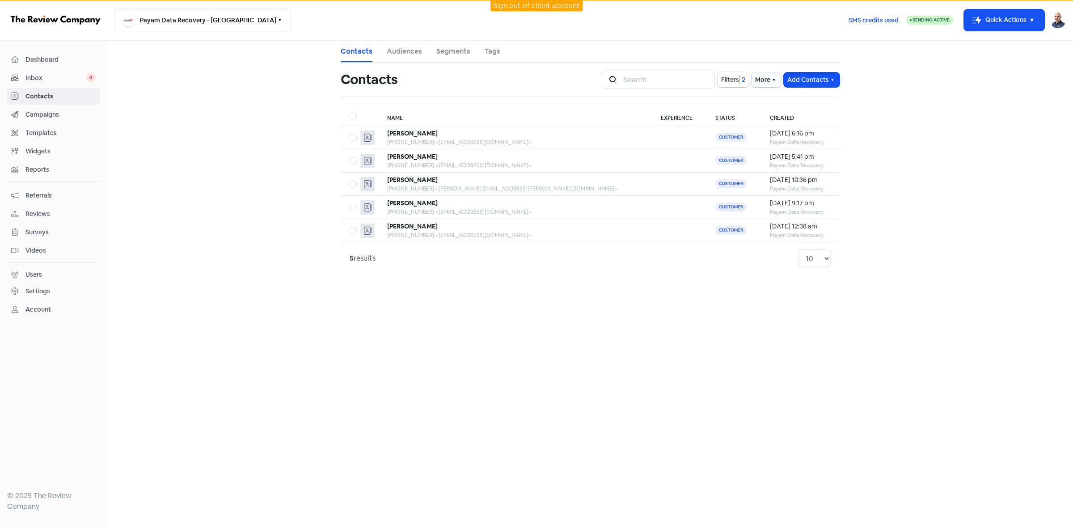
click at [220, 21] on button "Payam Data Recovery - [GEOGRAPHIC_DATA]" at bounding box center [202, 20] width 177 height 24
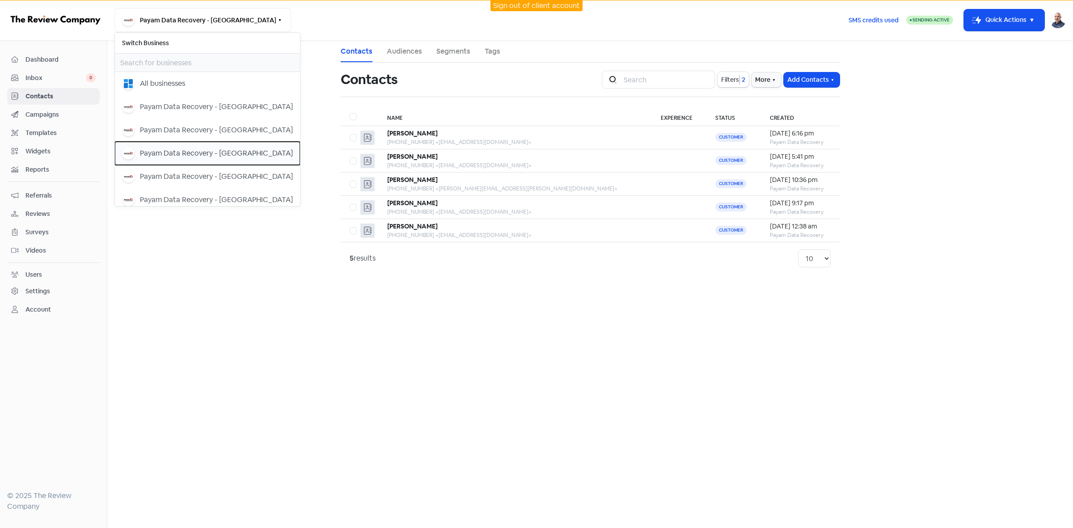
click at [196, 147] on div "Payam Data Recovery - [GEOGRAPHIC_DATA]" at bounding box center [207, 153] width 171 height 13
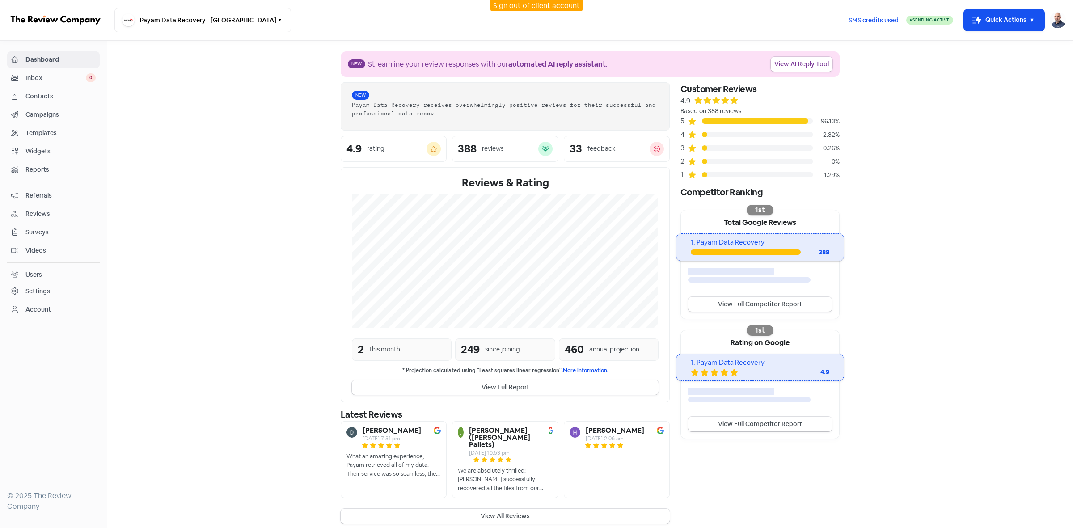
click at [36, 95] on span "Contacts" at bounding box center [60, 96] width 70 height 9
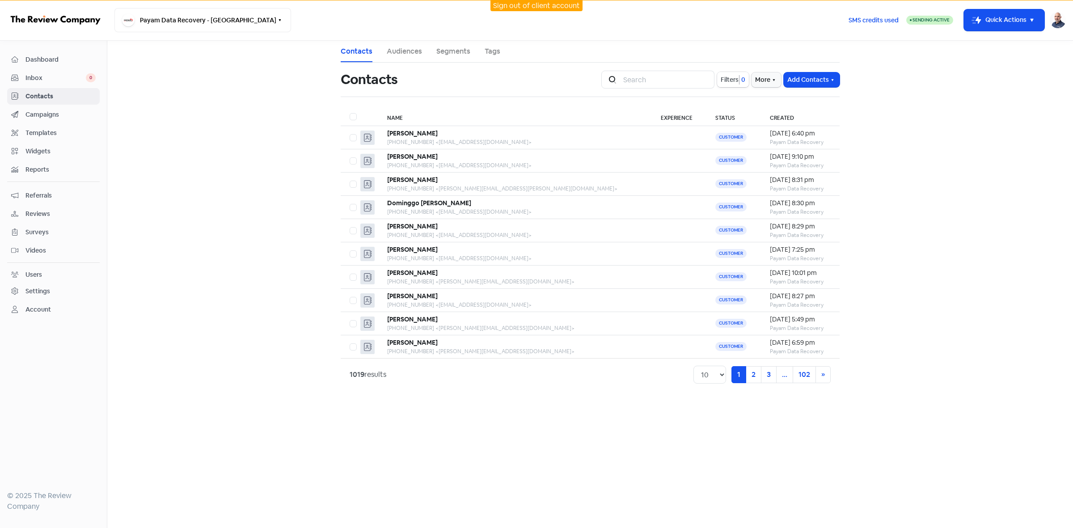
click at [723, 79] on span "Filters" at bounding box center [730, 79] width 18 height 9
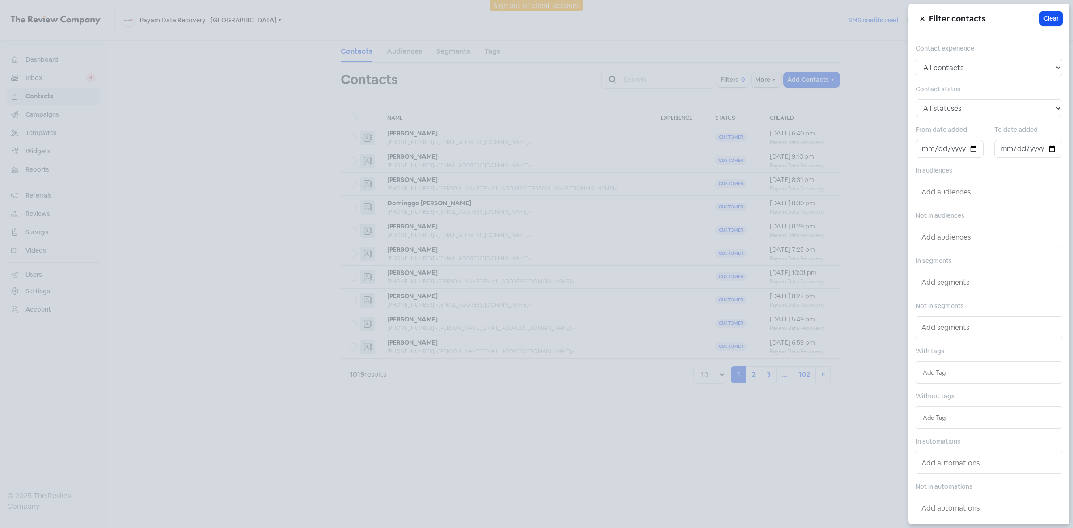
click at [733, 77] on div at bounding box center [536, 264] width 1073 height 528
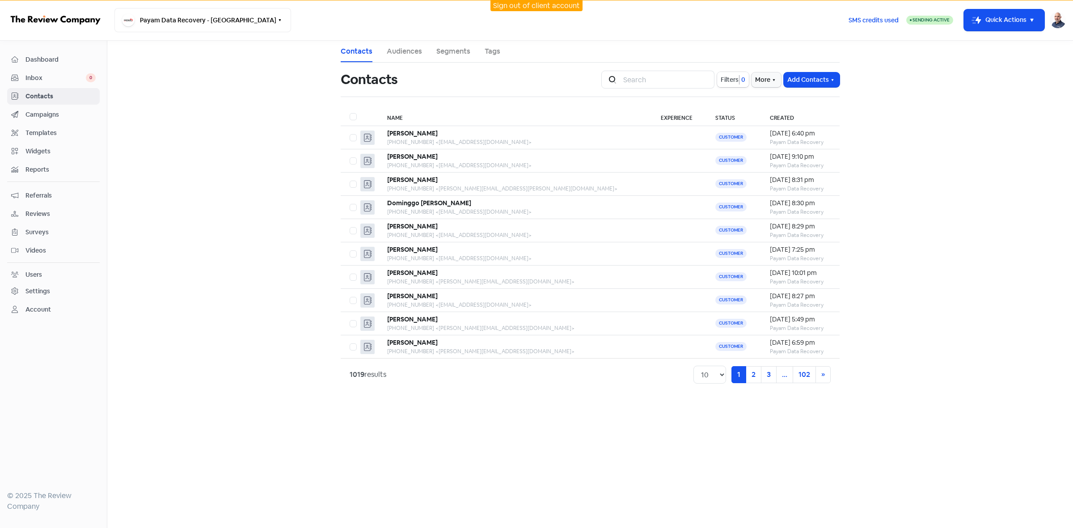
click at [721, 81] on span "Filters" at bounding box center [730, 79] width 18 height 9
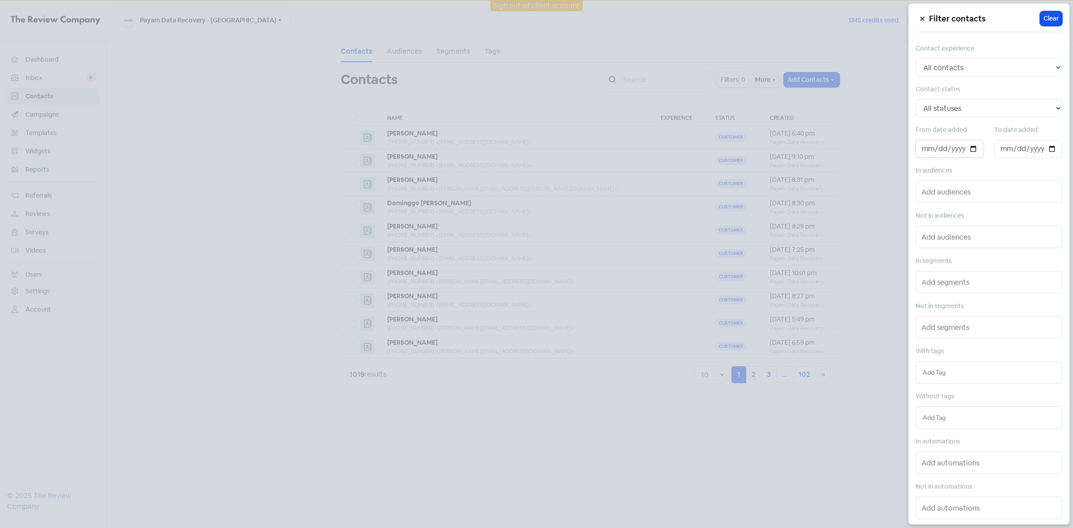
click at [969, 145] on input "date" at bounding box center [950, 149] width 68 height 18
click at [971, 148] on input "date" at bounding box center [950, 149] width 68 height 18
drag, startPoint x: 971, startPoint y: 148, endPoint x: 967, endPoint y: 158, distance: 10.2
click at [971, 148] on input "date" at bounding box center [950, 149] width 68 height 18
type input "[DATE]"
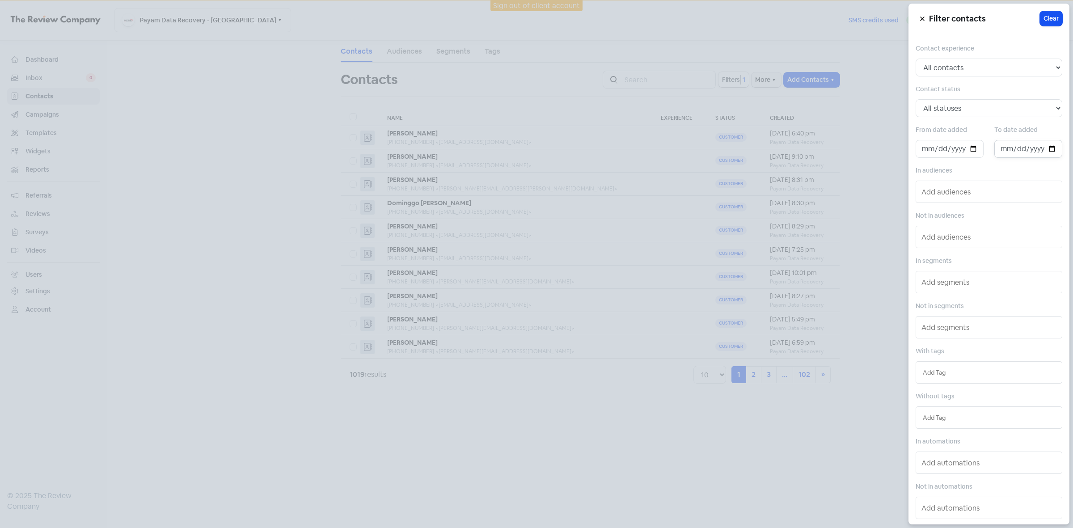
click at [1054, 148] on input "date" at bounding box center [1028, 149] width 68 height 18
click at [1047, 151] on input "date" at bounding box center [1028, 149] width 68 height 18
type input "[DATE]"
click at [499, 441] on div at bounding box center [536, 264] width 1073 height 528
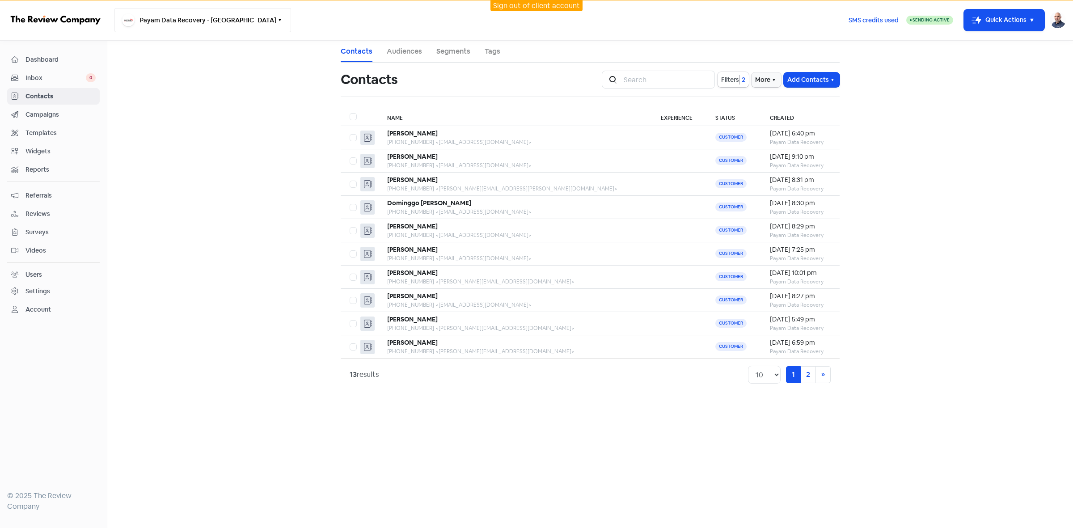
click at [226, 17] on button "Payam Data Recovery - [GEOGRAPHIC_DATA]" at bounding box center [202, 20] width 177 height 24
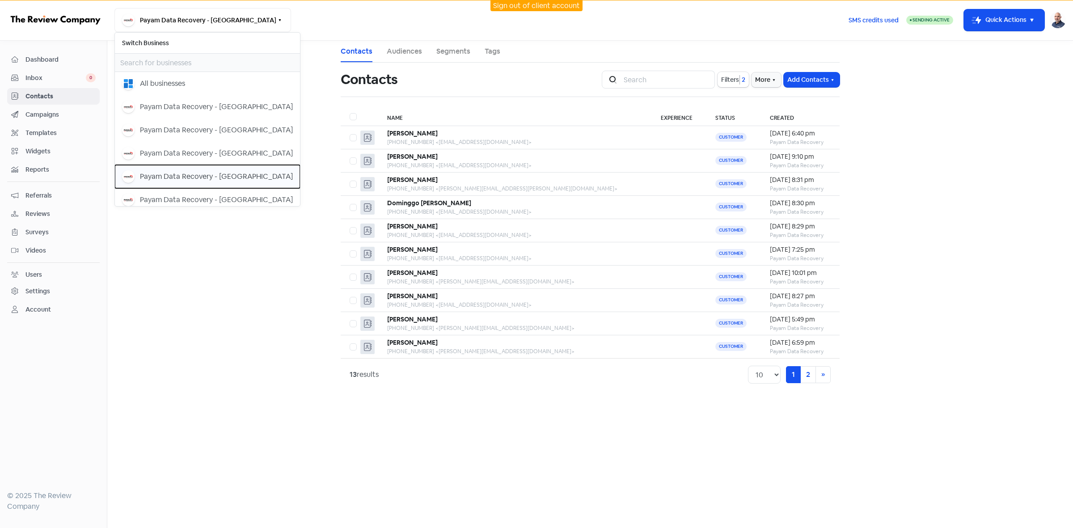
click at [222, 176] on div "Payam Data Recovery - [GEOGRAPHIC_DATA]" at bounding box center [216, 176] width 153 height 11
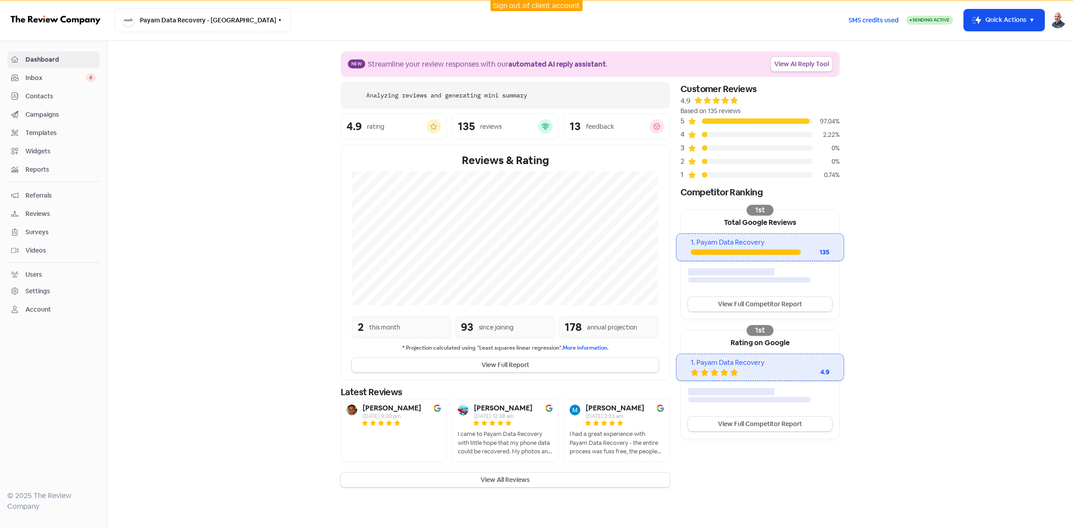
click at [21, 98] on div "Contacts" at bounding box center [53, 96] width 84 height 10
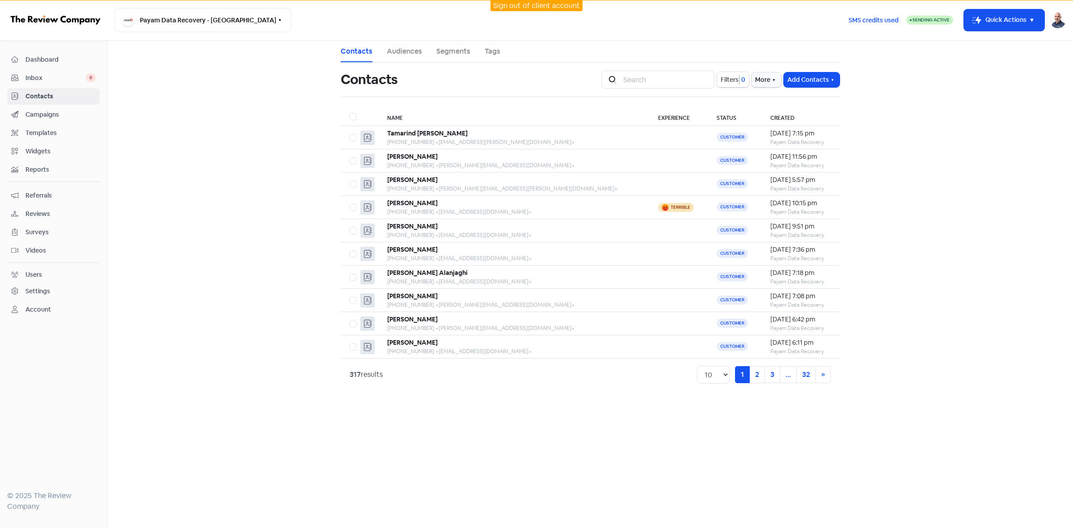
click at [733, 84] on span "Filters" at bounding box center [730, 79] width 18 height 9
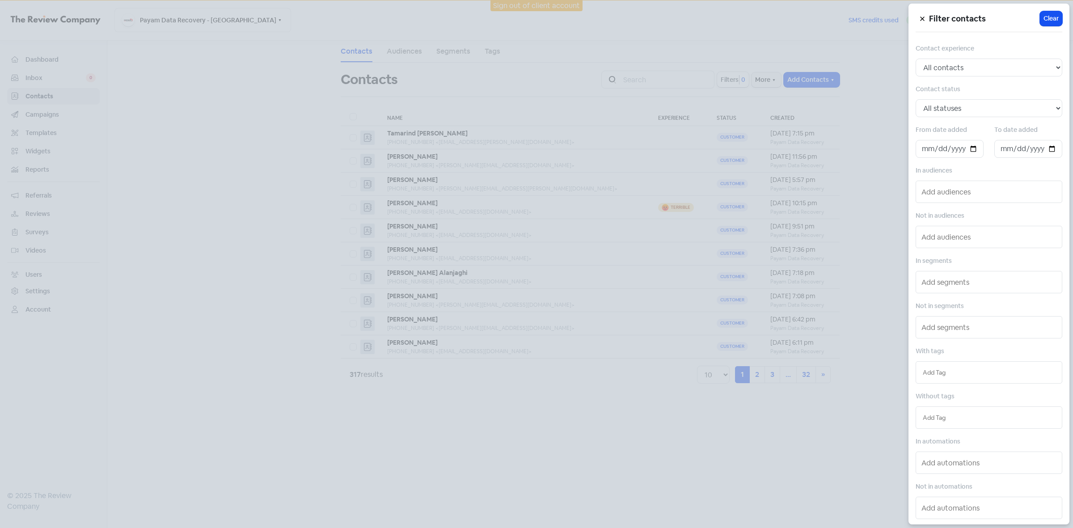
click at [733, 81] on div at bounding box center [536, 264] width 1073 height 528
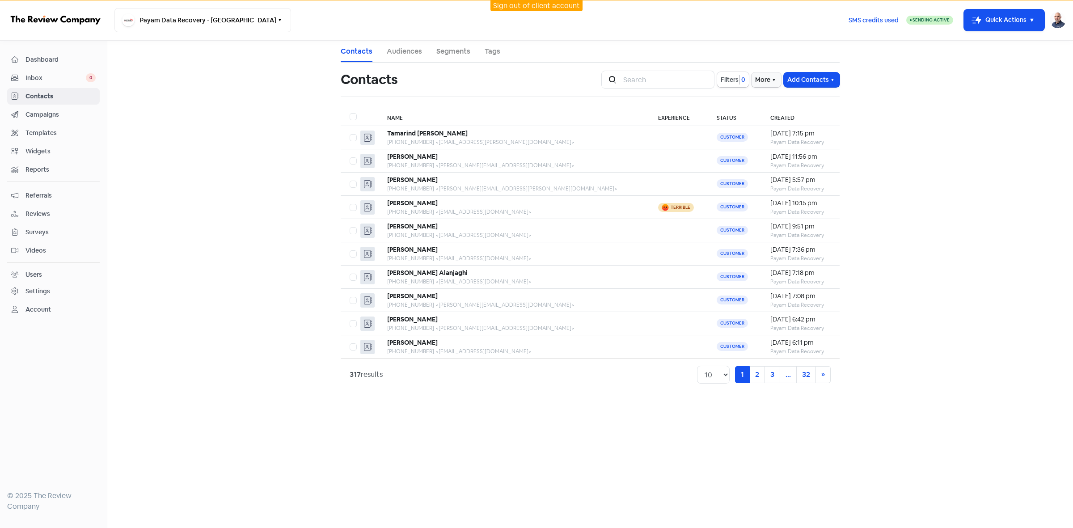
click at [733, 81] on span "Filters" at bounding box center [730, 79] width 18 height 9
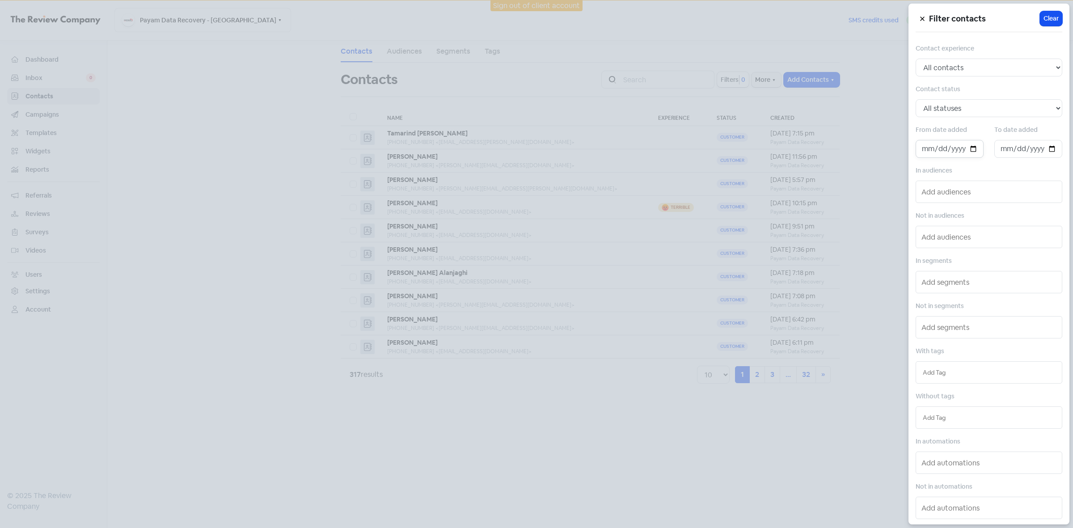
click at [967, 144] on input "date" at bounding box center [950, 149] width 68 height 18
click at [971, 150] on input "date" at bounding box center [950, 149] width 68 height 18
type input "[DATE]"
click at [1045, 147] on input "date" at bounding box center [1028, 149] width 68 height 18
type input "[DATE]"
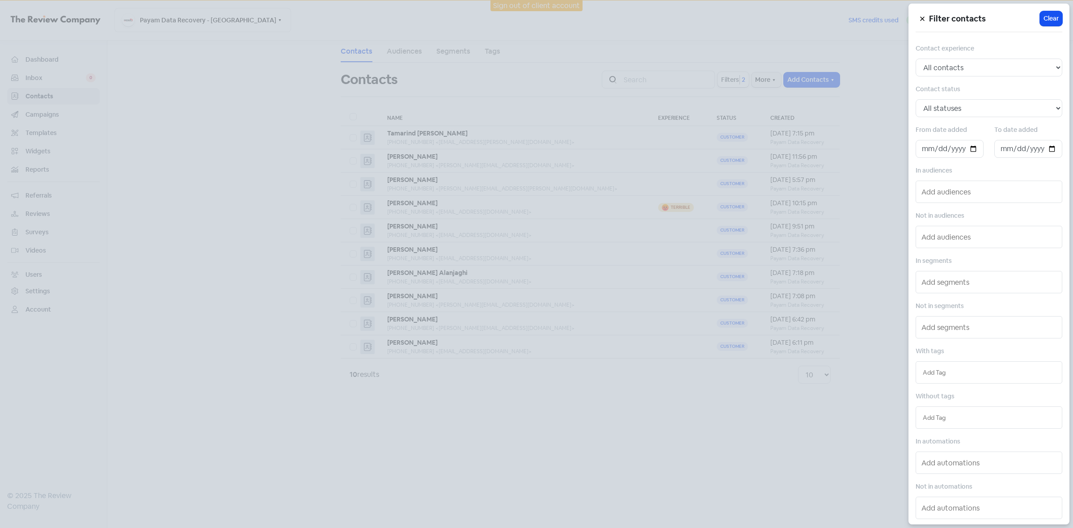
click at [626, 459] on div at bounding box center [536, 264] width 1073 height 528
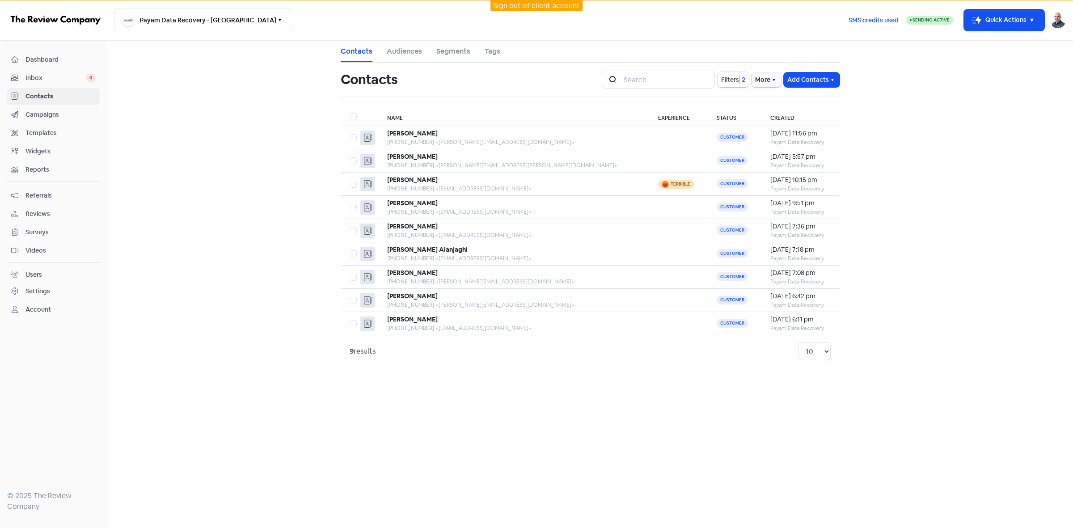
click at [276, 23] on icon "button" at bounding box center [279, 20] width 7 height 7
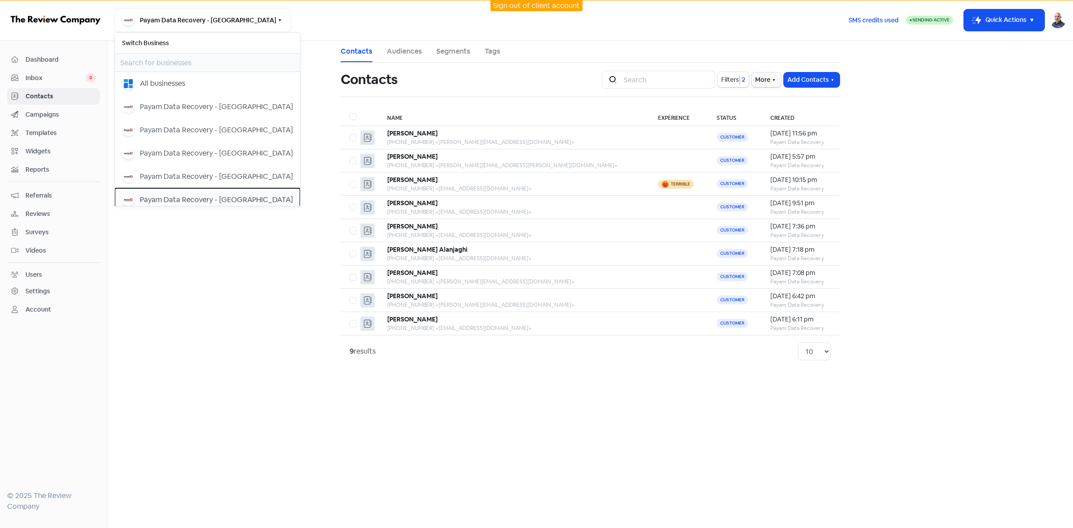
click at [208, 199] on div "Payam Data Recovery - [GEOGRAPHIC_DATA]" at bounding box center [216, 199] width 153 height 11
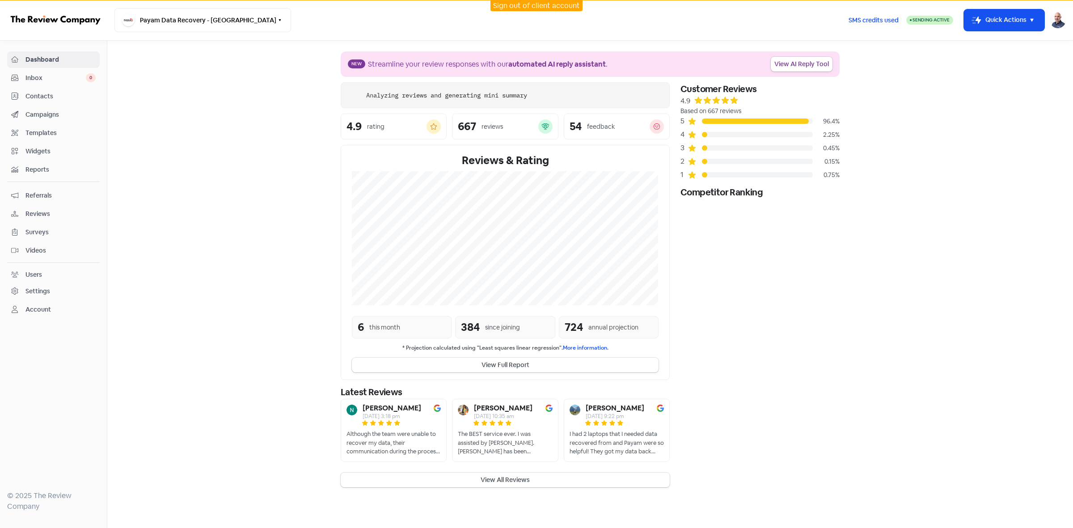
click at [22, 99] on div "Contacts" at bounding box center [53, 96] width 84 height 10
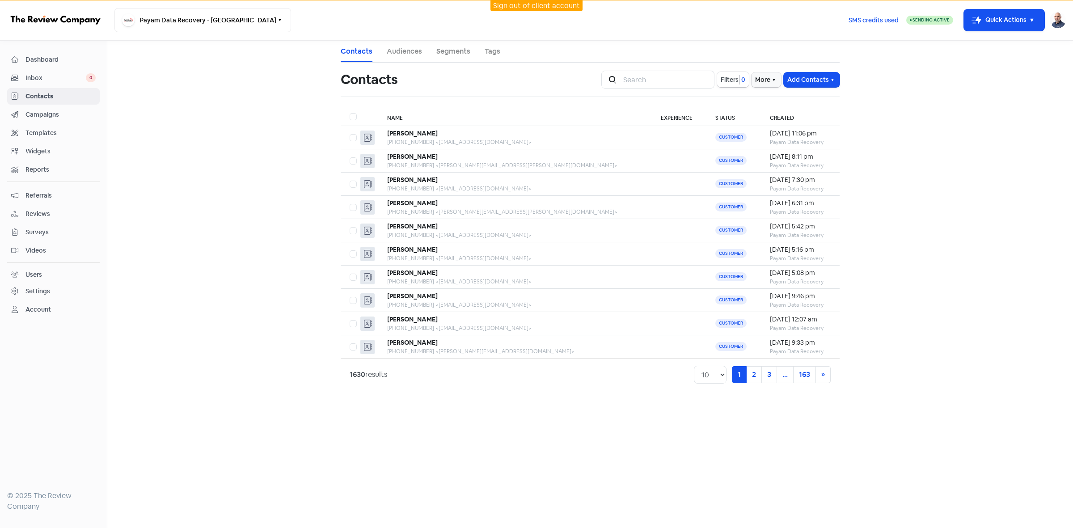
click at [731, 77] on span "Filters" at bounding box center [730, 79] width 18 height 9
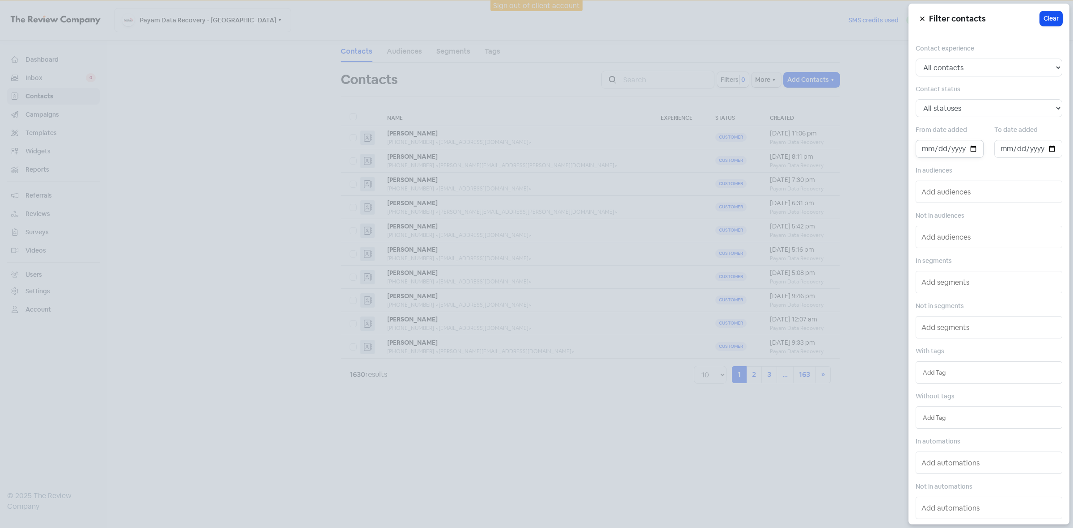
click at [964, 151] on input "date" at bounding box center [950, 149] width 68 height 18
click at [972, 150] on input "date" at bounding box center [950, 149] width 68 height 18
type input "[DATE]"
click at [1046, 151] on input "date" at bounding box center [1028, 149] width 68 height 18
type input "[DATE]"
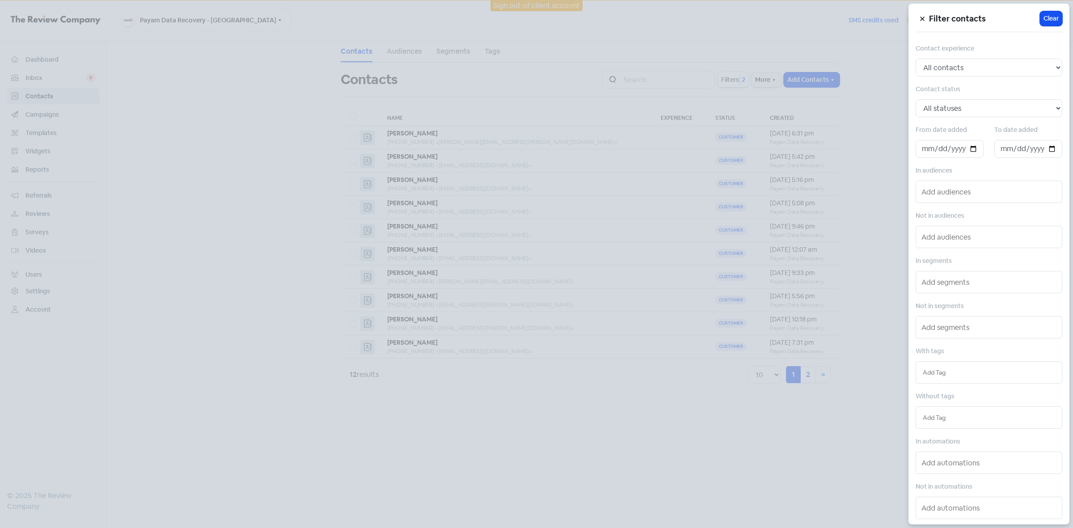
click at [642, 34] on div at bounding box center [536, 264] width 1073 height 528
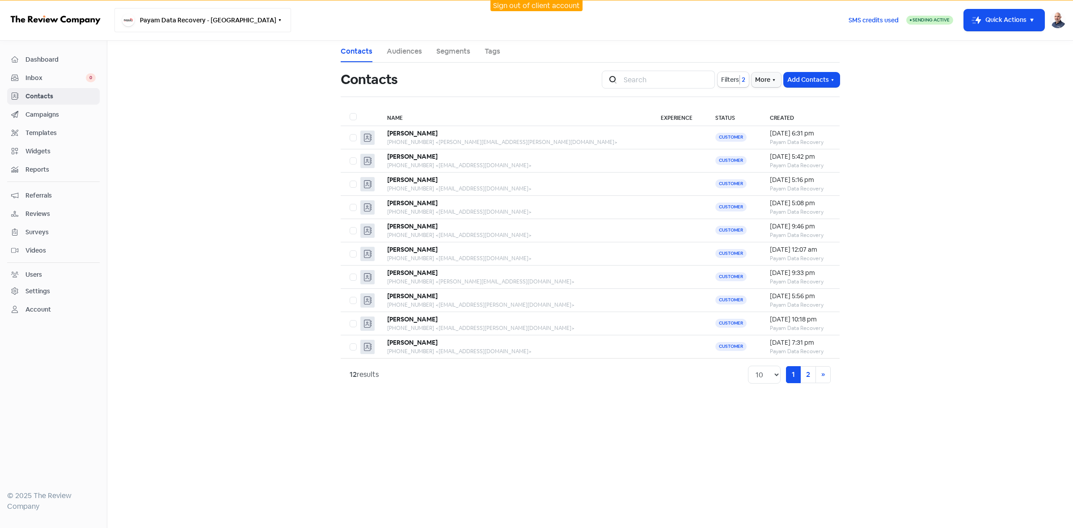
click at [215, 27] on button "Payam Data Recovery - [GEOGRAPHIC_DATA]" at bounding box center [202, 20] width 177 height 24
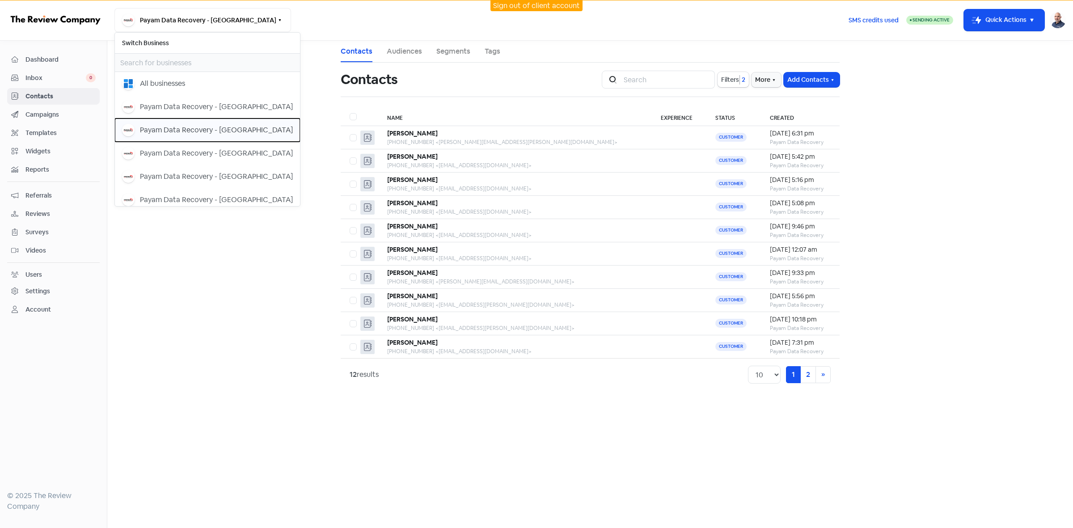
click at [223, 135] on div "Payam Data Recovery - [GEOGRAPHIC_DATA]" at bounding box center [216, 130] width 153 height 11
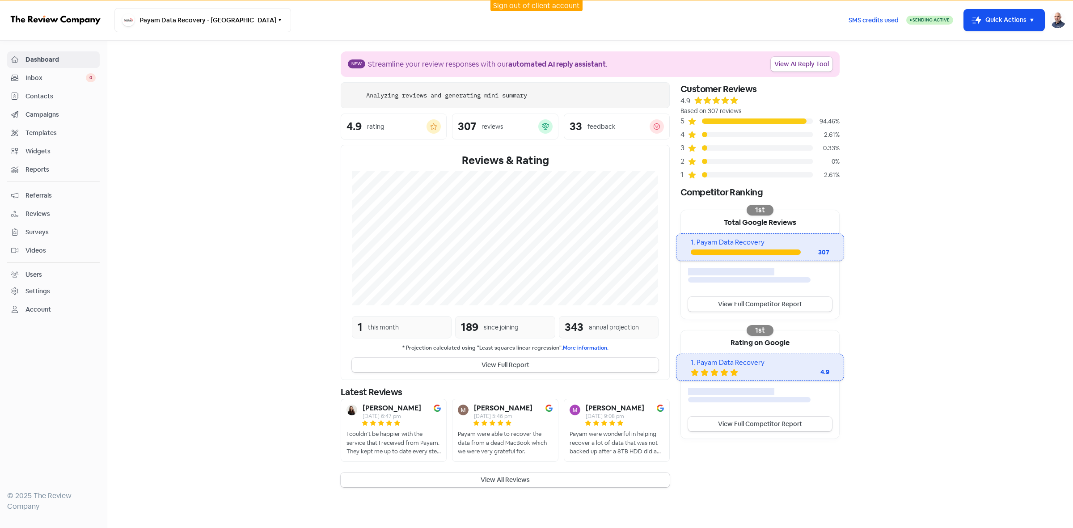
click at [30, 94] on span "Contacts" at bounding box center [60, 96] width 70 height 9
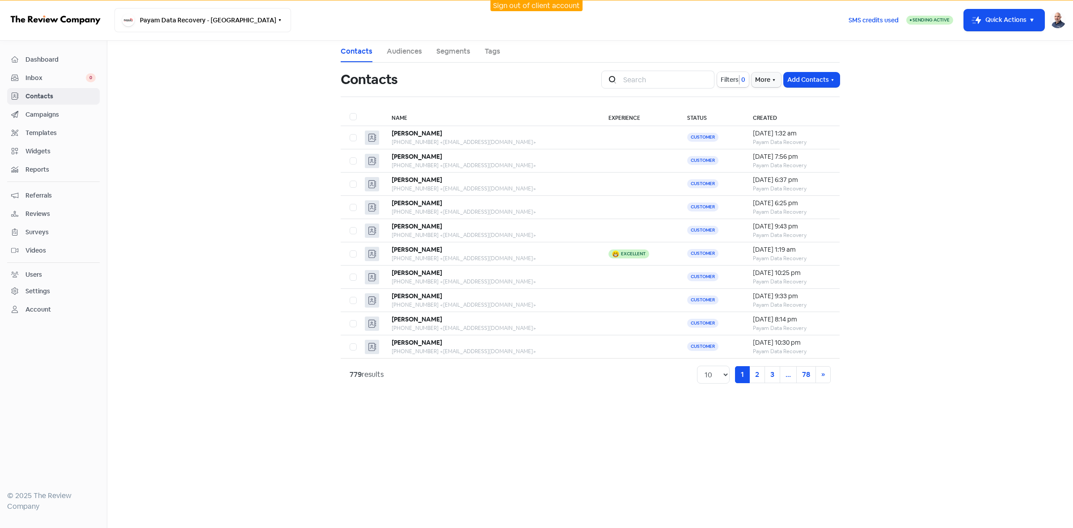
click at [737, 79] on button "Filters 0" at bounding box center [733, 79] width 32 height 15
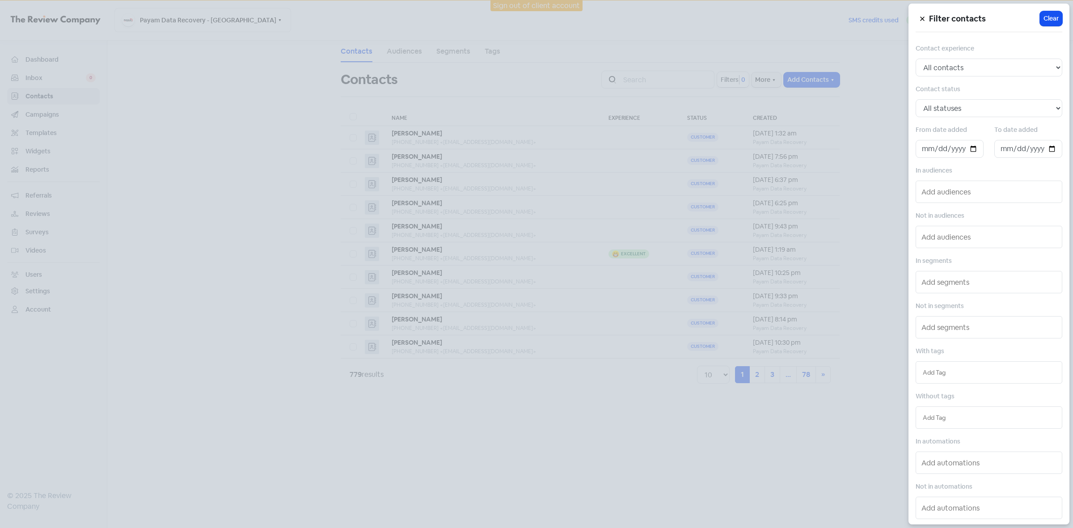
click at [730, 79] on div at bounding box center [536, 264] width 1073 height 528
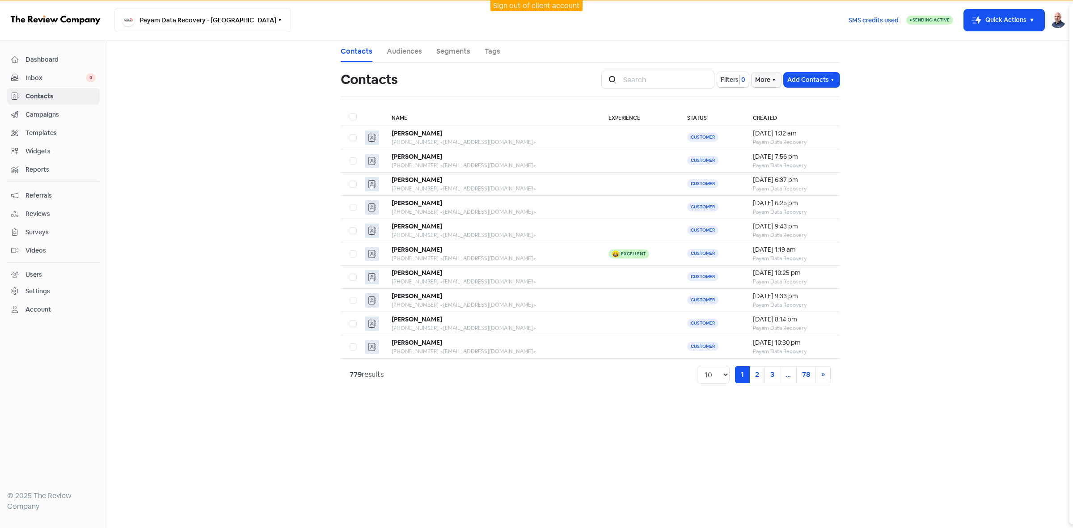
click at [730, 79] on span "Filters" at bounding box center [730, 79] width 18 height 9
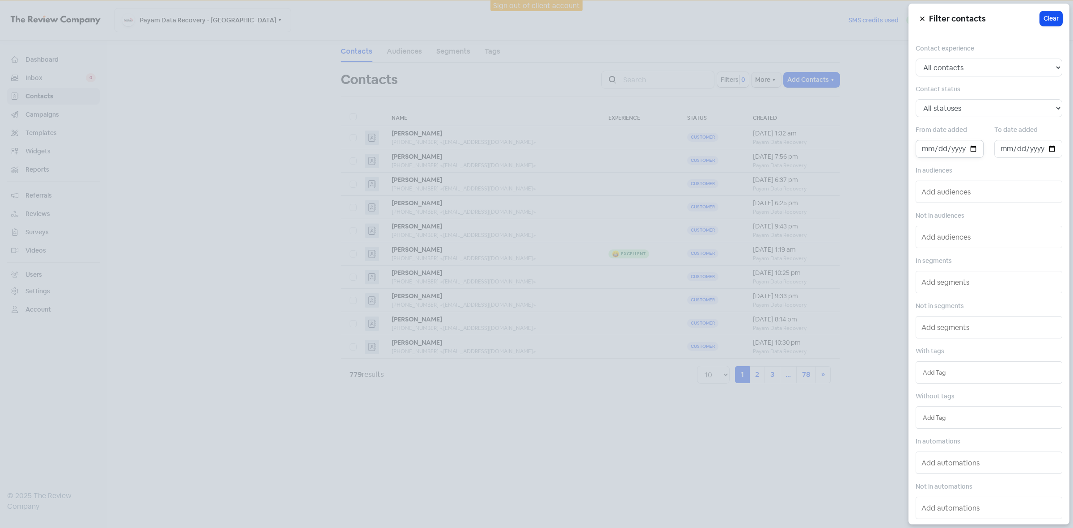
click at [971, 149] on input "date" at bounding box center [950, 149] width 68 height 18
click at [968, 150] on input "date" at bounding box center [950, 149] width 68 height 18
type input "[DATE]"
click at [1040, 151] on input "date" at bounding box center [1028, 149] width 68 height 18
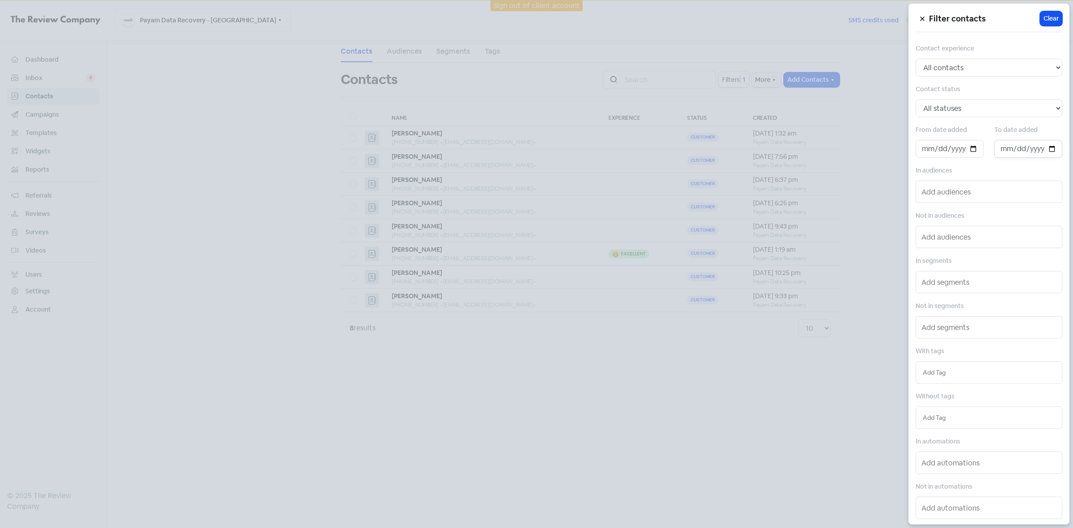
click at [1045, 146] on input "date" at bounding box center [1028, 149] width 68 height 18
type input "[DATE]"
click at [653, 452] on div at bounding box center [536, 264] width 1073 height 528
